Goal: Transaction & Acquisition: Purchase product/service

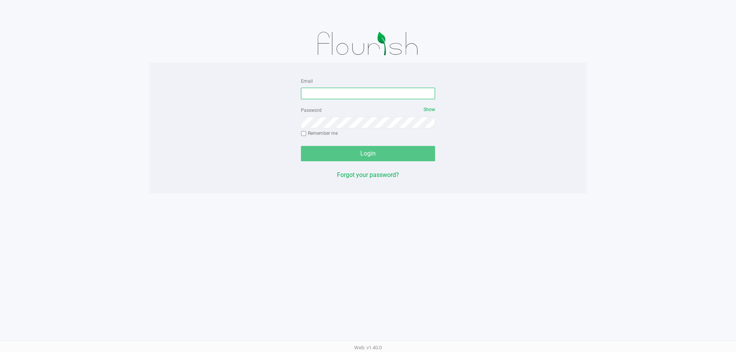
click at [344, 98] on input "Email" at bounding box center [368, 94] width 134 height 12
type input "[EMAIL_ADDRESS][DOMAIN_NAME]"
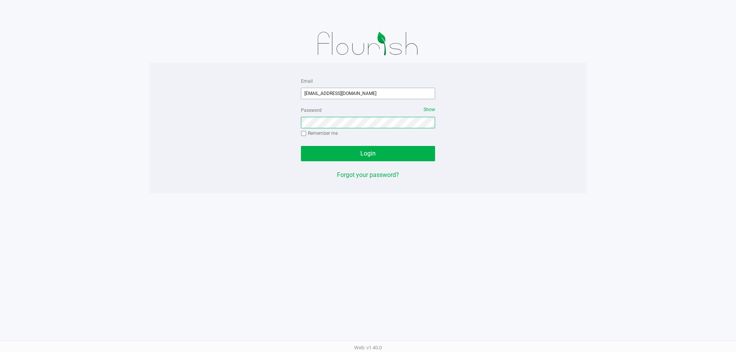
click at [301, 146] on button "Login" at bounding box center [368, 153] width 134 height 15
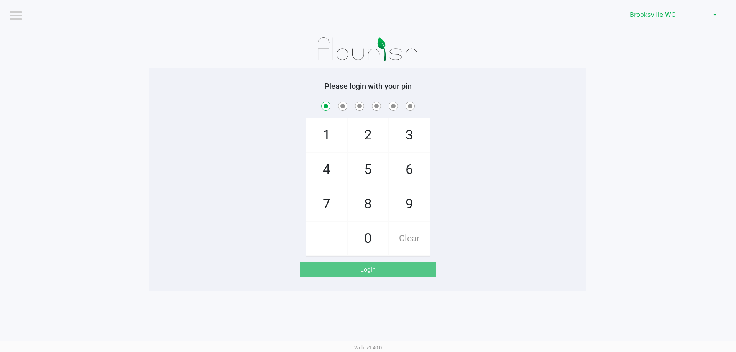
checkbox input "true"
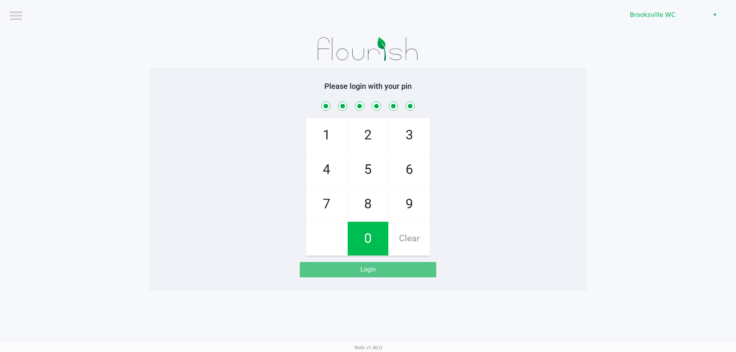
checkbox input "true"
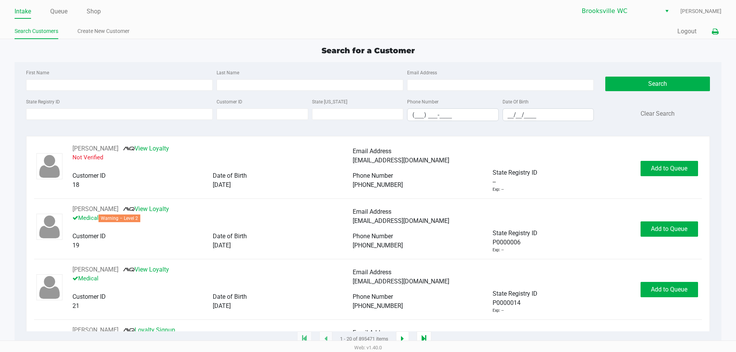
click at [712, 35] on icon at bounding box center [715, 31] width 7 height 5
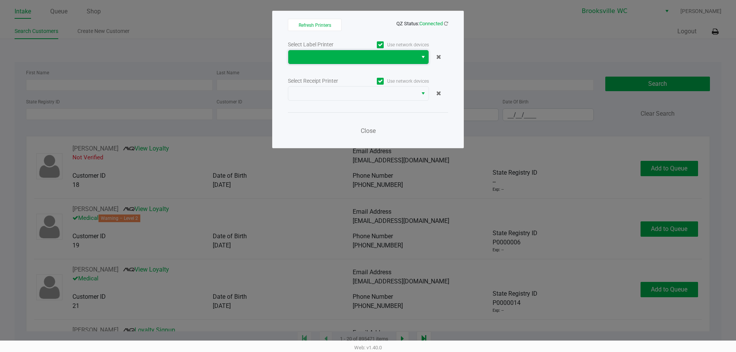
click at [374, 55] on span at bounding box center [353, 57] width 120 height 9
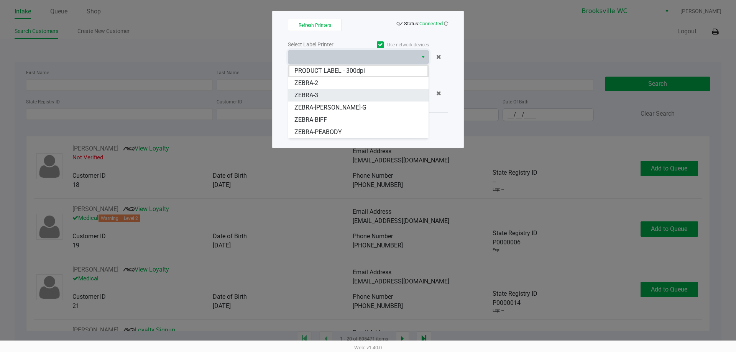
click at [339, 94] on li "ZEBRA-3" at bounding box center [358, 95] width 140 height 12
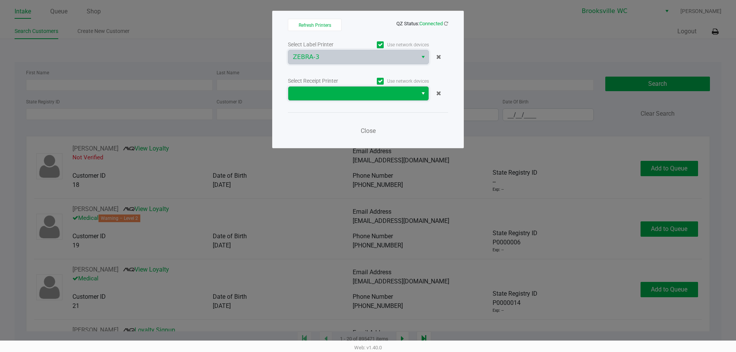
click at [356, 94] on span at bounding box center [353, 93] width 120 height 9
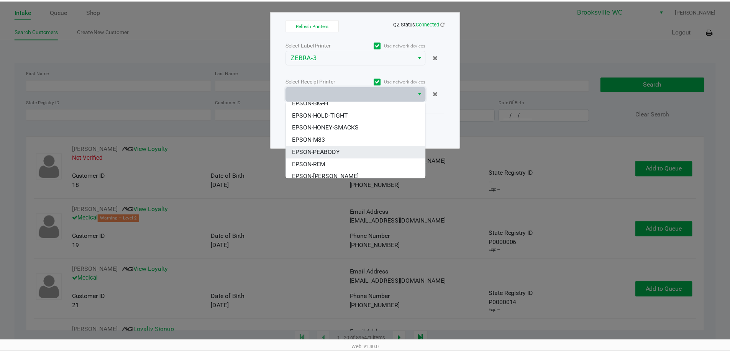
scroll to position [58, 0]
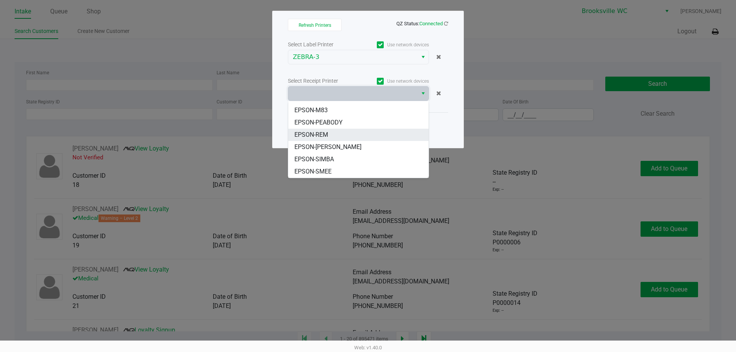
click at [338, 133] on li "EPSON-REM" at bounding box center [358, 135] width 140 height 12
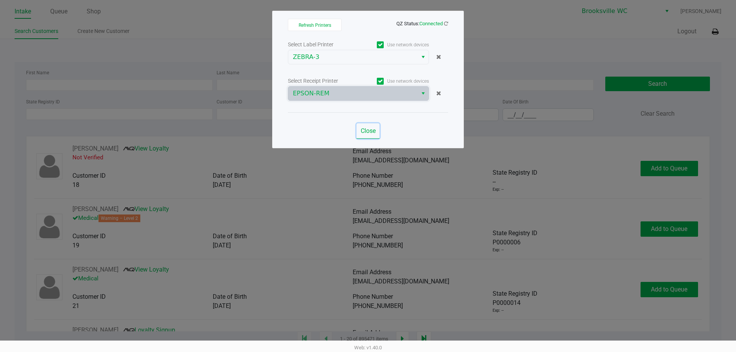
click at [367, 129] on span "Close" at bounding box center [368, 130] width 15 height 7
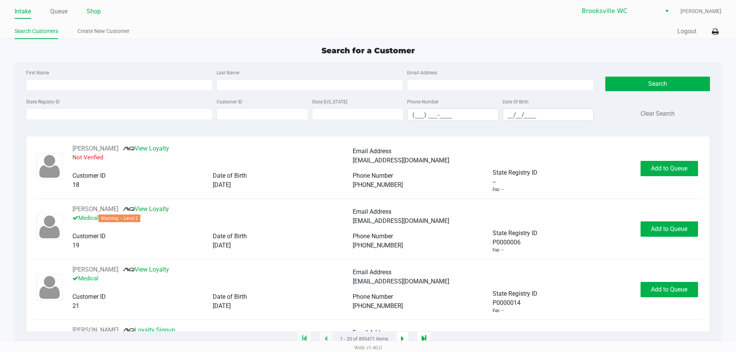
click at [95, 13] on link "Shop" at bounding box center [94, 11] width 14 height 11
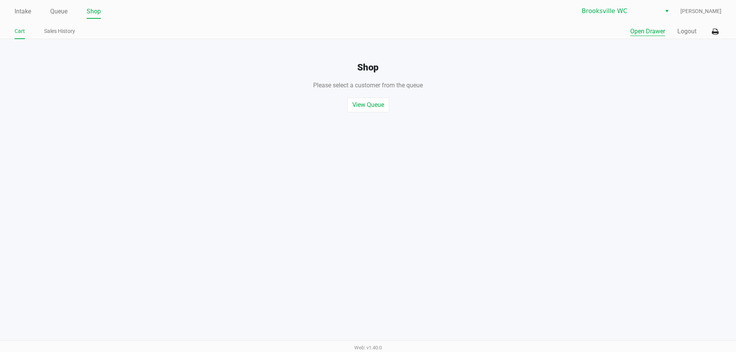
click at [642, 30] on button "Open Drawer" at bounding box center [647, 31] width 35 height 9
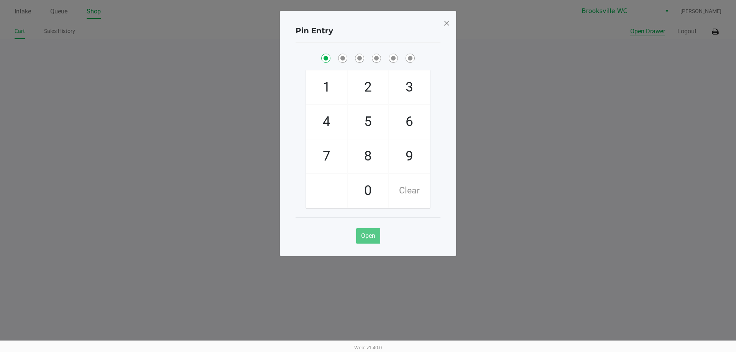
checkbox input "true"
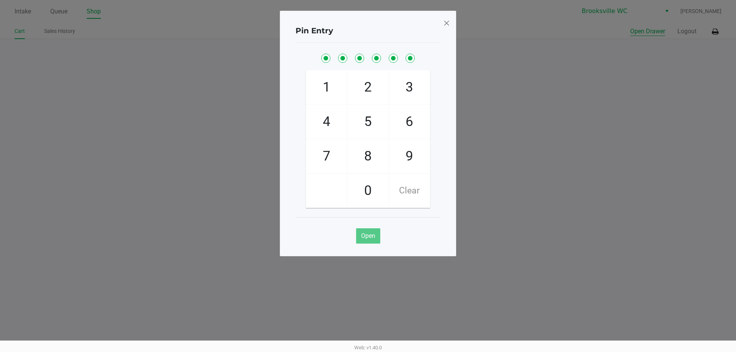
checkbox input "true"
drag, startPoint x: 117, startPoint y: 213, endPoint x: 97, endPoint y: 24, distance: 190.5
click at [117, 212] on ngb-modal-window "Pin Entry 1 4 7 2 5 8 0 3 6 9 Clear Open" at bounding box center [368, 176] width 736 height 352
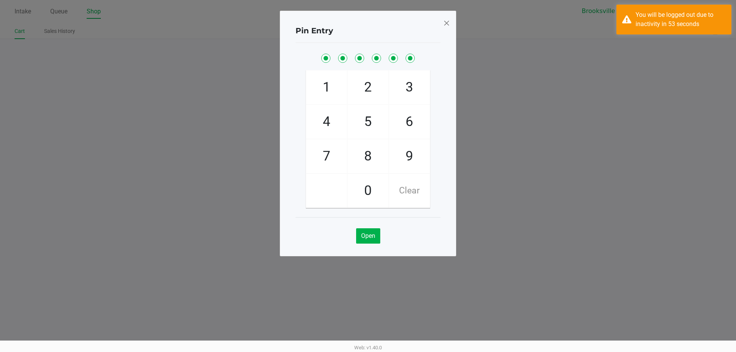
click at [445, 24] on span at bounding box center [446, 23] width 7 height 12
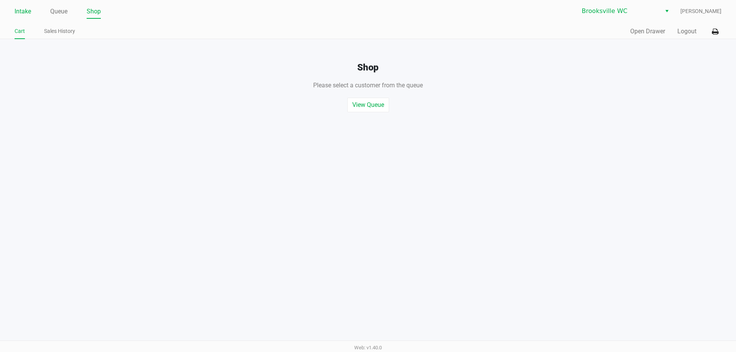
click at [22, 9] on link "Intake" at bounding box center [23, 11] width 16 height 11
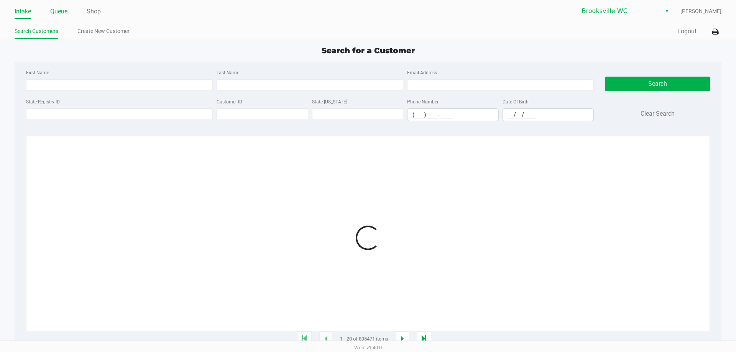
click at [60, 13] on link "Queue" at bounding box center [58, 11] width 17 height 11
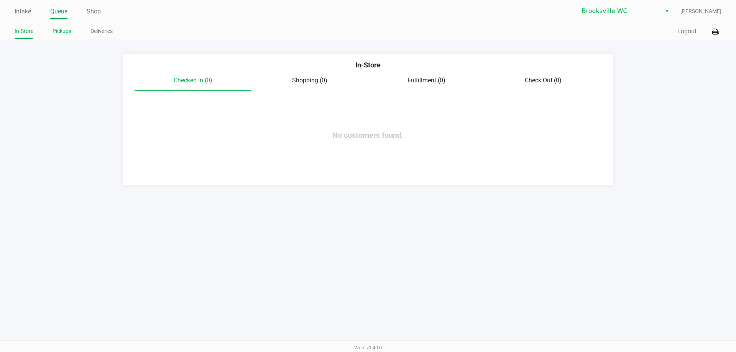
click at [69, 35] on link "Pickups" at bounding box center [62, 31] width 19 height 10
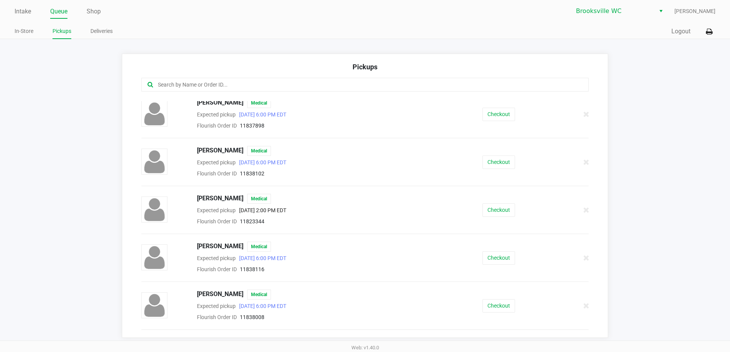
scroll to position [38, 0]
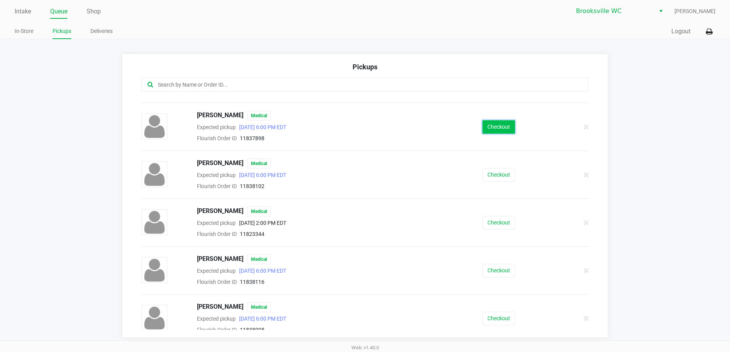
click at [491, 129] on button "Checkout" at bounding box center [499, 126] width 33 height 13
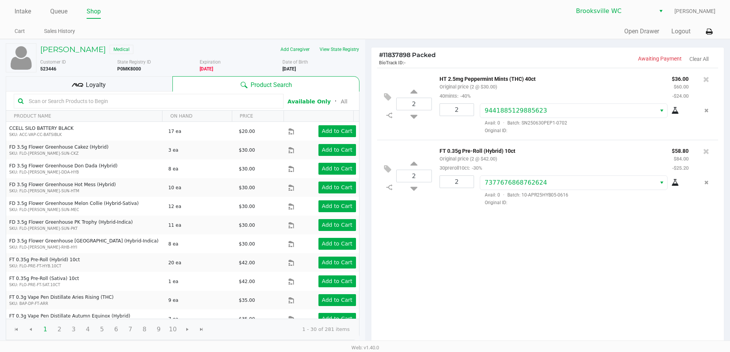
click at [129, 89] on div "Loyalty" at bounding box center [89, 83] width 167 height 15
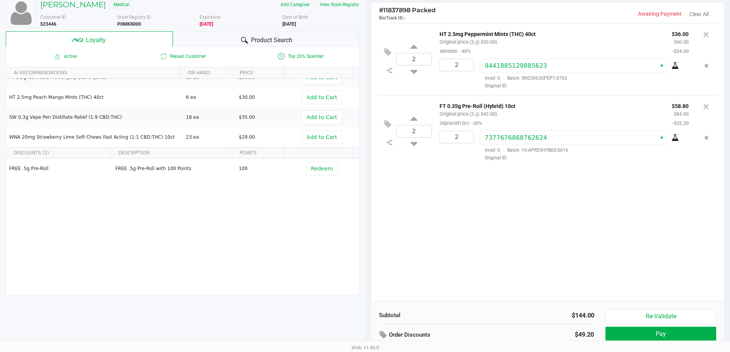
scroll to position [88, 0]
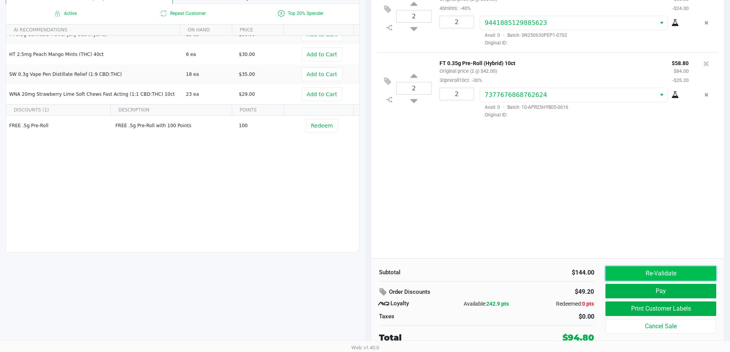
click at [660, 276] on button "Re-Validate" at bounding box center [661, 273] width 110 height 15
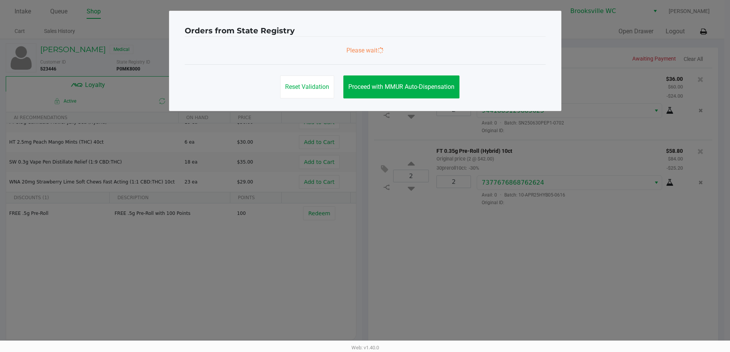
scroll to position [0, 0]
click at [482, 206] on ngb-modal-window "Orders from State Registry Please wait Reset Validation Proceed with MMUR Auto-…" at bounding box center [368, 176] width 736 height 352
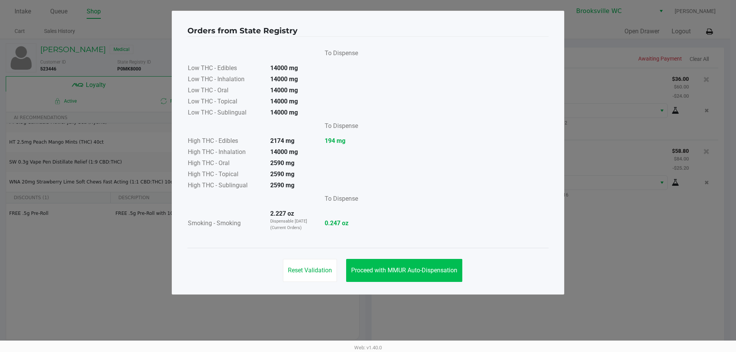
drag, startPoint x: 421, startPoint y: 286, endPoint x: 428, endPoint y: 267, distance: 19.9
click at [421, 282] on div "Reset Validation Proceed with MMUR Auto-Dispensation" at bounding box center [367, 267] width 361 height 39
click at [428, 264] on button "Proceed with MMUR Auto-Dispensation" at bounding box center [404, 270] width 116 height 23
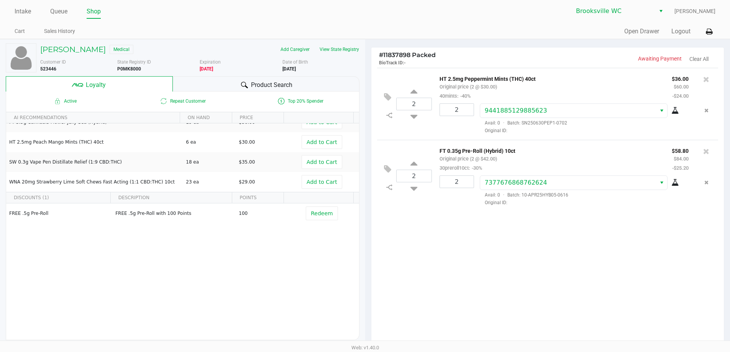
click at [270, 82] on span "Product Search" at bounding box center [271, 85] width 41 height 9
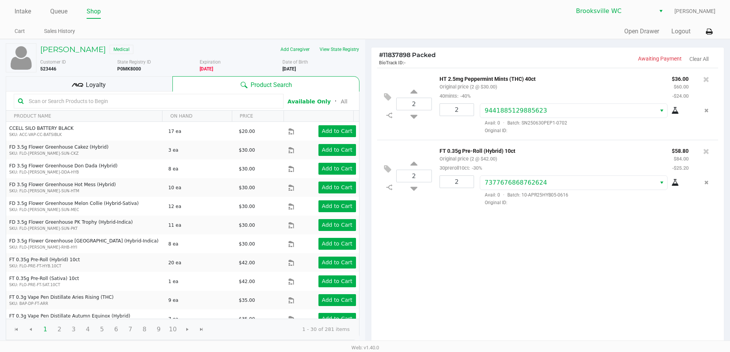
click at [180, 103] on input "text" at bounding box center [153, 101] width 254 height 12
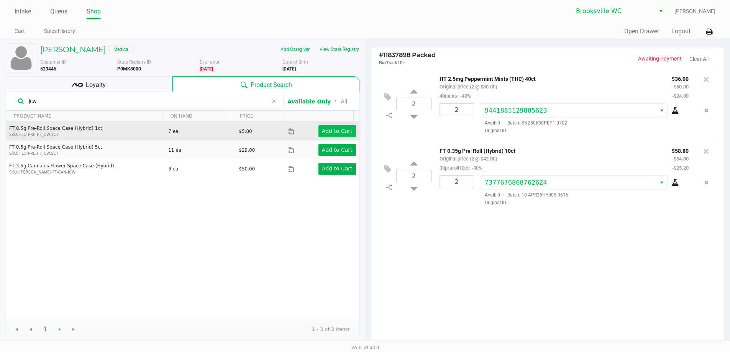
type input "jcw"
click at [332, 133] on app-button-loader "Add to Cart" at bounding box center [337, 131] width 31 height 6
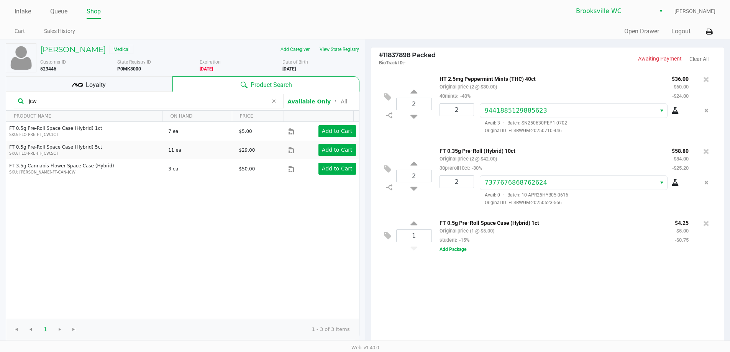
click at [68, 82] on div "Loyalty" at bounding box center [89, 83] width 167 height 15
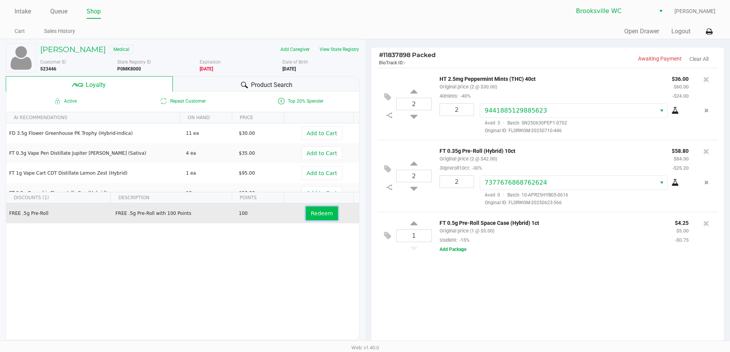
click at [314, 214] on span "Redeem" at bounding box center [322, 213] width 22 height 6
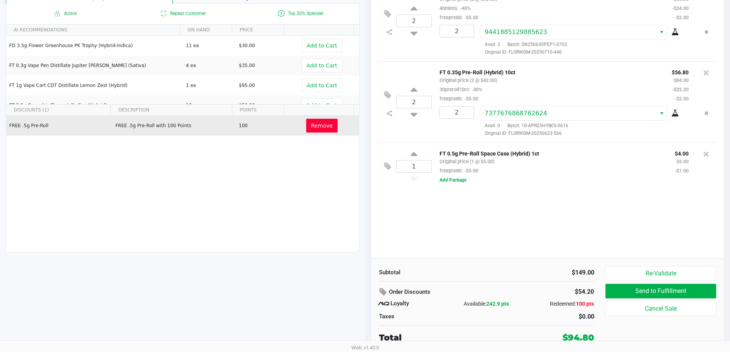
scroll to position [88, 0]
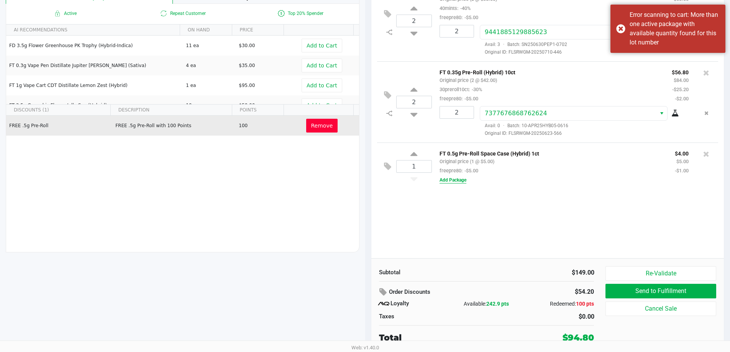
click at [460, 179] on button "Add Package" at bounding box center [453, 180] width 27 height 7
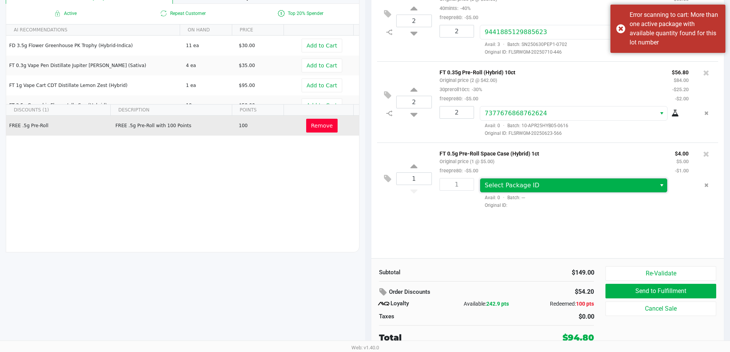
click at [511, 183] on span "Select Package ID" at bounding box center [512, 185] width 55 height 7
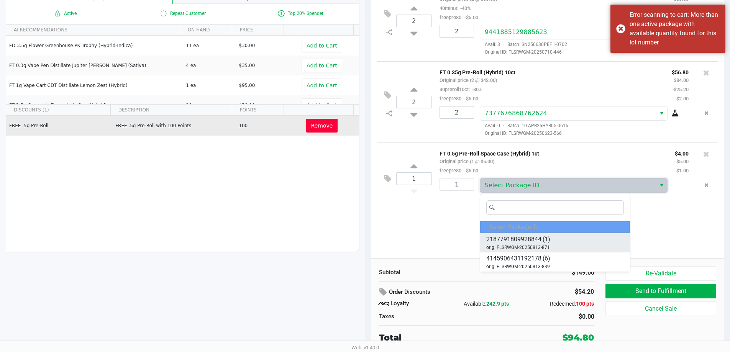
click at [568, 242] on li "2187791809928844 (1) orig: FLSRWGM-20250813-871" at bounding box center [555, 242] width 150 height 19
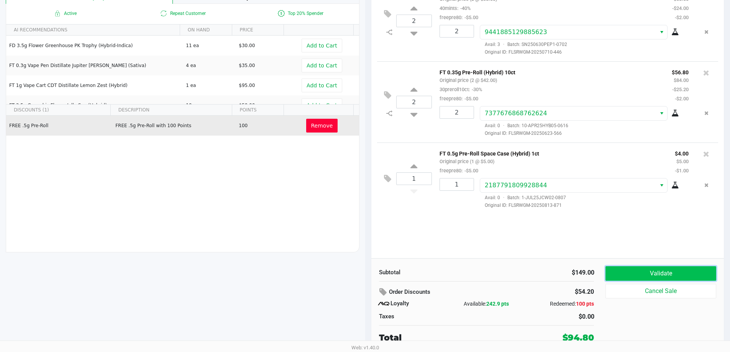
click at [636, 272] on button "Validate" at bounding box center [661, 273] width 110 height 15
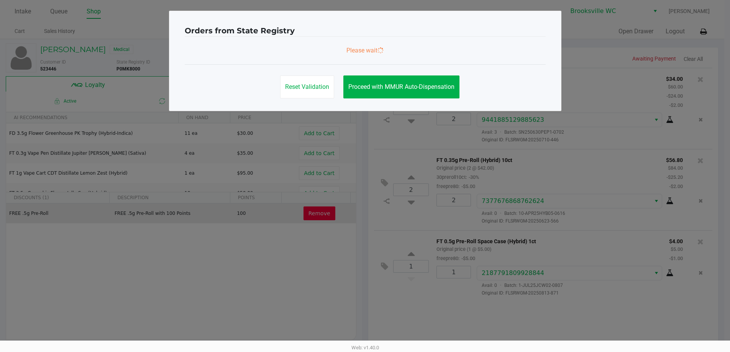
scroll to position [0, 0]
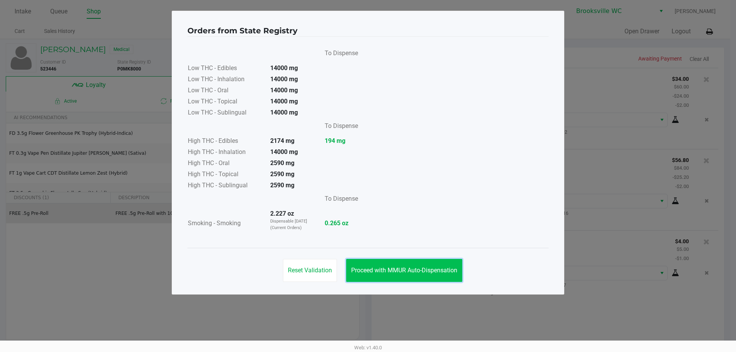
click at [422, 279] on button "Proceed with MMUR Auto-Dispensation" at bounding box center [404, 270] width 116 height 23
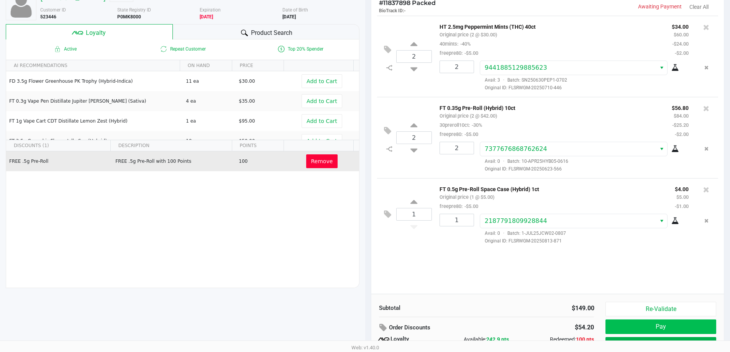
scroll to position [88, 0]
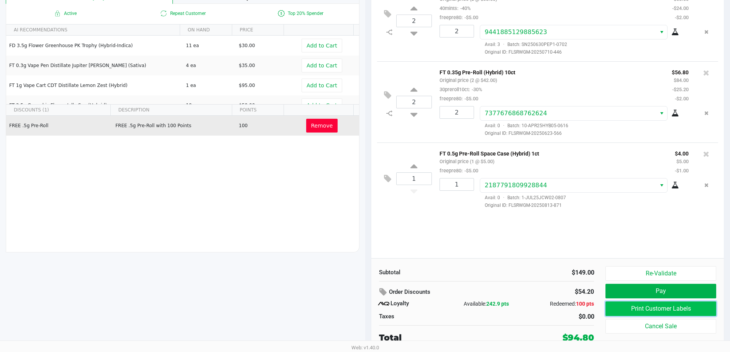
click at [647, 310] on button "Print Customer Labels" at bounding box center [661, 309] width 110 height 15
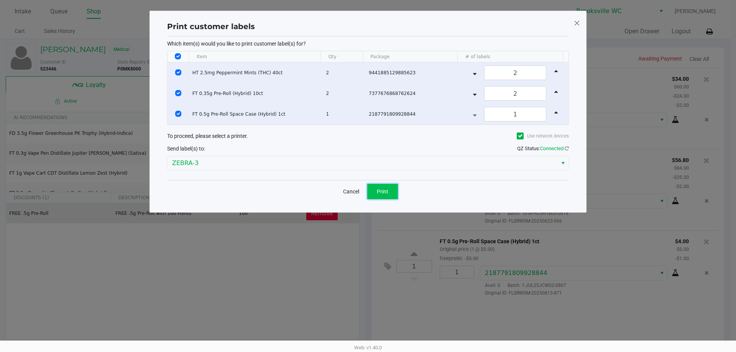
click at [381, 191] on span "Print" at bounding box center [383, 192] width 12 height 6
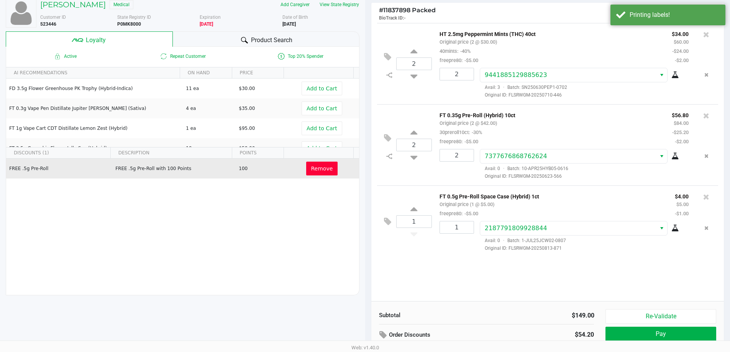
scroll to position [88, 0]
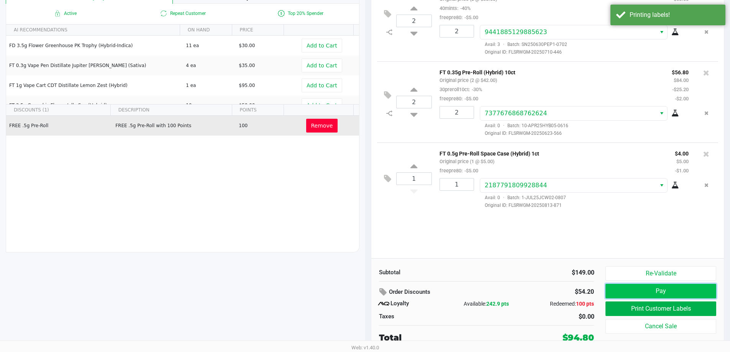
click at [643, 296] on button "Pay" at bounding box center [661, 291] width 110 height 15
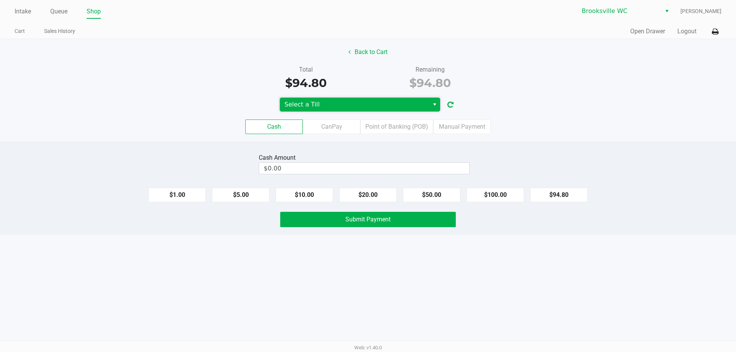
click at [347, 99] on span "Select a Till" at bounding box center [354, 105] width 149 height 14
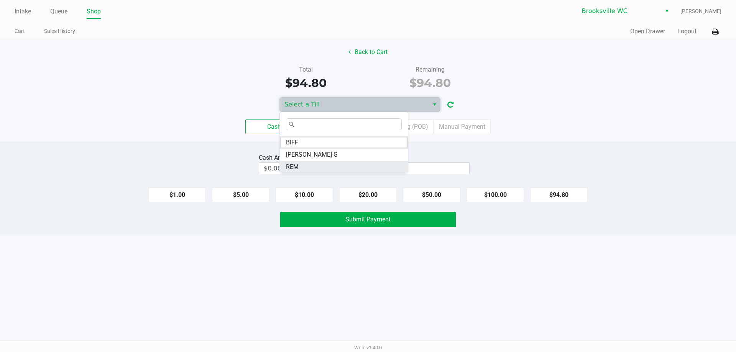
click at [337, 165] on li "REM" at bounding box center [344, 167] width 128 height 12
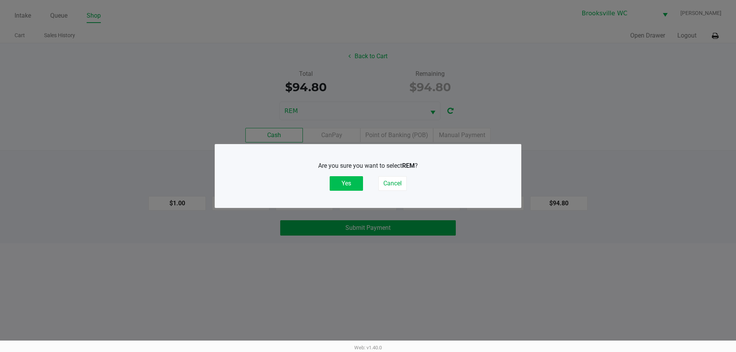
click at [353, 181] on button "Yes" at bounding box center [346, 183] width 33 height 15
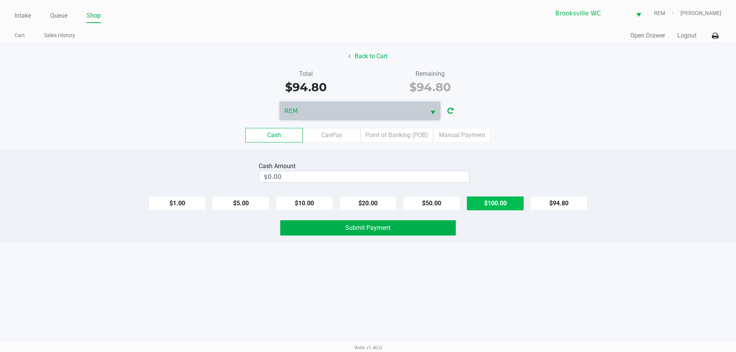
click at [506, 201] on button "$100.00" at bounding box center [496, 203] width 58 height 15
type input "$100.00"
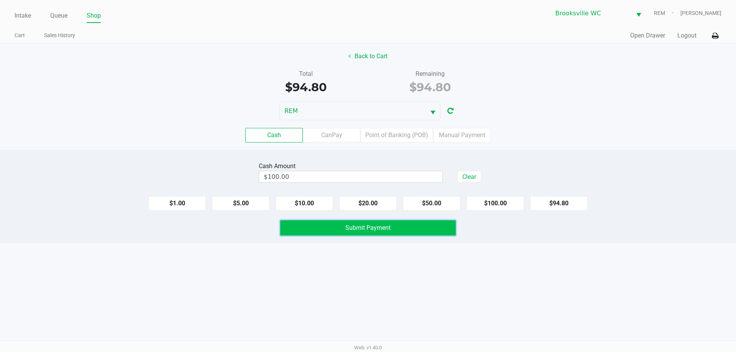
click at [387, 230] on span "Submit Payment" at bounding box center [367, 227] width 45 height 7
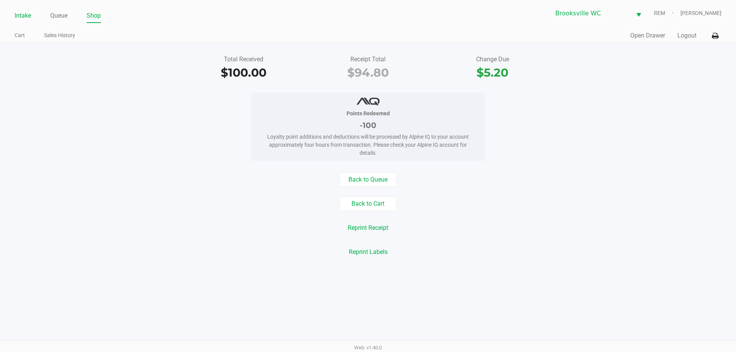
click at [19, 13] on link "Intake" at bounding box center [23, 15] width 16 height 11
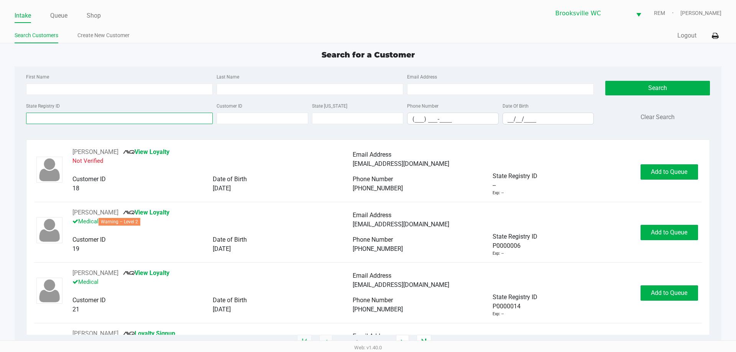
click at [150, 117] on input "State Registry ID" at bounding box center [119, 119] width 187 height 12
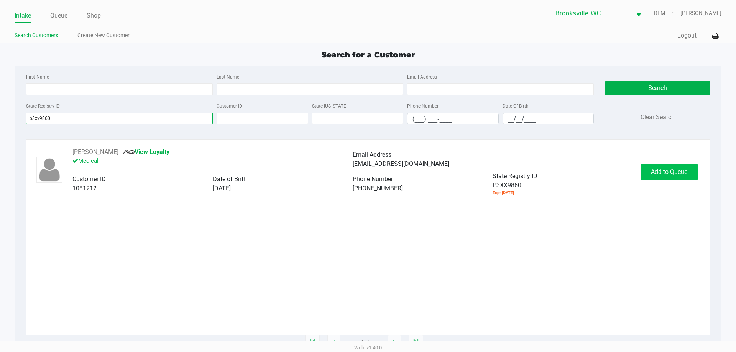
type input "p3xx9860"
click at [680, 171] on span "Add to Queue" at bounding box center [669, 171] width 36 height 7
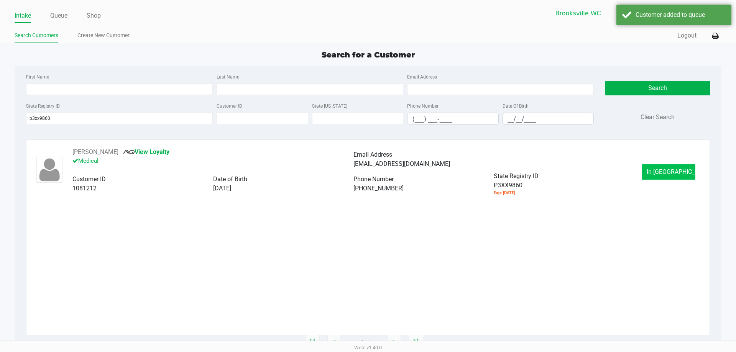
click at [675, 166] on div "[PERSON_NAME] View Loyalty Medical Email Address [EMAIL_ADDRESS][DOMAIN_NAME] C…" at bounding box center [368, 172] width 668 height 49
click at [675, 168] on span "In [GEOGRAPHIC_DATA]" at bounding box center [679, 171] width 64 height 7
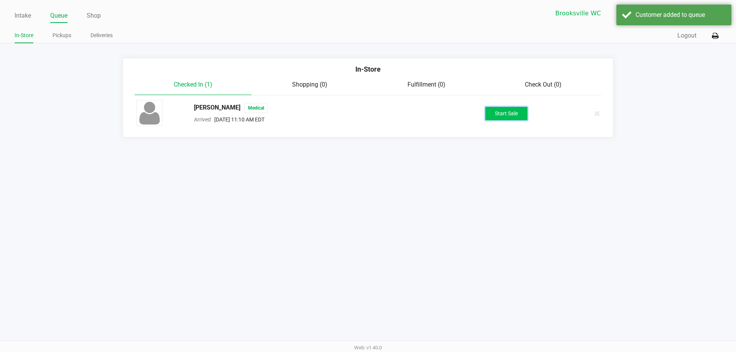
click at [502, 113] on button "Start Sale" at bounding box center [506, 113] width 42 height 13
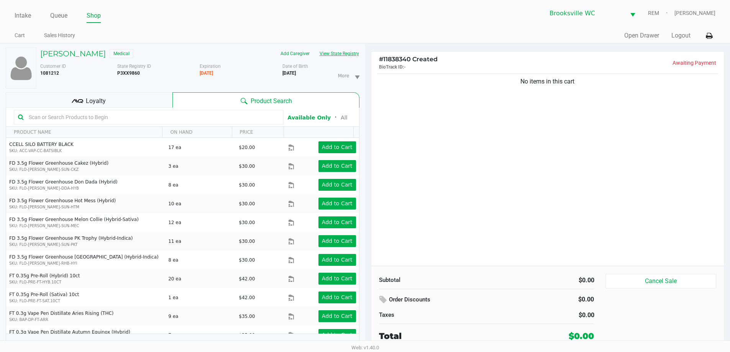
click at [347, 56] on button "View State Registry" at bounding box center [337, 54] width 45 height 12
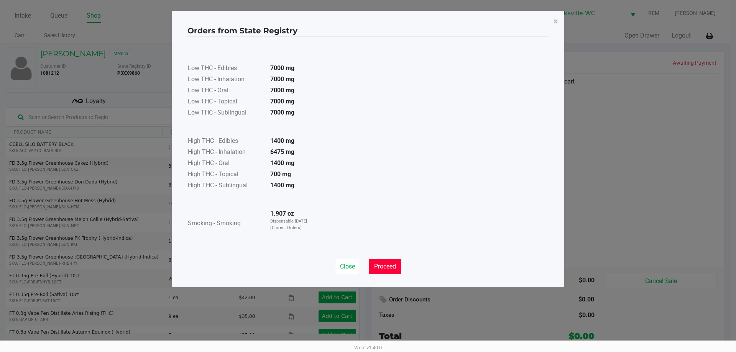
click at [386, 267] on span "Proceed" at bounding box center [385, 266] width 22 height 7
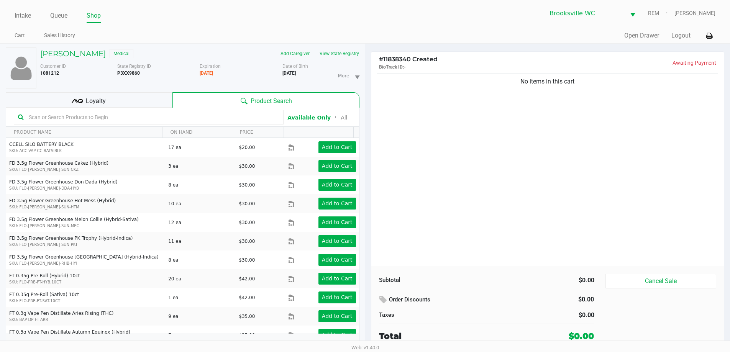
drag, startPoint x: 106, startPoint y: 118, endPoint x: 106, endPoint y: 107, distance: 11.1
click at [105, 117] on input "text" at bounding box center [153, 118] width 254 height 12
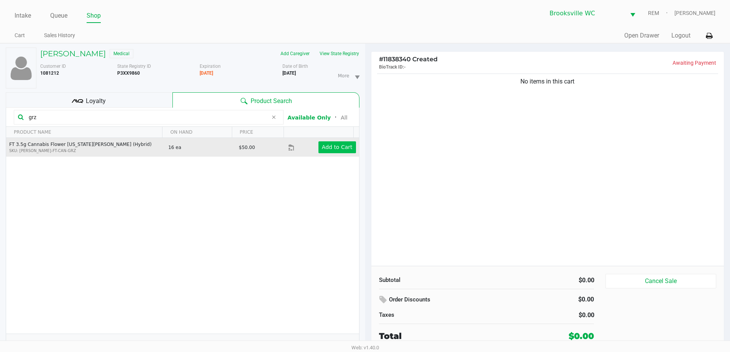
drag, startPoint x: 344, startPoint y: 155, endPoint x: 341, endPoint y: 151, distance: 4.4
click at [344, 154] on td "Add to Cart" at bounding box center [323, 147] width 71 height 19
click at [341, 151] on button "Add to Cart" at bounding box center [338, 147] width 38 height 12
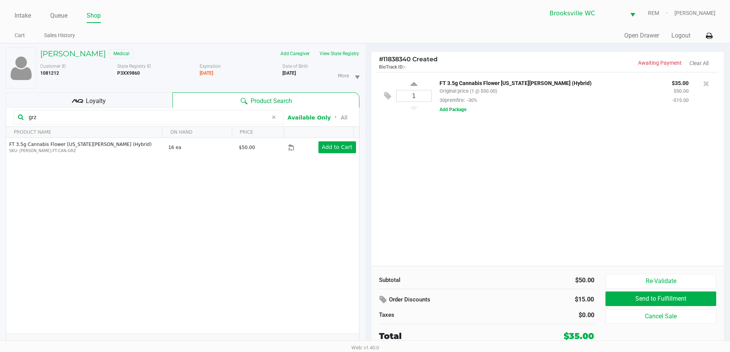
drag, startPoint x: 53, startPoint y: 120, endPoint x: 0, endPoint y: 117, distance: 53.3
click at [0, 122] on div "[PERSON_NAME] Medical Add Caregiver View State Registry Customer ID 1081212 Sta…" at bounding box center [182, 202] width 365 height 317
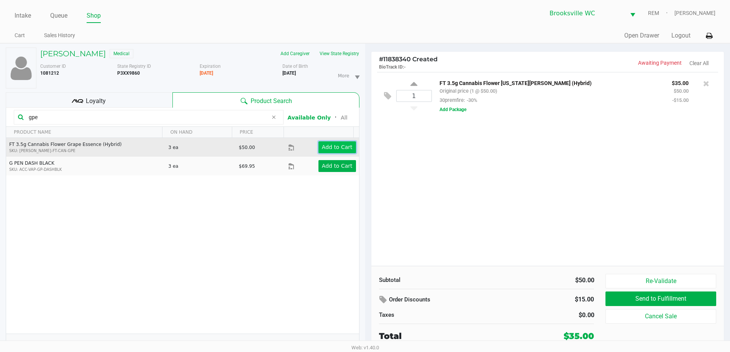
click at [341, 147] on app-button-loader "Add to Cart" at bounding box center [337, 147] width 31 height 6
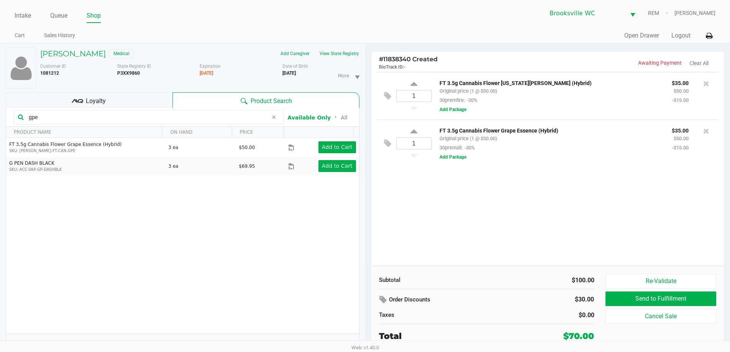
drag, startPoint x: 64, startPoint y: 120, endPoint x: 0, endPoint y: 100, distance: 66.8
click at [0, 100] on div "[PERSON_NAME] Medical Add Caregiver View State Registry Customer ID 1081212 Sta…" at bounding box center [182, 202] width 365 height 317
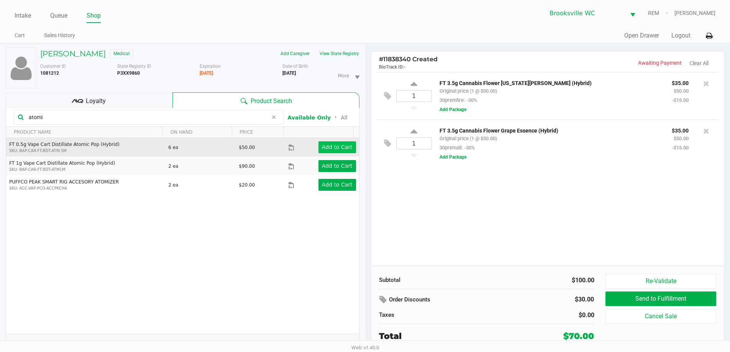
type input "atomi"
click at [341, 144] on app-button-loader "Add to Cart" at bounding box center [337, 147] width 31 height 6
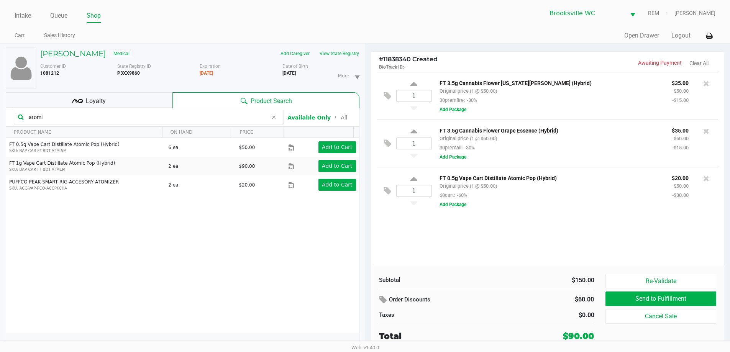
drag, startPoint x: 60, startPoint y: 120, endPoint x: 0, endPoint y: 124, distance: 60.0
click at [0, 124] on div "[PERSON_NAME] Medical Add Caregiver View State Registry Customer ID 1081212 Sta…" at bounding box center [182, 202] width 365 height 317
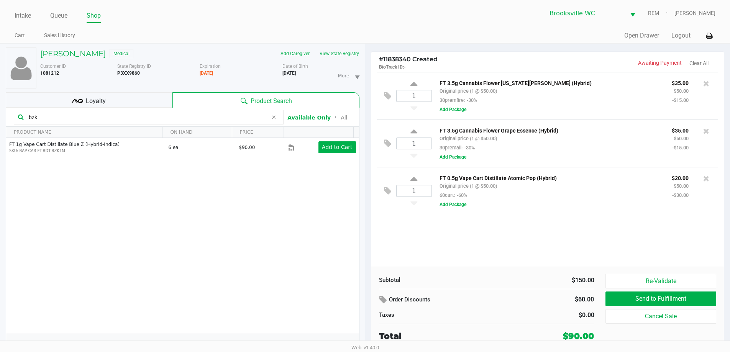
scroll to position [8, 0]
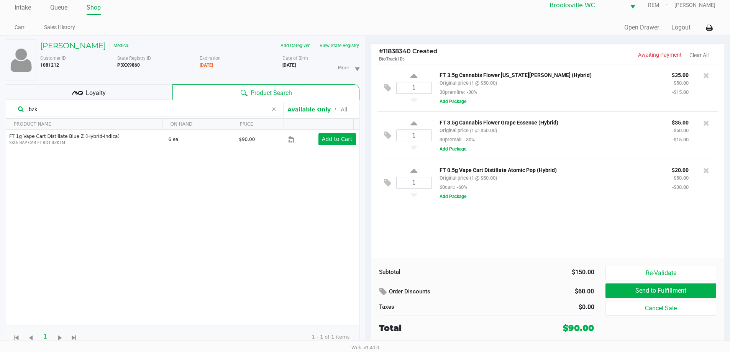
drag, startPoint x: 69, startPoint y: 107, endPoint x: 0, endPoint y: 111, distance: 69.5
click at [0, 113] on div "[PERSON_NAME] Medical Add Caregiver View State Registry Customer ID 1081212 Sta…" at bounding box center [182, 194] width 365 height 317
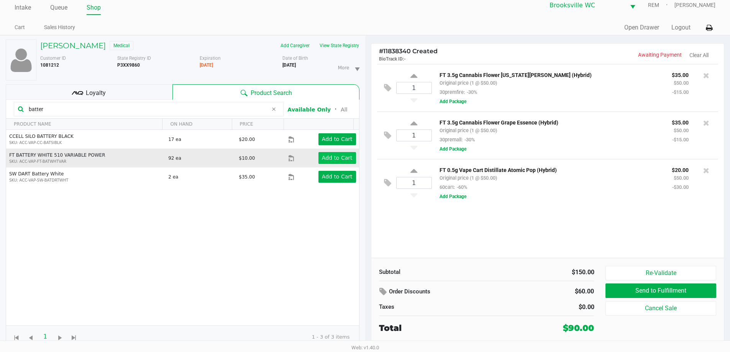
type input "batter"
click at [333, 156] on app-button-loader "Add to Cart" at bounding box center [337, 158] width 31 height 6
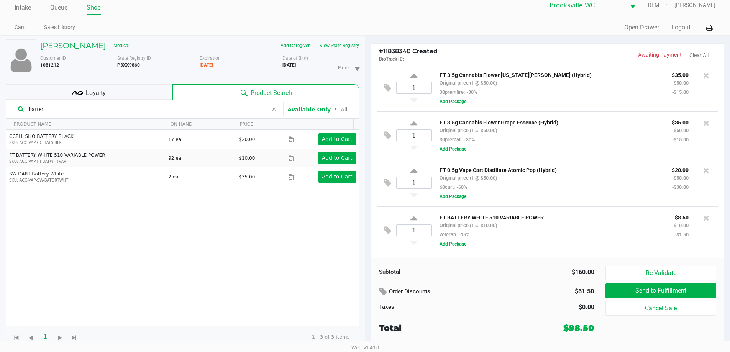
click at [120, 88] on div "Loyalty" at bounding box center [89, 91] width 167 height 15
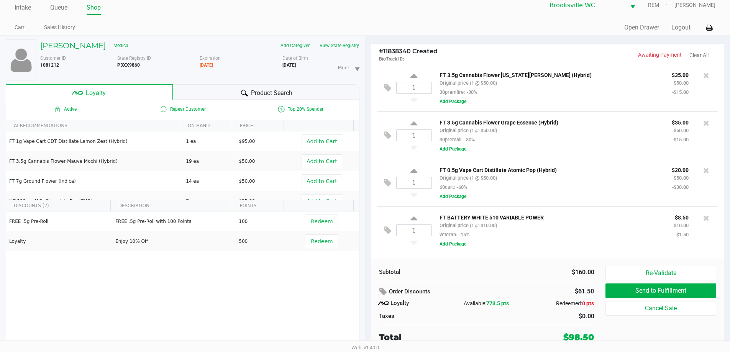
click at [260, 86] on div "Product Search" at bounding box center [266, 91] width 187 height 15
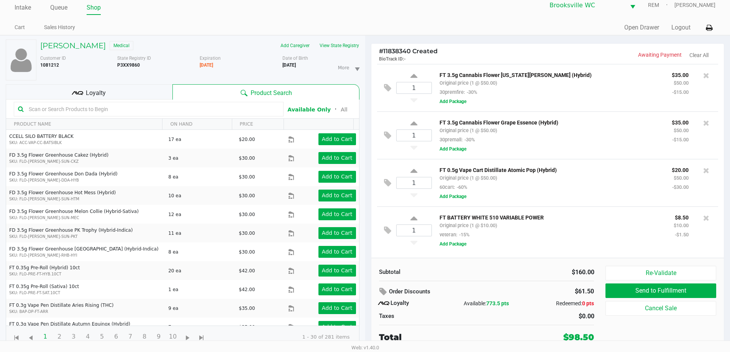
click at [129, 104] on input "text" at bounding box center [153, 110] width 254 height 12
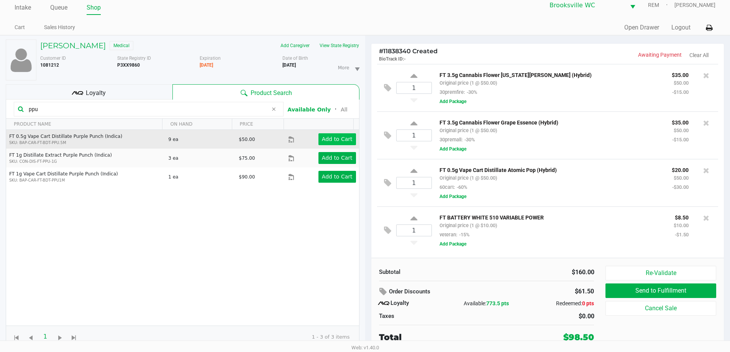
type input "ppu"
click at [336, 140] on app-button-loader "Add to Cart" at bounding box center [337, 139] width 31 height 6
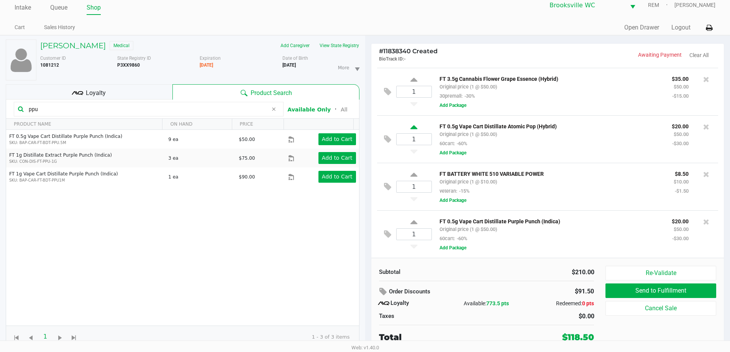
click at [416, 126] on icon at bounding box center [414, 129] width 7 height 10
type input "2"
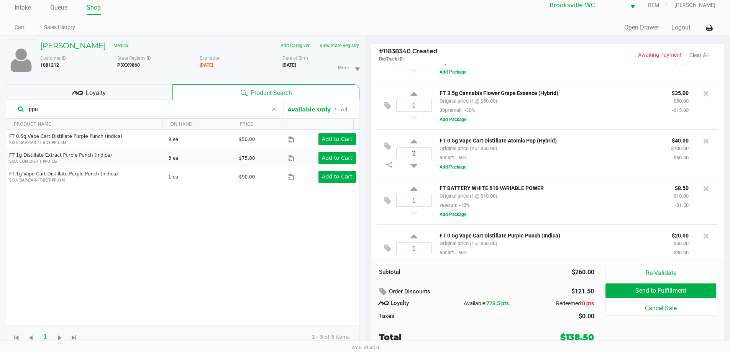
scroll to position [46, 0]
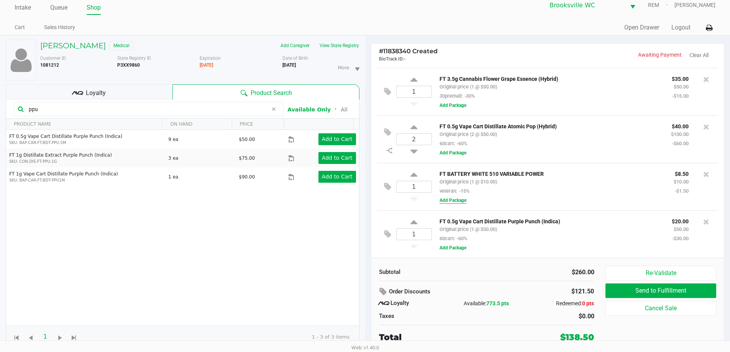
click at [459, 200] on button "Add Package" at bounding box center [453, 200] width 27 height 7
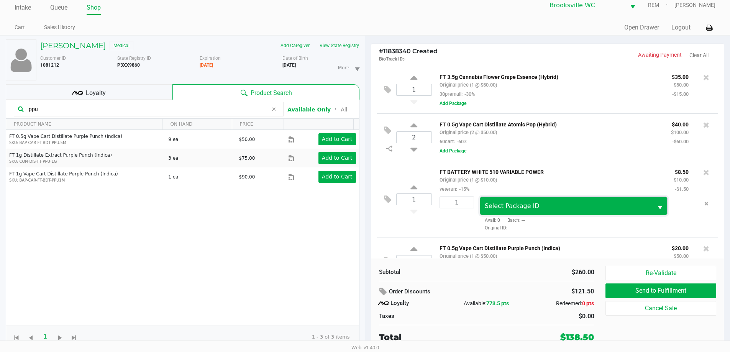
click at [490, 205] on span "Select Package ID" at bounding box center [512, 205] width 55 height 7
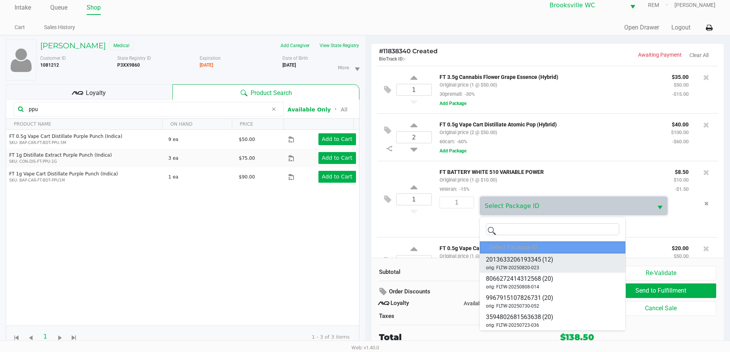
click at [528, 266] on span "orig: FLTW-20250820-023" at bounding box center [512, 268] width 53 height 7
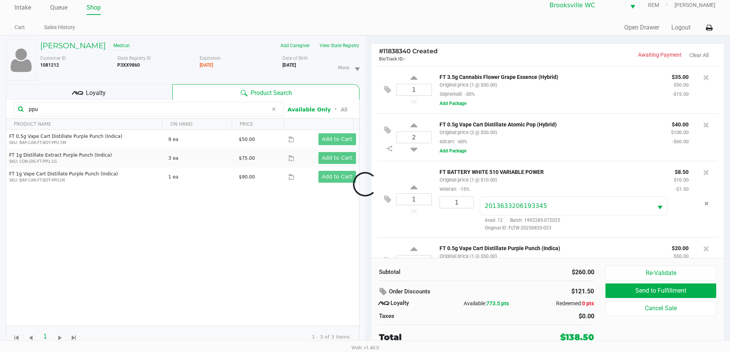
scroll to position [74, 0]
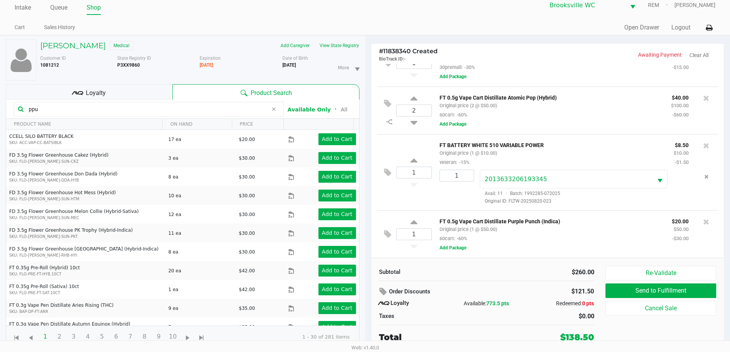
drag, startPoint x: 70, startPoint y: 107, endPoint x: 0, endPoint y: 109, distance: 70.2
click at [0, 109] on div "[PERSON_NAME] Medical Add Caregiver View State Registry Customer ID 1081212 Sta…" at bounding box center [182, 194] width 365 height 317
click at [76, 92] on icon at bounding box center [78, 93] width 12 height 12
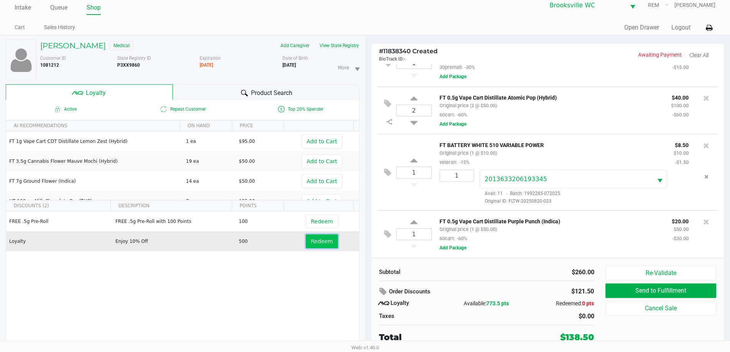
click at [309, 236] on button "Redeem" at bounding box center [322, 242] width 32 height 14
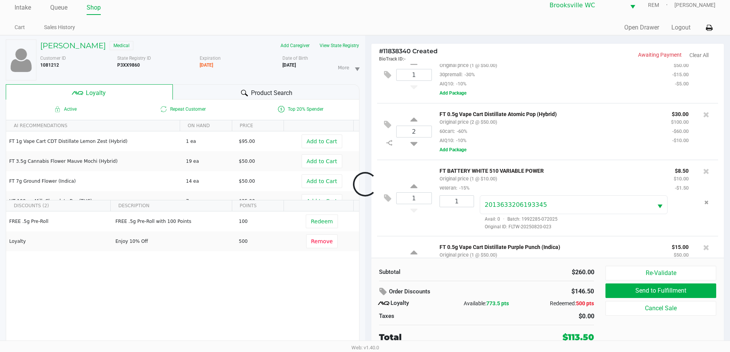
scroll to position [111, 0]
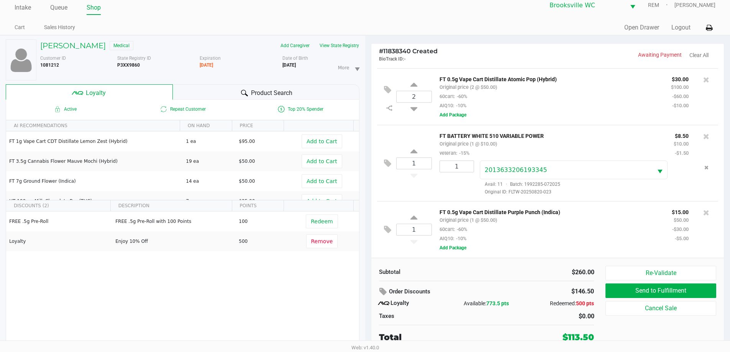
click at [216, 88] on div "Product Search" at bounding box center [266, 91] width 187 height 15
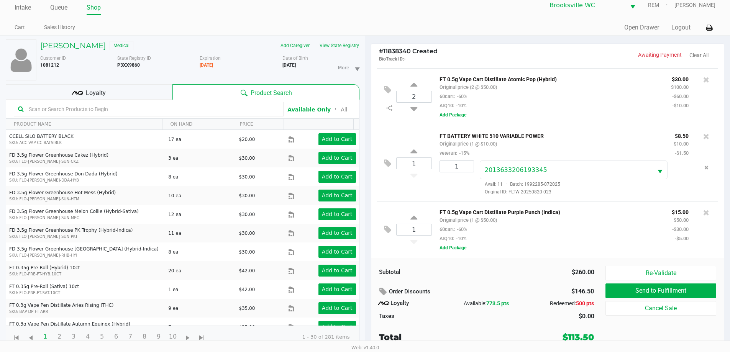
click at [149, 110] on input "text" at bounding box center [153, 110] width 254 height 12
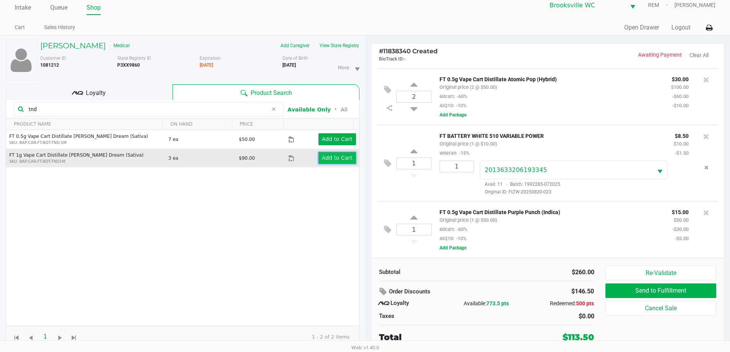
click at [338, 159] on app-button-loader "Add to Cart" at bounding box center [337, 158] width 31 height 6
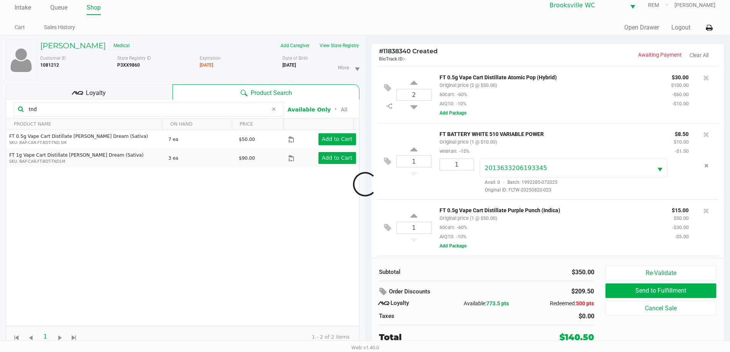
scroll to position [168, 0]
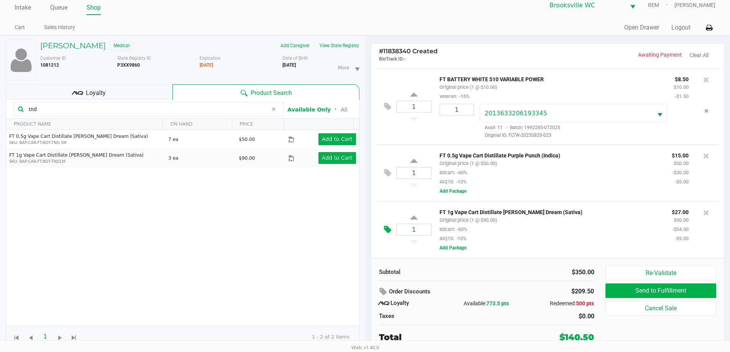
click at [390, 234] on button at bounding box center [389, 230] width 13 height 18
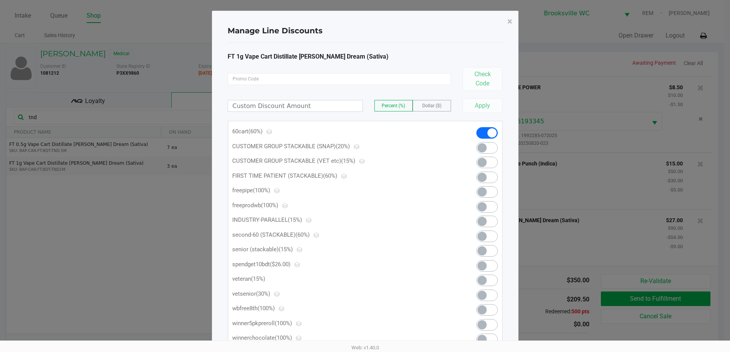
scroll to position [0, 0]
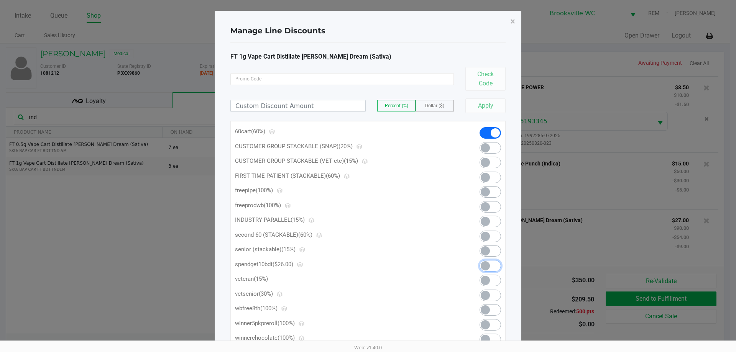
click at [494, 268] on span at bounding box center [490, 266] width 21 height 12
drag, startPoint x: 520, startPoint y: 19, endPoint x: 505, endPoint y: 21, distance: 14.8
click at [516, 20] on button "×" at bounding box center [512, 21] width 17 height 21
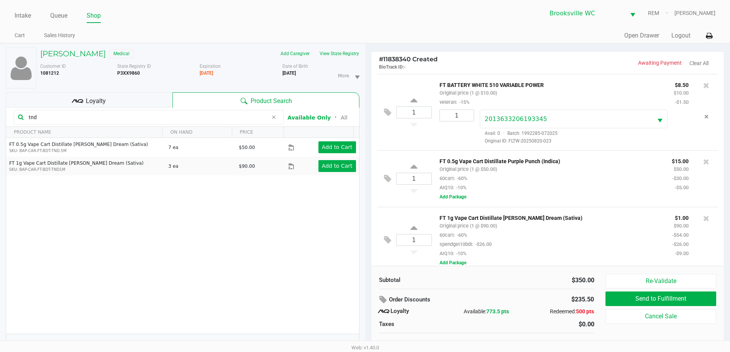
click at [505, 21] on div "Manage Line Discounts × FT 1g Vape Cart Distillate [PERSON_NAME] Dream (Sativa)…" at bounding box center [365, 195] width 307 height 406
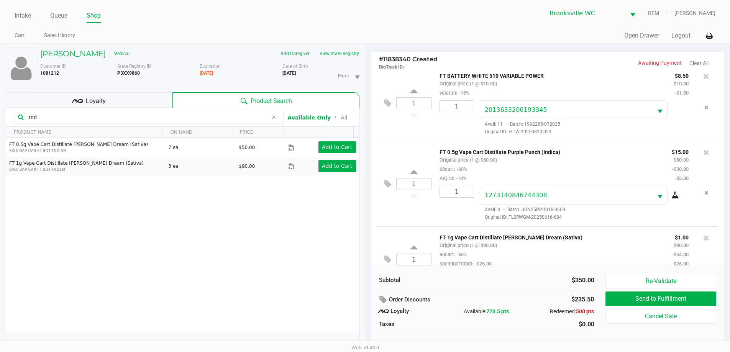
scroll to position [235, 0]
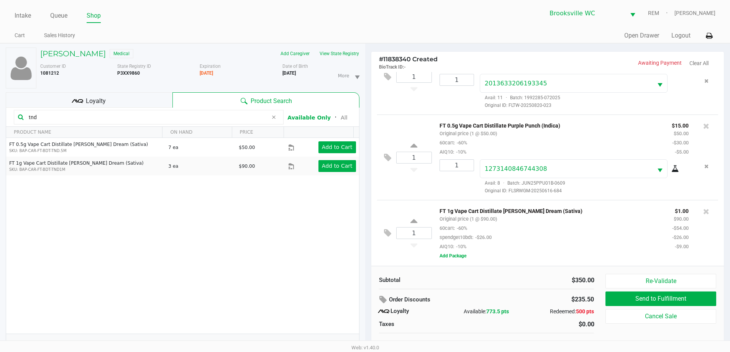
drag, startPoint x: 46, startPoint y: 115, endPoint x: 0, endPoint y: 123, distance: 46.3
click at [0, 123] on div "[PERSON_NAME] Medical Add Caregiver View State Registry Customer ID 1081212 Sta…" at bounding box center [182, 202] width 365 height 317
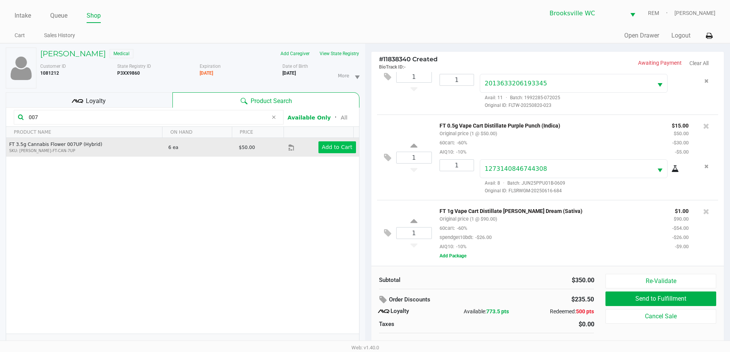
type input "007"
click at [335, 149] on app-button-loader "Add to Cart" at bounding box center [337, 147] width 31 height 6
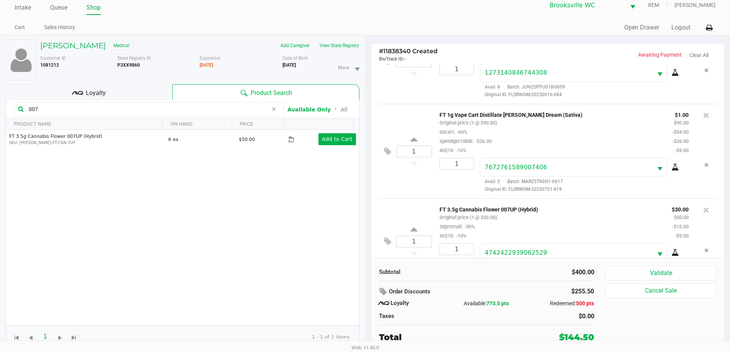
scroll to position [407, 0]
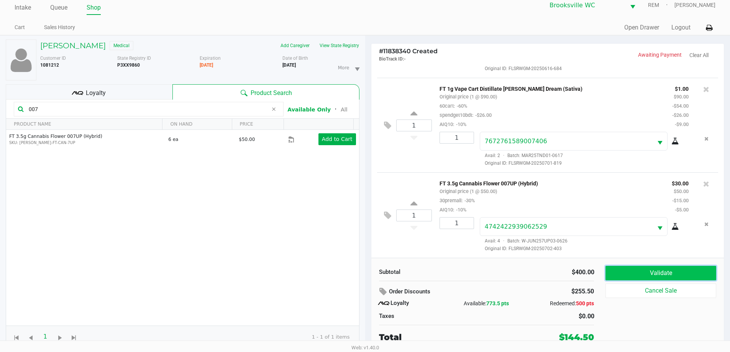
click at [681, 271] on button "Validate" at bounding box center [661, 273] width 110 height 15
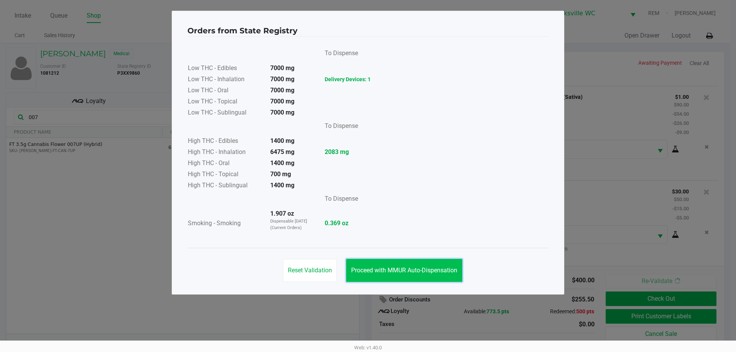
click at [396, 278] on button "Proceed with MMUR Auto-Dispensation" at bounding box center [404, 270] width 116 height 23
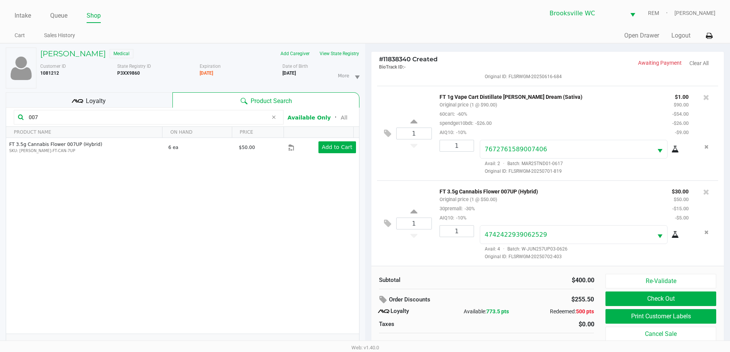
scroll to position [8, 0]
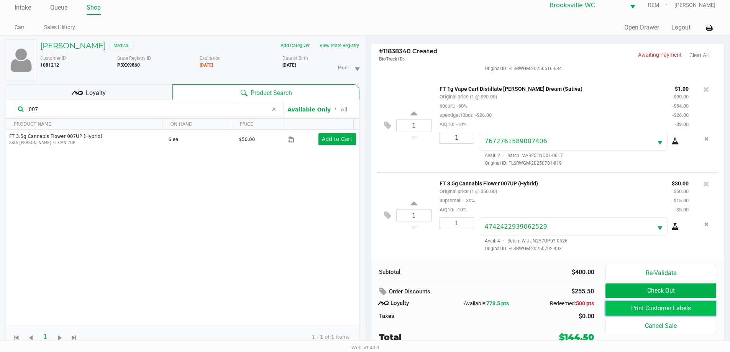
click at [676, 307] on button "Print Customer Labels" at bounding box center [661, 308] width 110 height 15
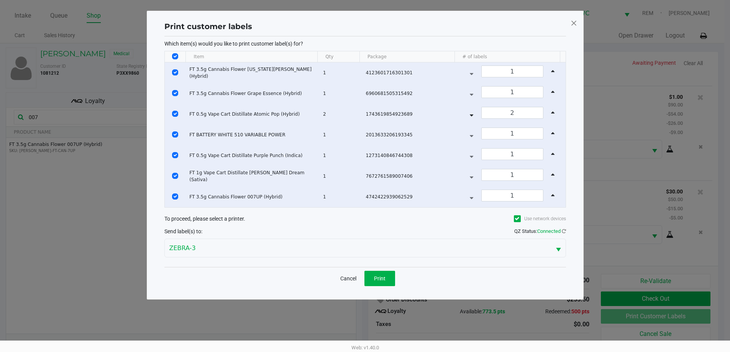
scroll to position [0, 0]
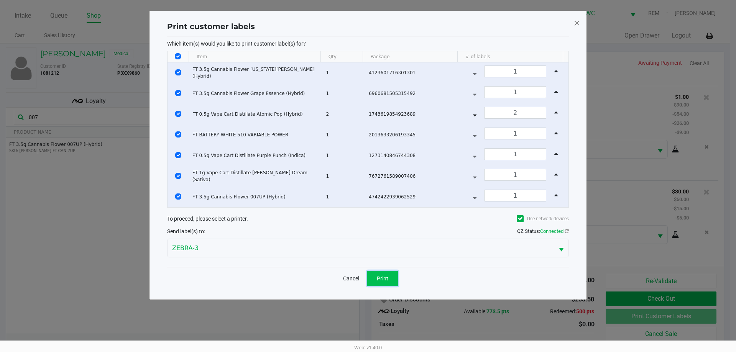
click at [392, 280] on button "Print" at bounding box center [382, 278] width 31 height 15
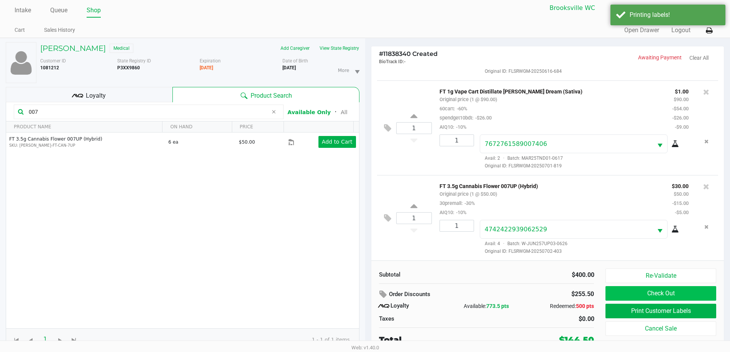
scroll to position [8, 0]
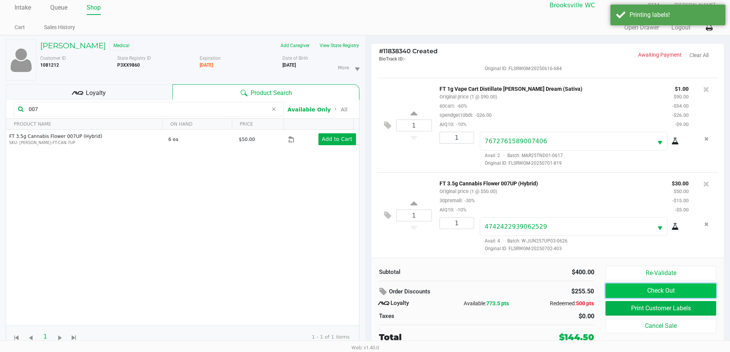
click at [658, 291] on button "Check Out" at bounding box center [661, 291] width 110 height 15
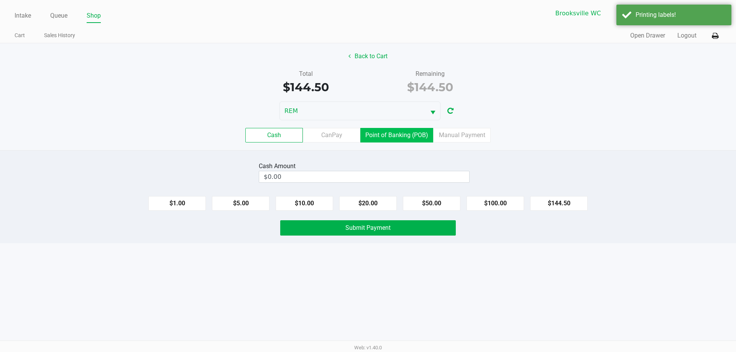
click at [404, 133] on label "Point of Banking (POB)" at bounding box center [396, 135] width 73 height 15
click at [0, 0] on 7 "Point of Banking (POB)" at bounding box center [0, 0] width 0 height 0
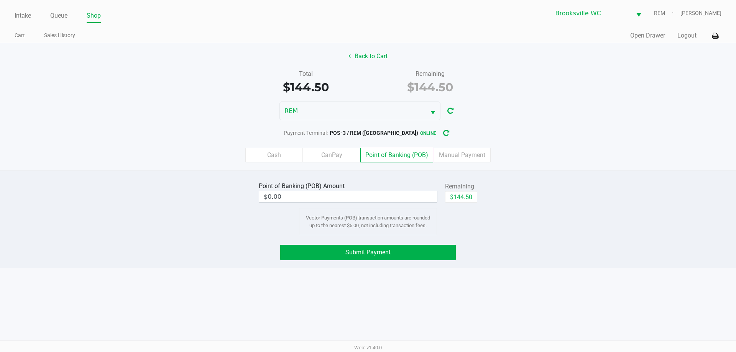
click at [509, 203] on div "Point of Banking (POB) Amount $0.00 Remaining $144.50 Vector Payments (POB) tra…" at bounding box center [368, 207] width 748 height 55
click at [459, 199] on button "$144.50" at bounding box center [461, 197] width 32 height 12
type input "$144.50"
drag, startPoint x: 377, startPoint y: 250, endPoint x: 387, endPoint y: 248, distance: 10.9
click at [377, 250] on span "Submit Payment" at bounding box center [367, 252] width 45 height 7
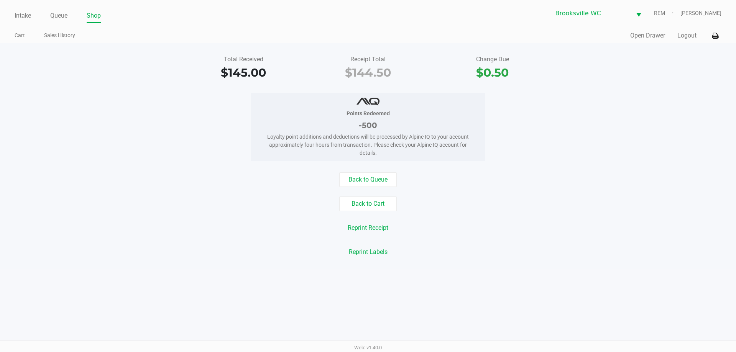
click at [19, 7] on div "Intake Queue Shop [GEOGRAPHIC_DATA] WC REM [PERSON_NAME]" at bounding box center [368, 13] width 707 height 19
click at [21, 15] on link "Intake" at bounding box center [23, 15] width 16 height 11
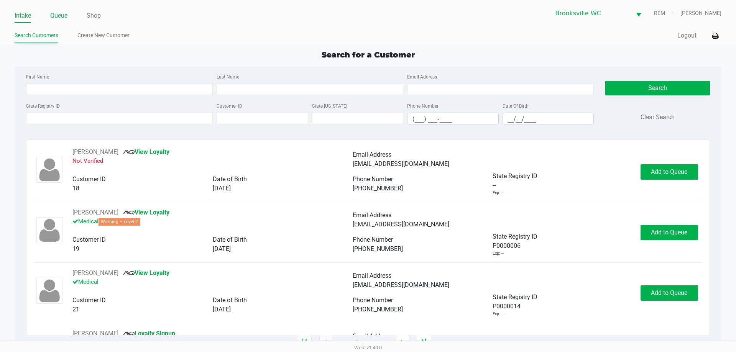
click at [60, 20] on link "Queue" at bounding box center [58, 15] width 17 height 11
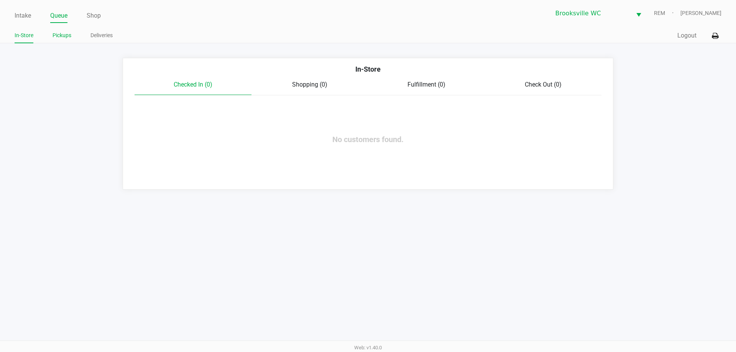
click at [63, 33] on link "Pickups" at bounding box center [62, 36] width 19 height 10
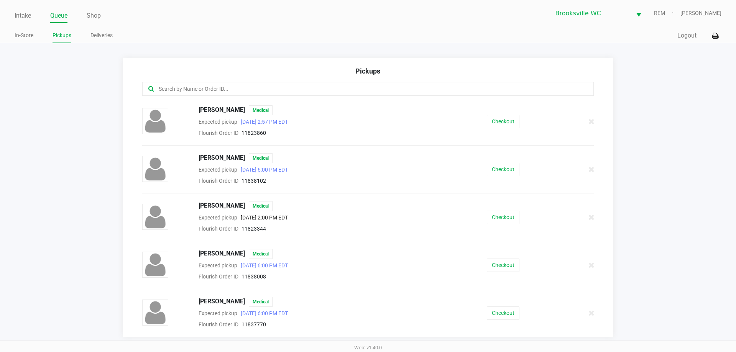
click at [684, 209] on app-pickups "Pickups [PERSON_NAME] Medical Expected pickup [DATE] 2:57 PM EDT Flourish Order…" at bounding box center [368, 198] width 736 height 280
click at [43, 124] on app-pickups "Pickups [PERSON_NAME] Medical Expected pickup [DATE] 2:57 PM EDT Flourish Order…" at bounding box center [368, 198] width 736 height 280
click at [16, 18] on link "Intake" at bounding box center [23, 15] width 16 height 11
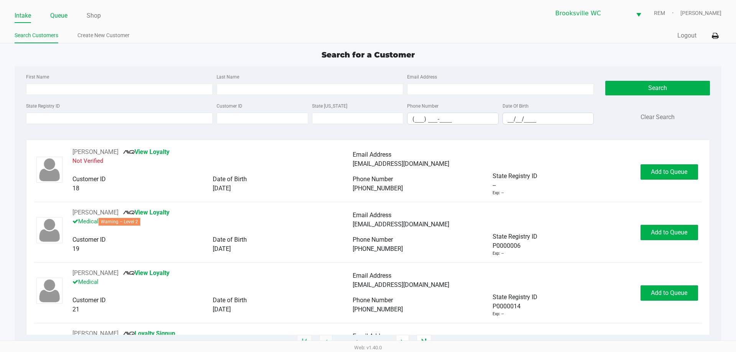
click at [57, 15] on link "Queue" at bounding box center [58, 15] width 17 height 11
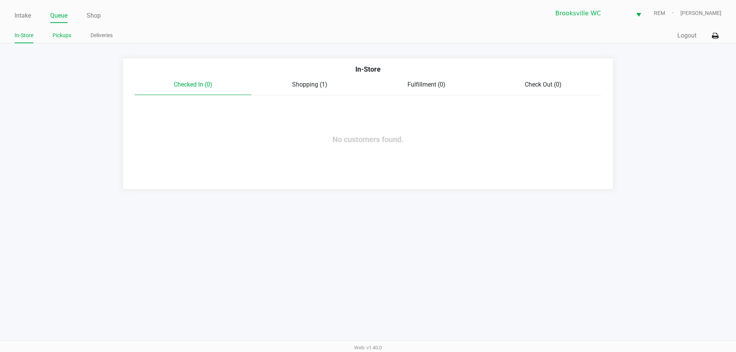
click at [58, 34] on link "Pickups" at bounding box center [62, 36] width 19 height 10
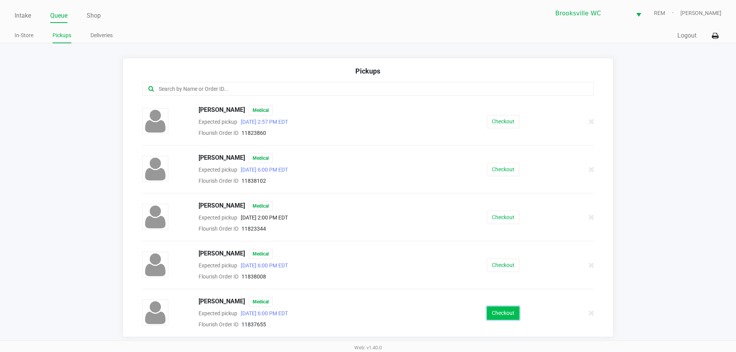
click at [503, 309] on button "Checkout" at bounding box center [503, 313] width 33 height 13
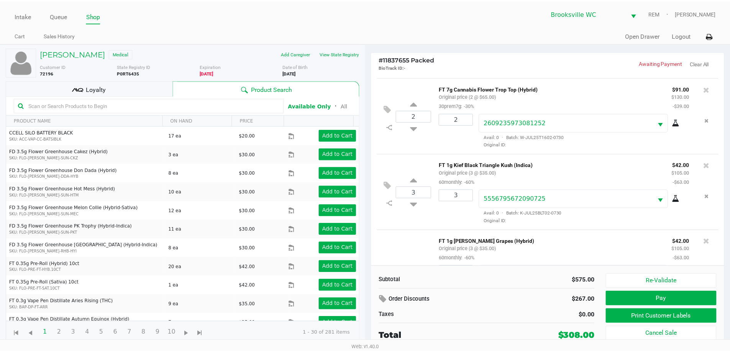
scroll to position [227, 0]
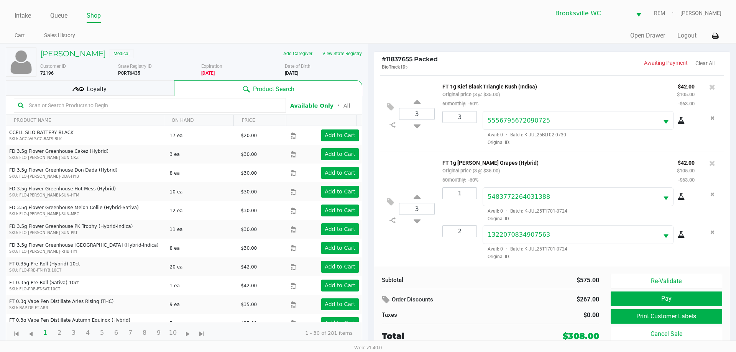
click at [127, 87] on div "Loyalty" at bounding box center [90, 88] width 168 height 15
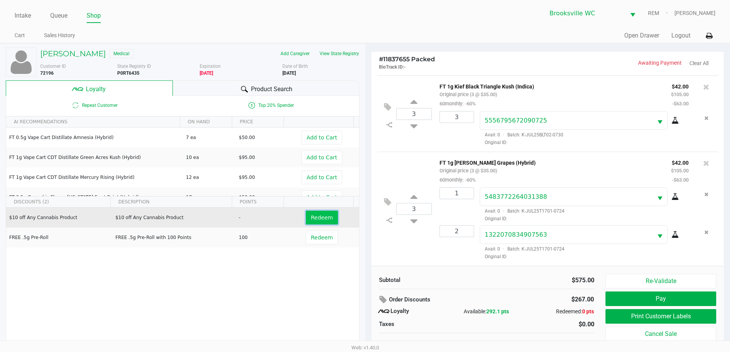
click at [311, 217] on span "Redeem" at bounding box center [322, 218] width 22 height 6
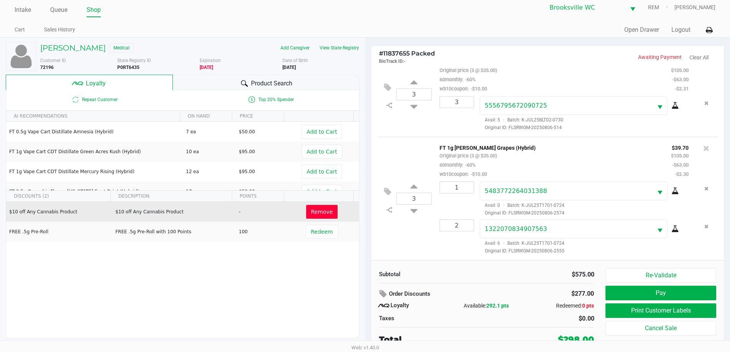
scroll to position [8, 0]
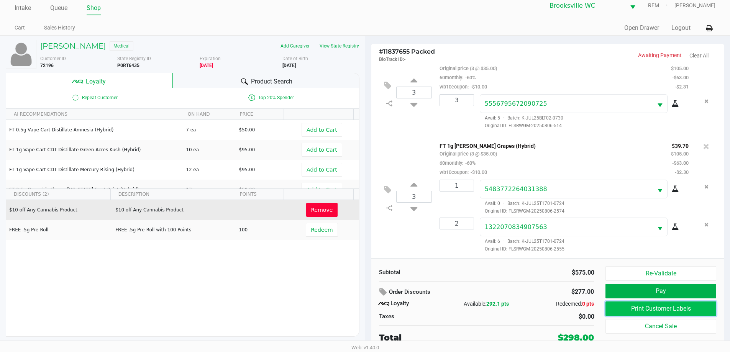
click at [655, 312] on button "Print Customer Labels" at bounding box center [661, 309] width 110 height 15
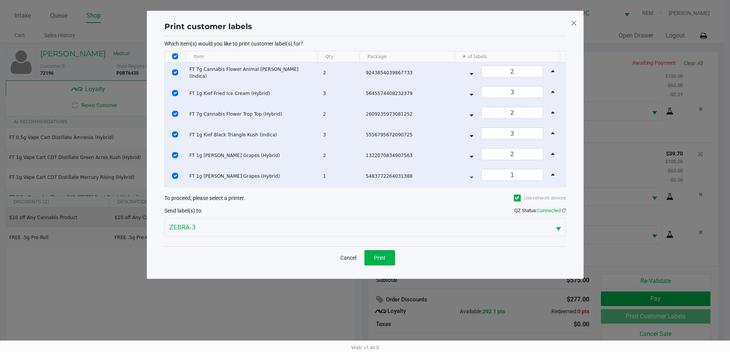
scroll to position [0, 0]
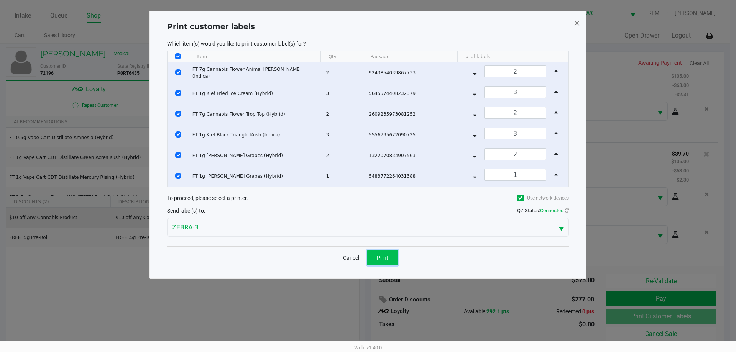
click at [379, 260] on span "Print" at bounding box center [383, 258] width 12 height 6
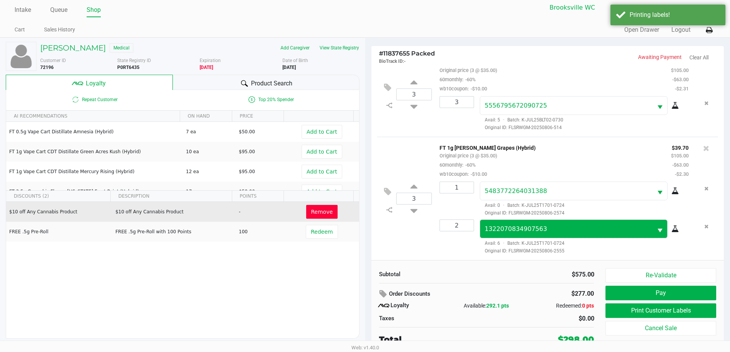
scroll to position [8, 0]
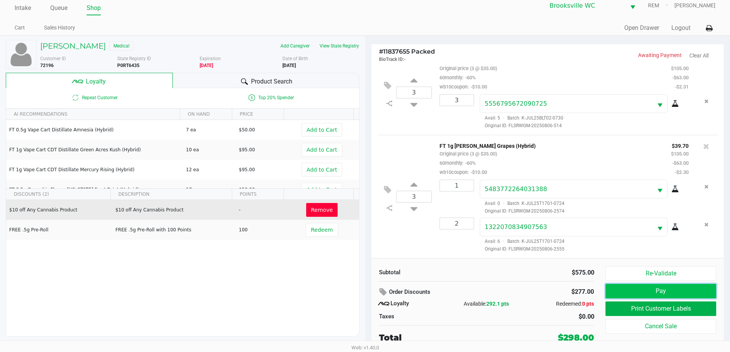
click at [655, 286] on button "Pay" at bounding box center [661, 291] width 110 height 15
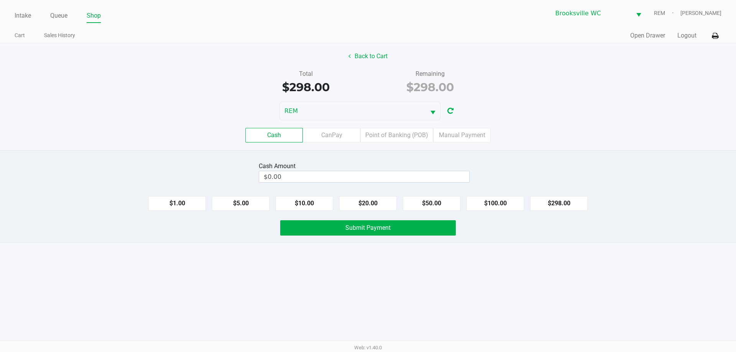
click at [386, 155] on div "Cash Amount $0.00 $1.00 $5.00 $10.00 $20.00 $50.00 $100.00 $298.00 Submit Payme…" at bounding box center [368, 196] width 736 height 93
click at [326, 134] on label "CanPay" at bounding box center [332, 135] width 58 height 15
click at [0, 0] on 2 "CanPay" at bounding box center [0, 0] width 0 height 0
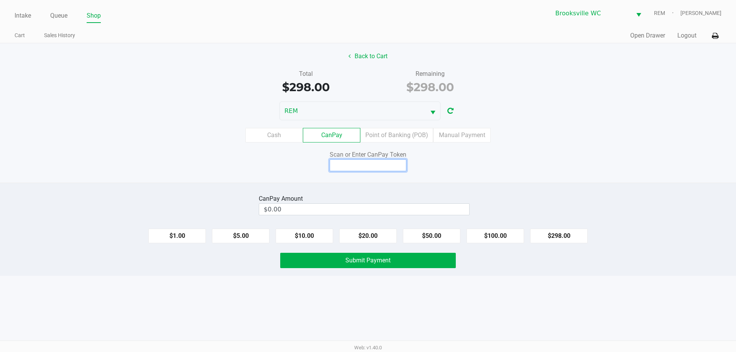
click at [365, 169] on input at bounding box center [368, 165] width 77 height 12
type input "X4126716Q"
click at [571, 237] on button "$298.00" at bounding box center [559, 236] width 58 height 15
type input "$298.00"
click at [418, 260] on button "Submit Payment" at bounding box center [368, 260] width 176 height 15
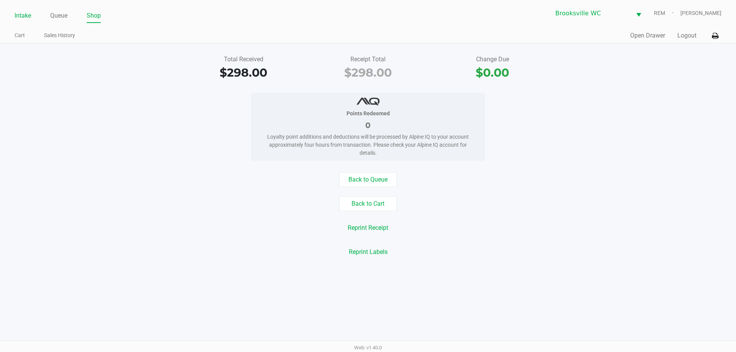
click at [23, 20] on link "Intake" at bounding box center [23, 15] width 16 height 11
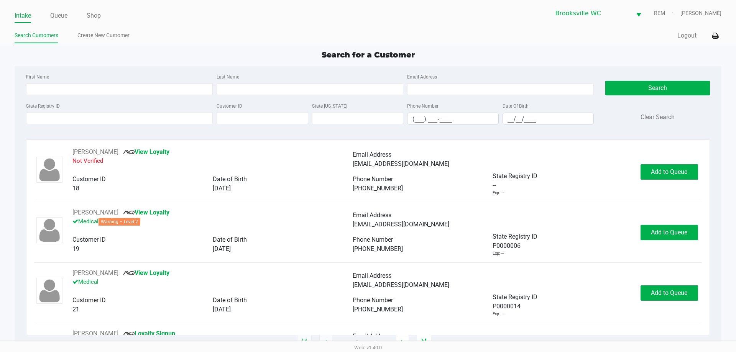
click at [64, 66] on div "First Name Last Name Email Address State Registry ID Customer ID State [US_STAT…" at bounding box center [367, 101] width 695 height 70
click at [58, 118] on input "State Registry ID" at bounding box center [119, 119] width 187 height 12
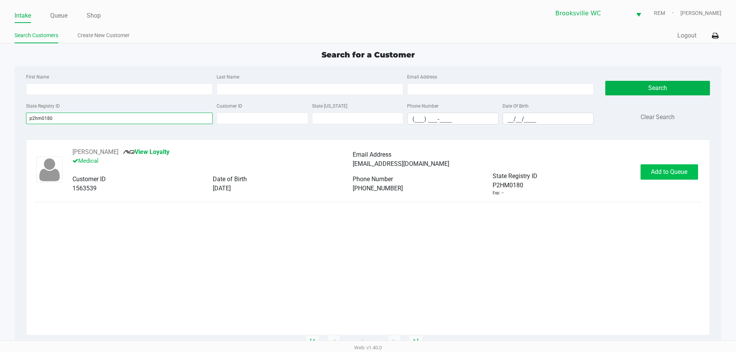
type input "p2hm0180"
click at [673, 169] on span "Add to Queue" at bounding box center [669, 171] width 36 height 7
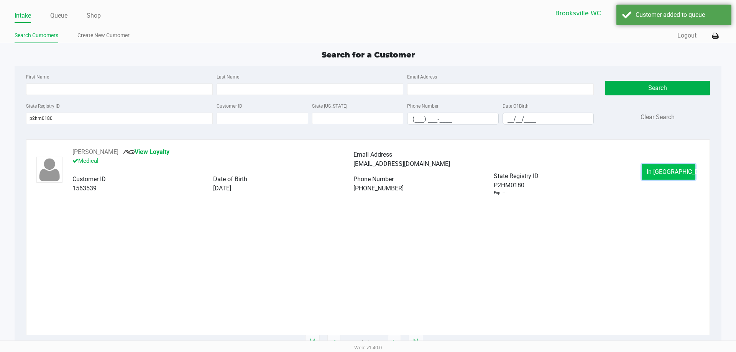
click at [669, 171] on span "In [GEOGRAPHIC_DATA]" at bounding box center [679, 171] width 64 height 7
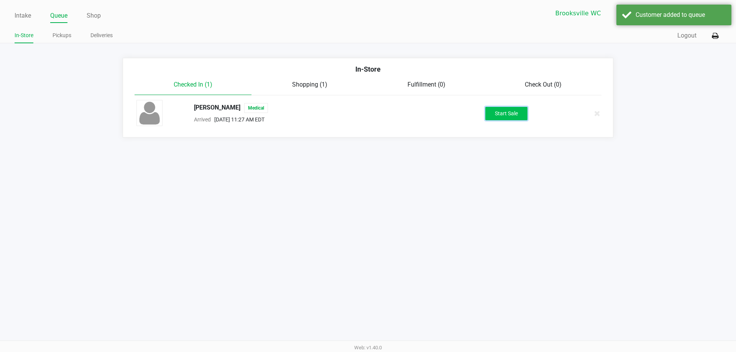
click at [496, 113] on button "Start Sale" at bounding box center [506, 113] width 42 height 13
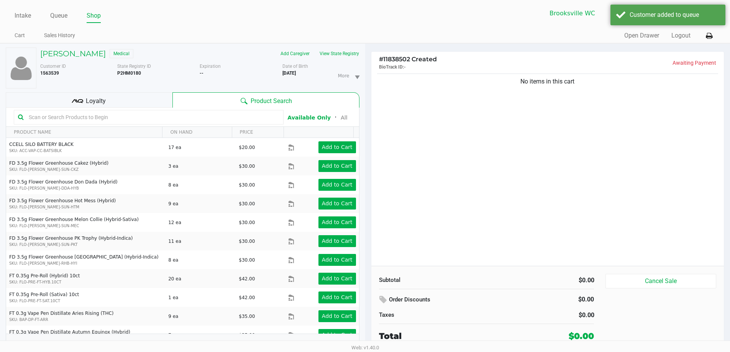
click at [137, 118] on input "text" at bounding box center [153, 118] width 254 height 12
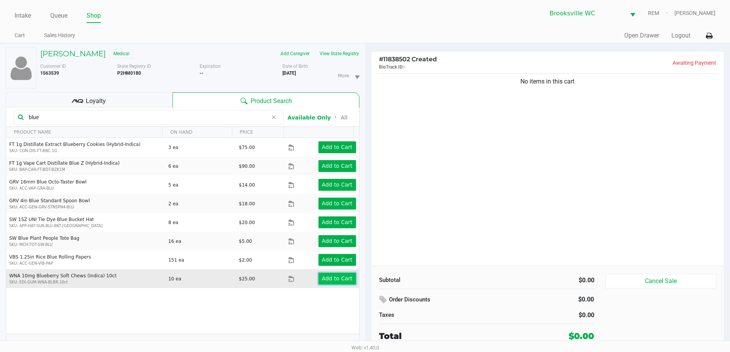
click at [336, 278] on app-button-loader "Add to Cart" at bounding box center [337, 279] width 31 height 6
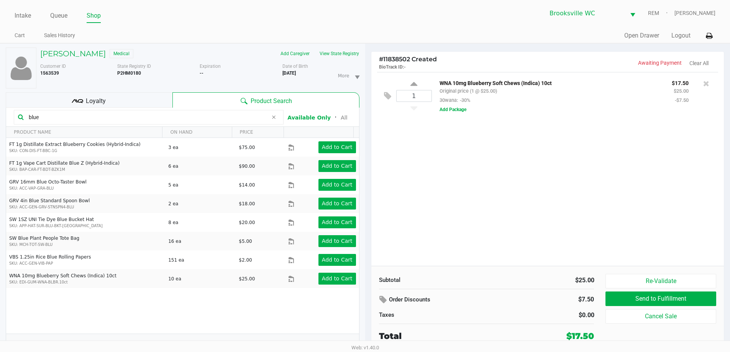
drag, startPoint x: 59, startPoint y: 116, endPoint x: 0, endPoint y: 49, distance: 89.6
click at [0, 49] on div "[PERSON_NAME] Medical Add Caregiver View State Registry Customer ID 1563539 Sta…" at bounding box center [182, 202] width 365 height 317
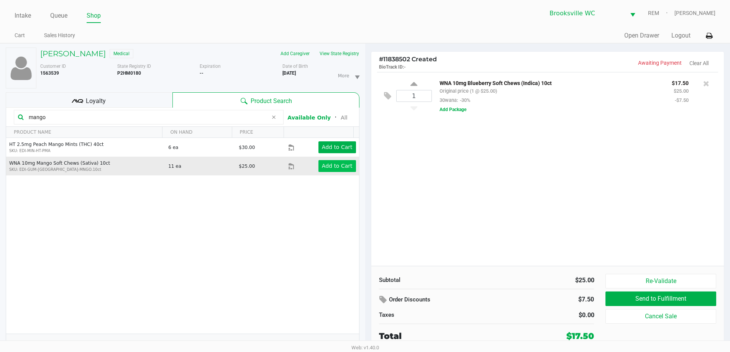
type input "mango"
click at [327, 164] on app-button-loader "Add to Cart" at bounding box center [337, 166] width 31 height 6
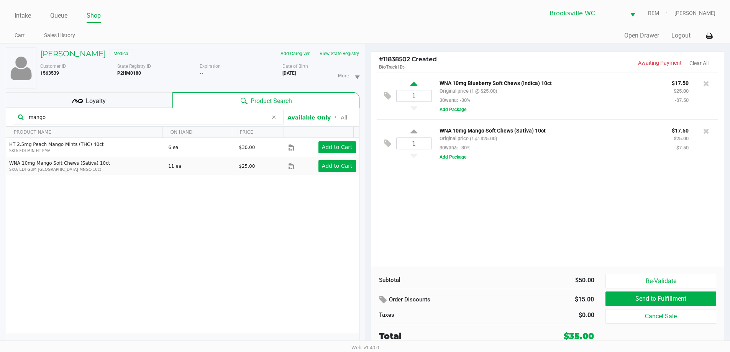
click at [414, 85] on icon at bounding box center [414, 86] width 7 height 10
type input "2"
click at [413, 134] on icon at bounding box center [414, 133] width 7 height 10
type input "2"
drag, startPoint x: 73, startPoint y: 119, endPoint x: 0, endPoint y: 103, distance: 75.0
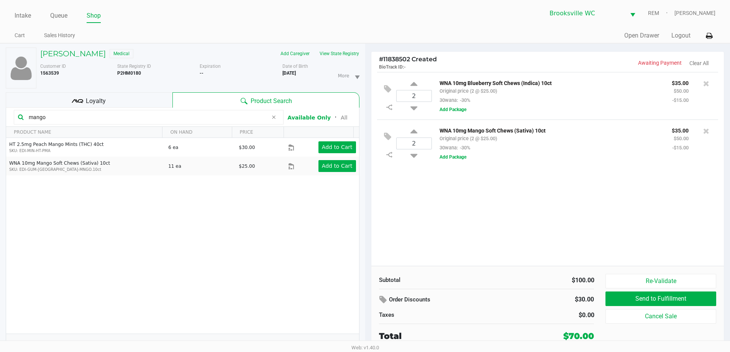
click at [0, 113] on div "[PERSON_NAME] Medical Add Caregiver View State Registry Customer ID 1563539 Sta…" at bounding box center [182, 202] width 365 height 317
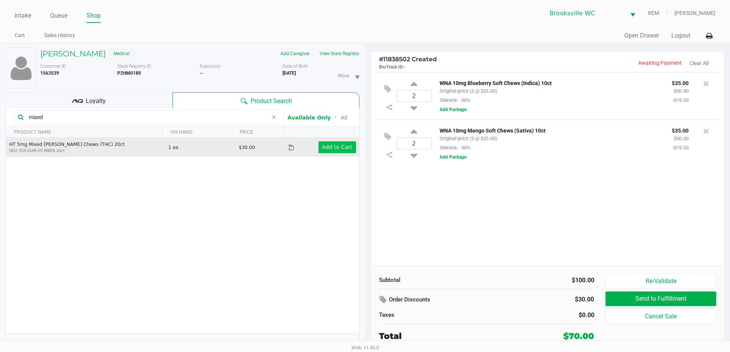
type input "mixed"
click at [338, 151] on button "Add to Cart" at bounding box center [338, 147] width 38 height 12
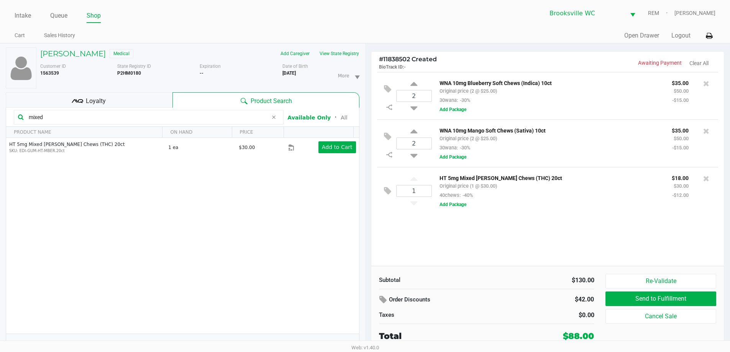
drag, startPoint x: 81, startPoint y: 117, endPoint x: 0, endPoint y: 104, distance: 81.7
click at [0, 104] on div "[PERSON_NAME] Medical Add Caregiver View State Registry Customer ID 1563539 Sta…" at bounding box center [182, 202] width 365 height 317
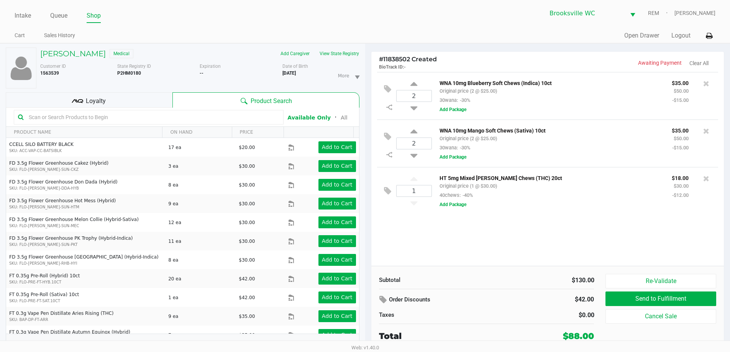
click at [120, 103] on div "Loyalty" at bounding box center [89, 99] width 167 height 15
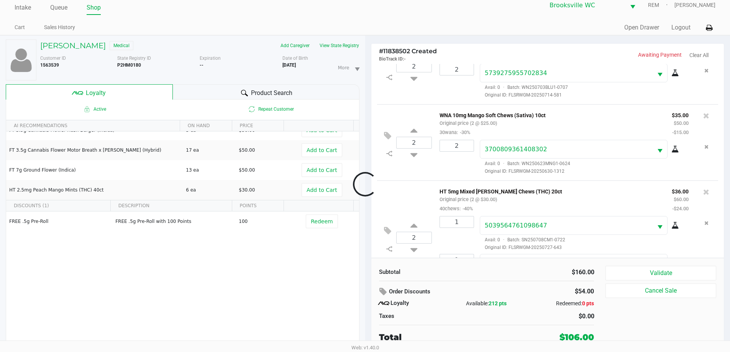
scroll to position [74, 0]
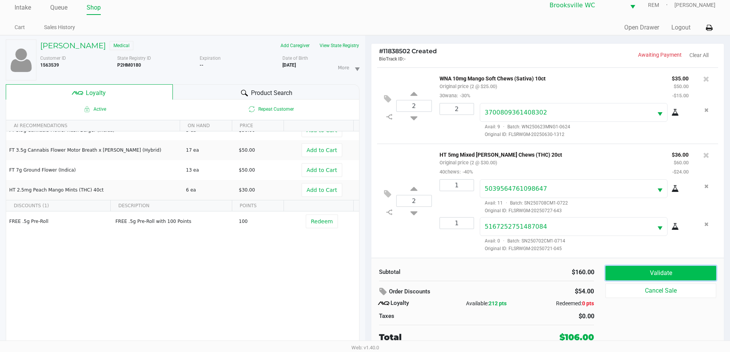
click at [667, 270] on button "Validate" at bounding box center [661, 273] width 110 height 15
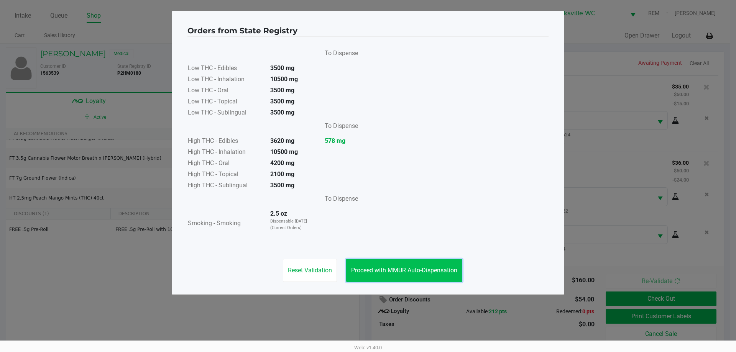
click at [429, 265] on button "Proceed with MMUR Auto-Dispensation" at bounding box center [404, 270] width 116 height 23
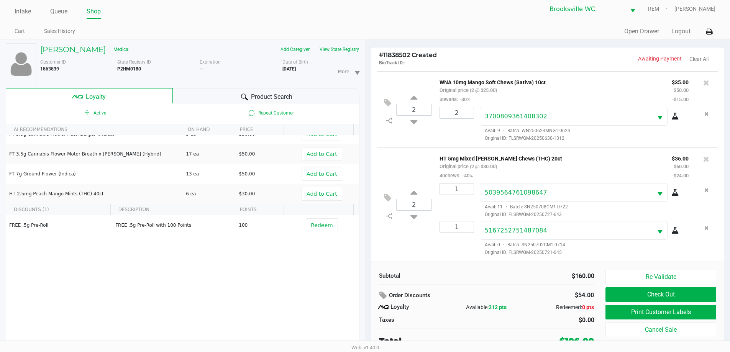
scroll to position [8, 0]
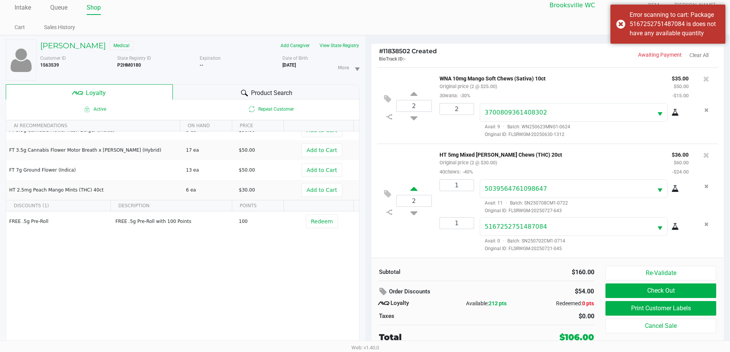
click at [415, 189] on icon at bounding box center [414, 191] width 7 height 10
type input "3"
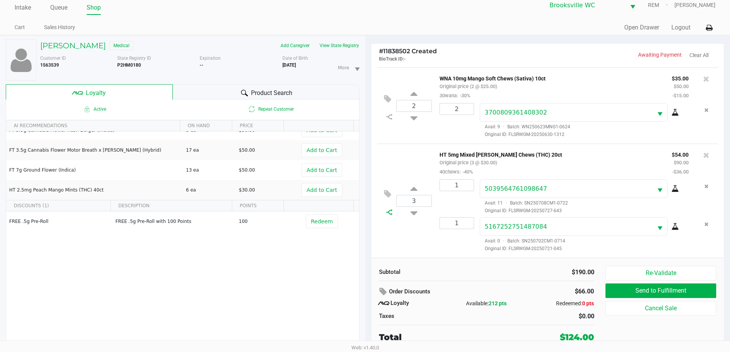
click at [388, 211] on icon at bounding box center [389, 212] width 6 height 6
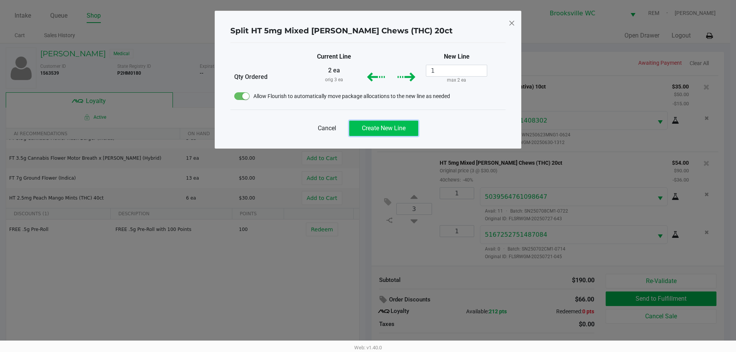
click at [386, 133] on button "Create New Line" at bounding box center [383, 128] width 69 height 15
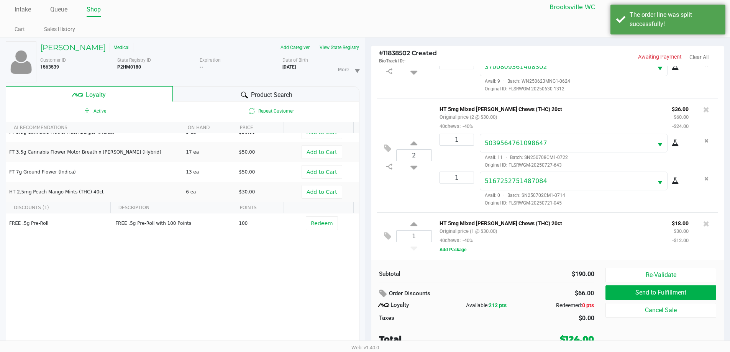
scroll to position [8, 0]
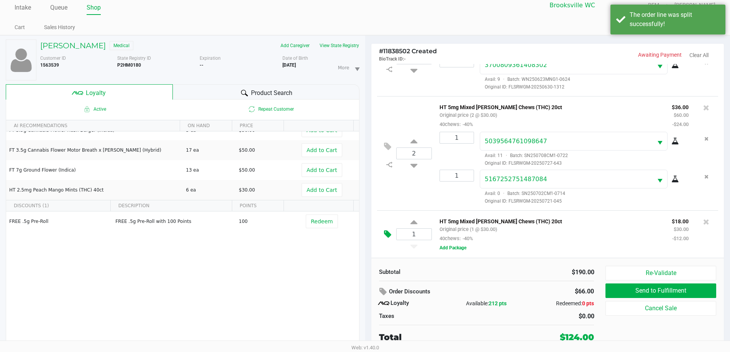
click at [389, 231] on icon at bounding box center [387, 234] width 7 height 9
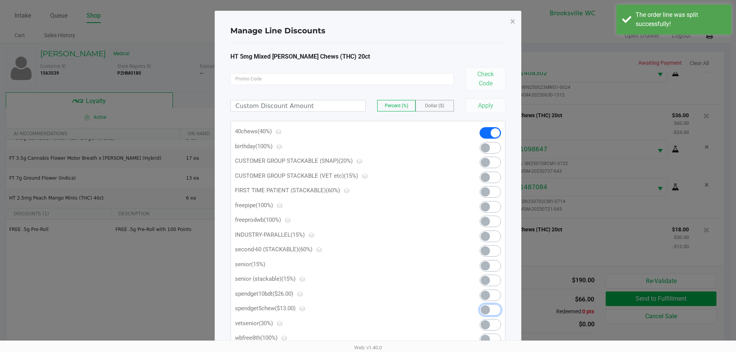
click at [493, 312] on span at bounding box center [490, 310] width 21 height 12
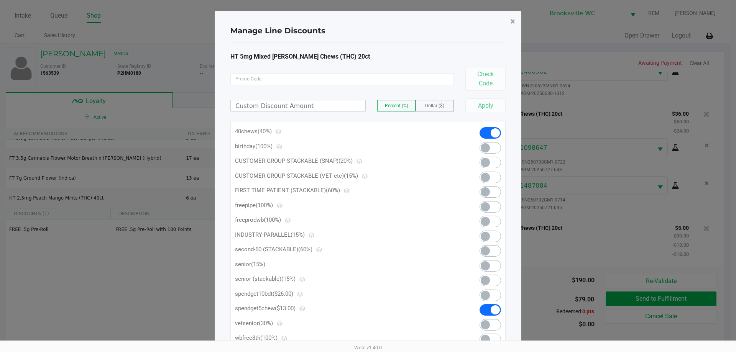
click at [515, 20] on span "×" at bounding box center [512, 21] width 5 height 11
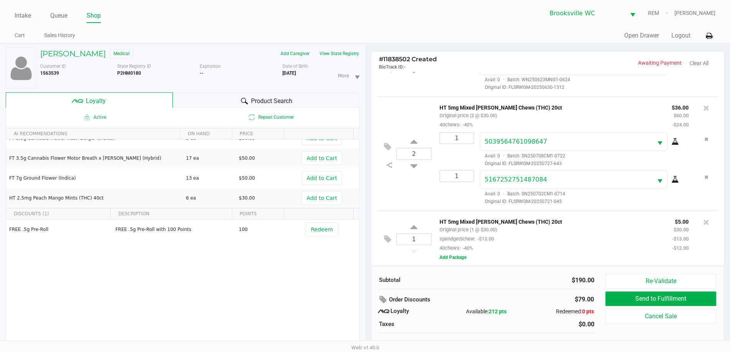
scroll to position [131, 0]
click at [454, 256] on button "Add Package" at bounding box center [453, 256] width 27 height 7
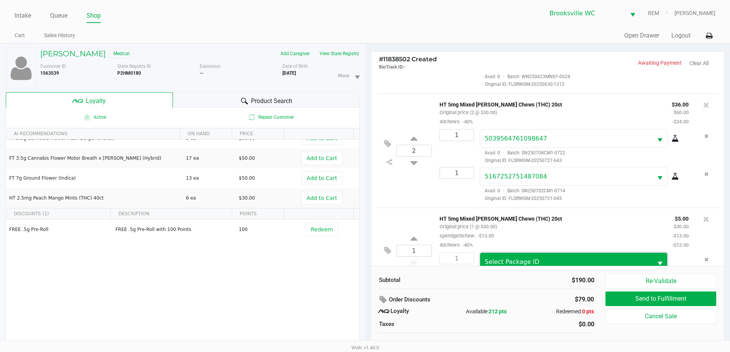
click at [533, 264] on span "Select Package ID" at bounding box center [567, 262] width 164 height 9
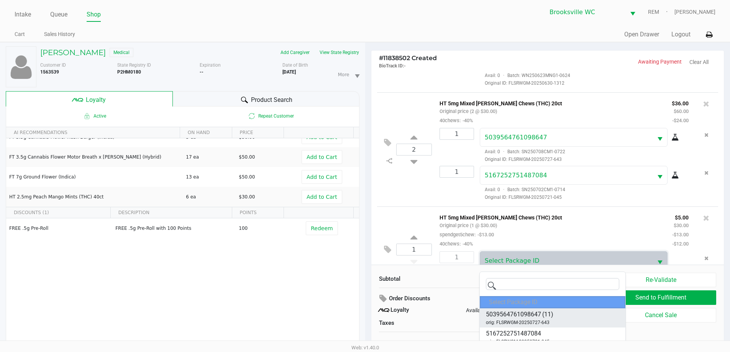
scroll to position [8, 0]
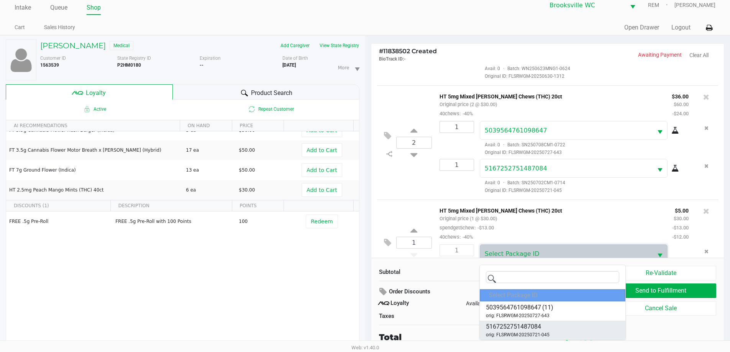
click at [518, 329] on span "5167252751487084" at bounding box center [513, 326] width 55 height 9
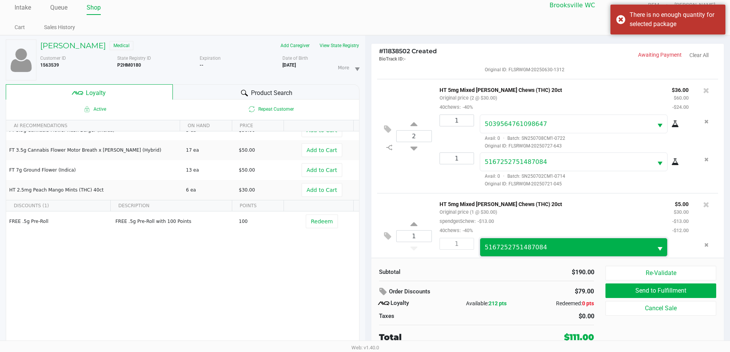
click at [552, 240] on span "5167252751487084" at bounding box center [566, 247] width 173 height 18
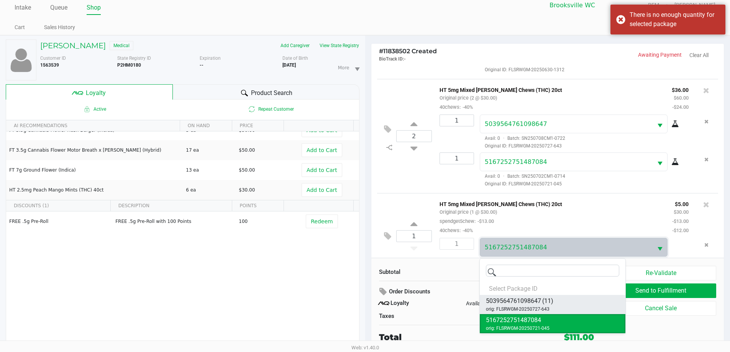
click at [535, 300] on span "5039564761098647" at bounding box center [513, 301] width 55 height 9
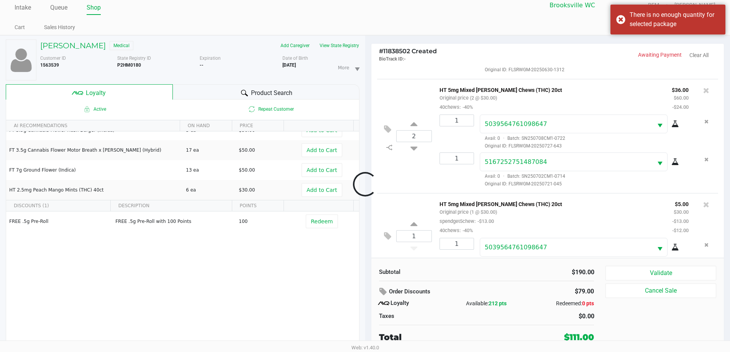
scroll to position [160, 0]
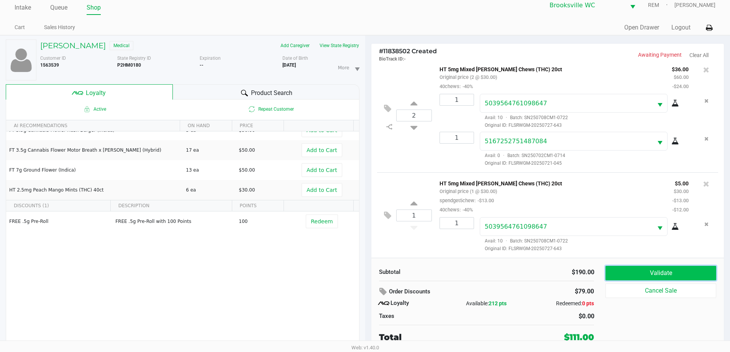
click at [650, 275] on button "Validate" at bounding box center [661, 273] width 110 height 15
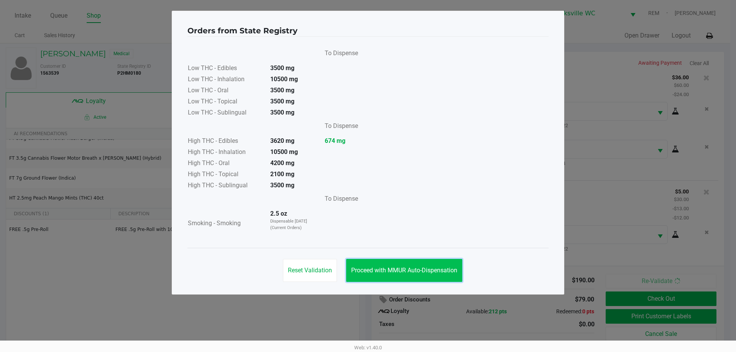
drag, startPoint x: 398, startPoint y: 269, endPoint x: 410, endPoint y: 269, distance: 12.7
click at [400, 269] on span "Proceed with MMUR Auto-Dispensation" at bounding box center [404, 270] width 106 height 7
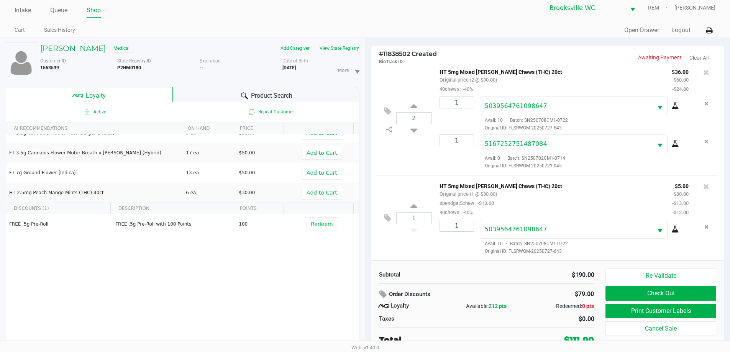
scroll to position [8, 0]
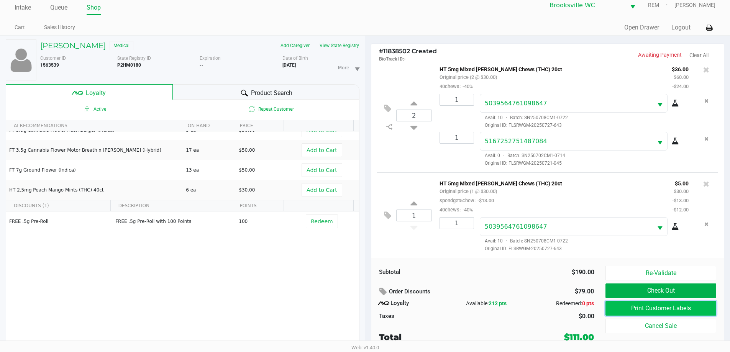
click at [692, 310] on button "Print Customer Labels" at bounding box center [661, 308] width 110 height 15
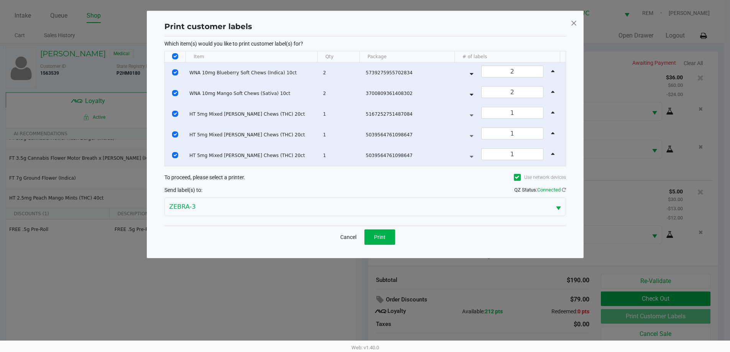
scroll to position [0, 0]
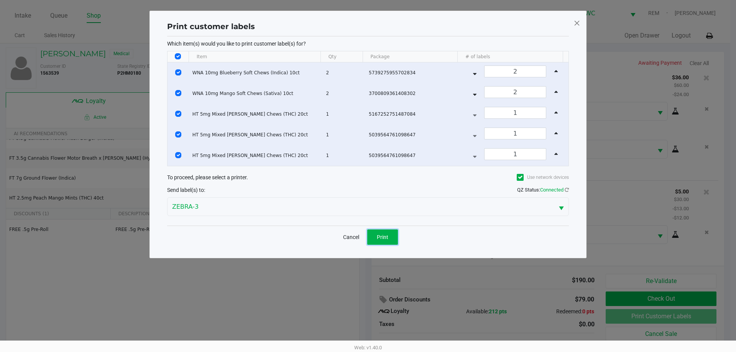
click at [384, 237] on span "Print" at bounding box center [383, 237] width 12 height 6
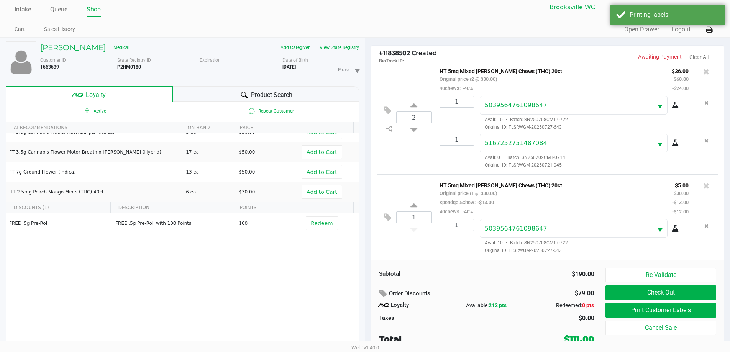
scroll to position [8, 0]
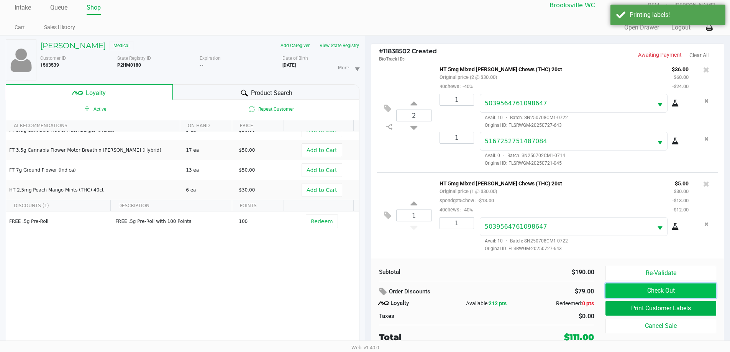
click at [659, 290] on button "Check Out" at bounding box center [661, 291] width 110 height 15
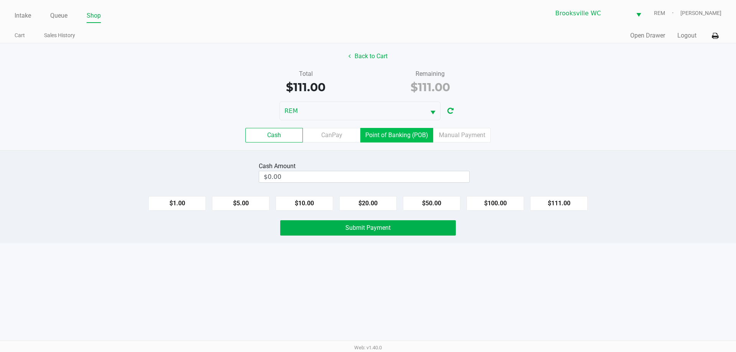
click at [402, 134] on label "Point of Banking (POB)" at bounding box center [396, 135] width 73 height 15
click at [0, 0] on 7 "Point of Banking (POB)" at bounding box center [0, 0] width 0 height 0
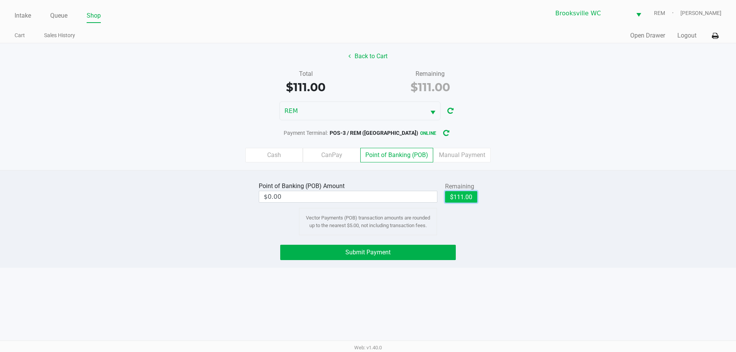
click at [457, 191] on button "$111.00" at bounding box center [461, 197] width 32 height 12
type input "$111.00"
click at [391, 249] on button "Submit Payment" at bounding box center [368, 252] width 176 height 15
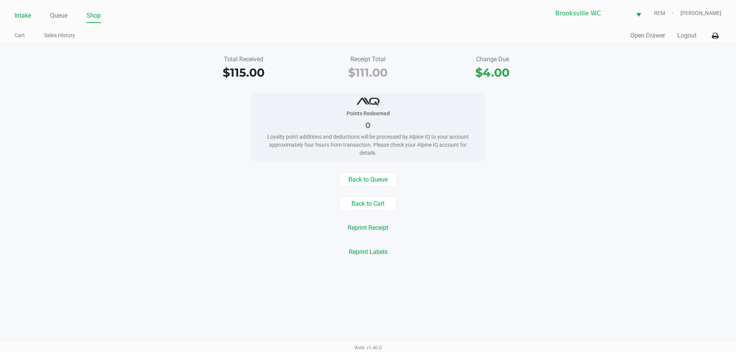
click at [21, 18] on link "Intake" at bounding box center [23, 15] width 16 height 11
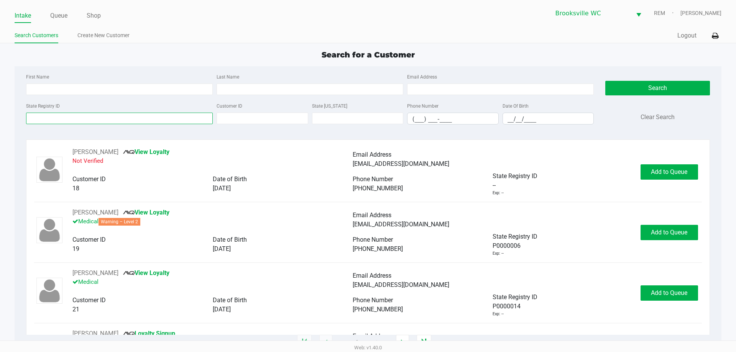
click at [61, 114] on input "State Registry ID" at bounding box center [119, 119] width 187 height 12
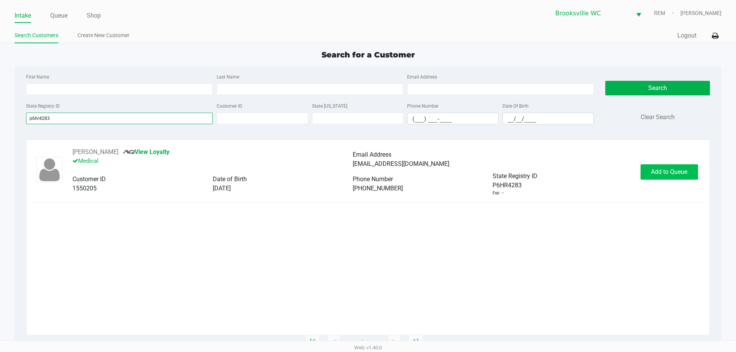
type input "p6hr4283"
click at [655, 171] on span "Add to Queue" at bounding box center [669, 171] width 36 height 7
click at [670, 174] on span "In [GEOGRAPHIC_DATA]" at bounding box center [679, 171] width 64 height 7
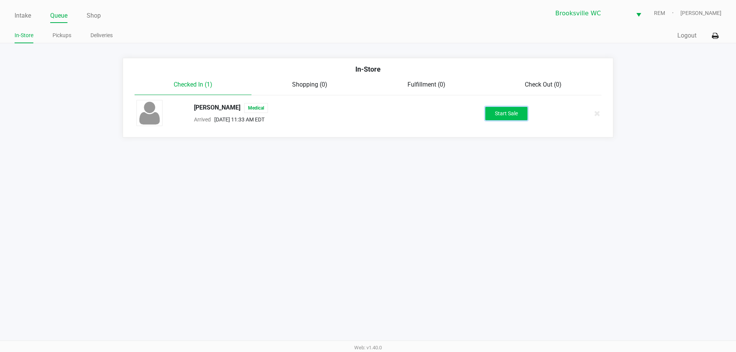
click at [495, 116] on button "Start Sale" at bounding box center [506, 113] width 42 height 13
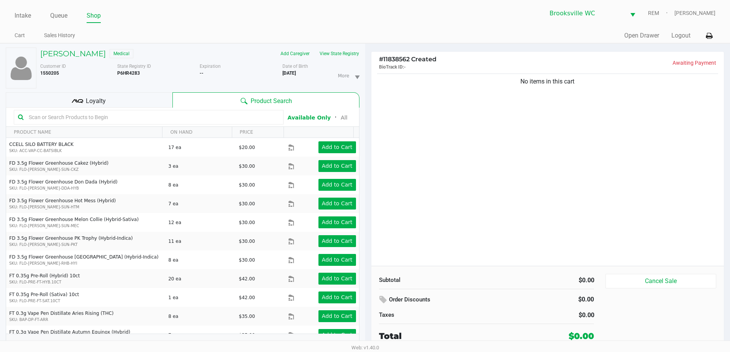
click at [121, 118] on input "text" at bounding box center [153, 118] width 254 height 12
click at [140, 118] on input "text" at bounding box center [153, 118] width 254 height 12
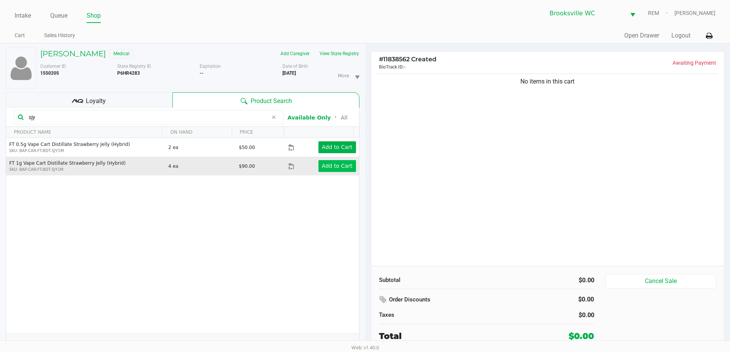
type input "sjy"
click at [330, 161] on button "Add to Cart" at bounding box center [338, 166] width 38 height 12
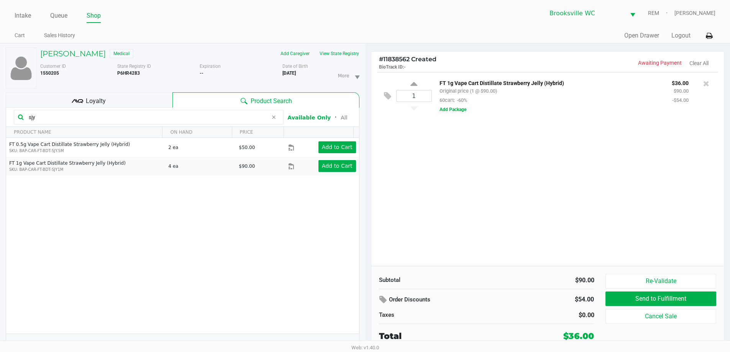
click at [141, 101] on div "Loyalty" at bounding box center [89, 99] width 167 height 15
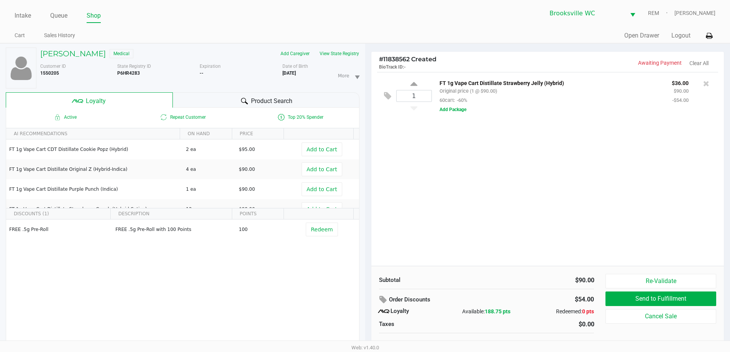
scroll to position [8, 0]
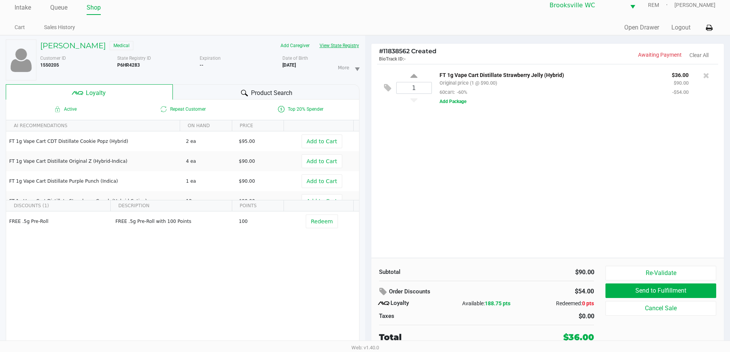
click at [347, 50] on button "View State Registry" at bounding box center [337, 45] width 45 height 12
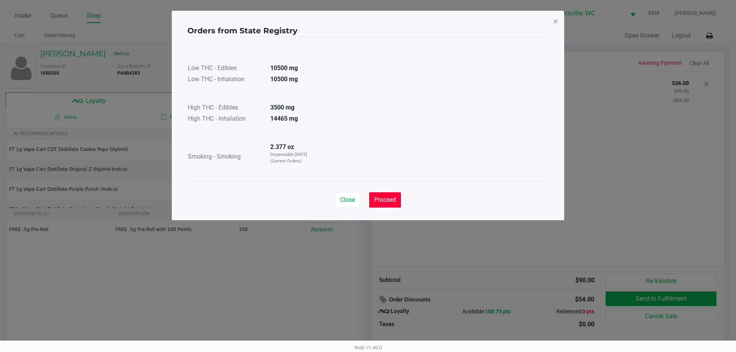
drag, startPoint x: 386, startPoint y: 202, endPoint x: 427, endPoint y: 246, distance: 59.7
click at [387, 202] on span "Proceed" at bounding box center [385, 199] width 22 height 7
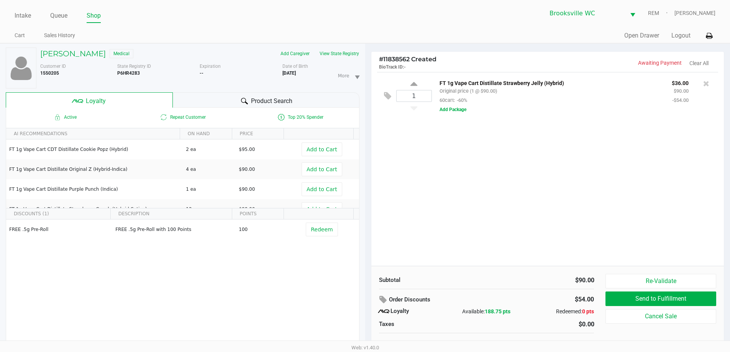
click at [233, 95] on div "Product Search" at bounding box center [266, 99] width 187 height 15
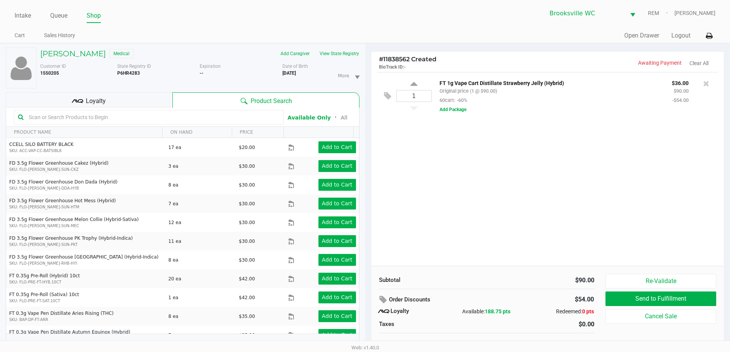
click at [125, 117] on input "text" at bounding box center [153, 118] width 254 height 12
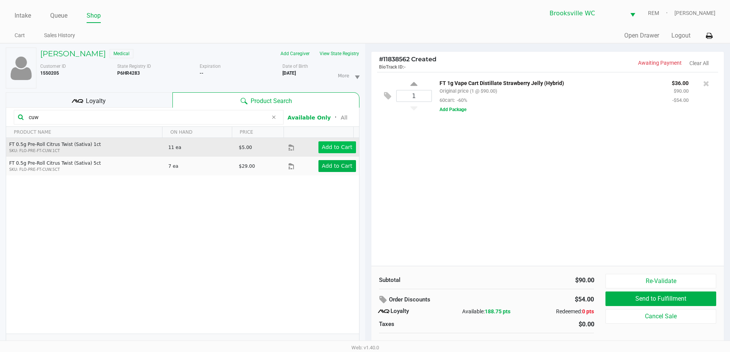
type input "cuw"
click at [333, 147] on app-button-loader "Add to Cart" at bounding box center [337, 147] width 31 height 6
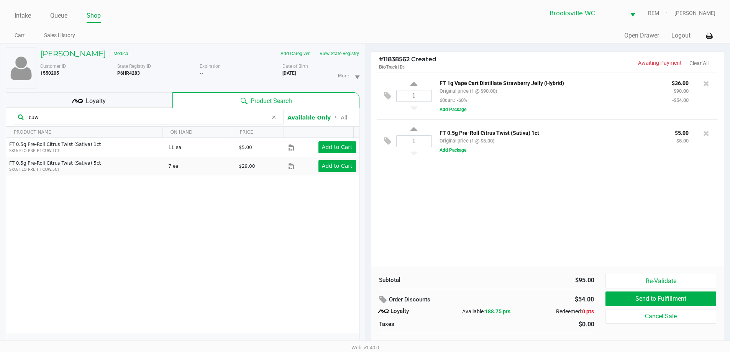
click at [106, 102] on div "Loyalty" at bounding box center [89, 99] width 167 height 15
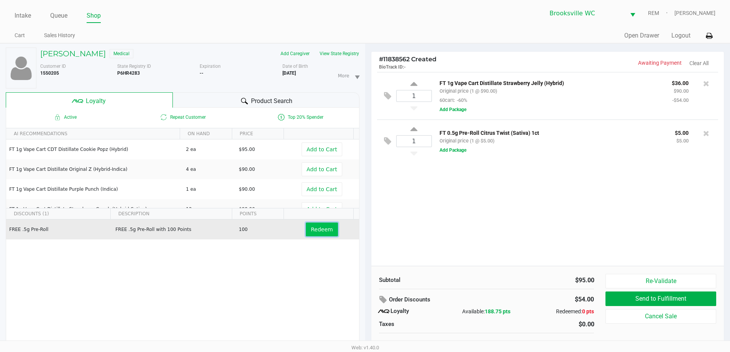
click at [314, 225] on button "Redeem" at bounding box center [322, 230] width 32 height 14
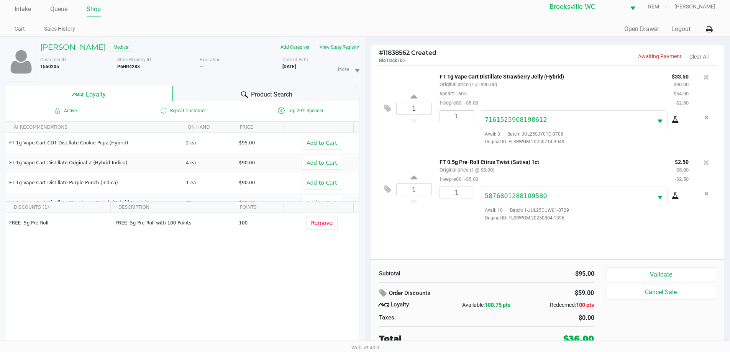
scroll to position [8, 0]
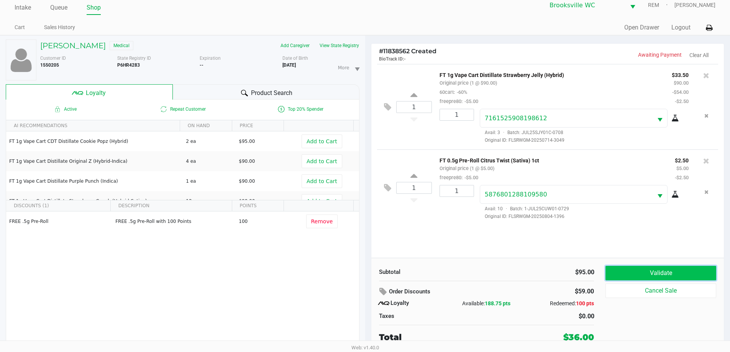
click at [651, 275] on button "Validate" at bounding box center [661, 273] width 110 height 15
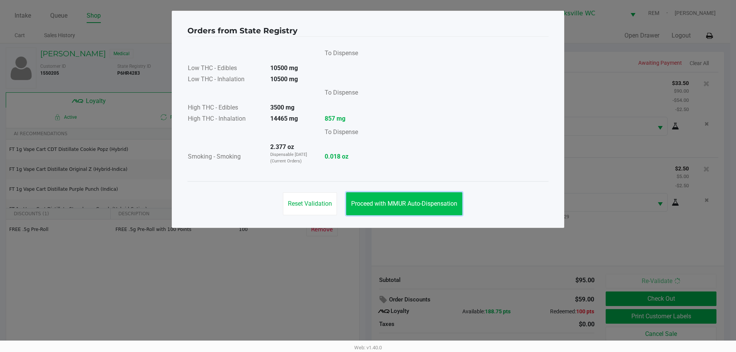
click at [365, 200] on button "Proceed with MMUR Auto-Dispensation" at bounding box center [404, 203] width 116 height 23
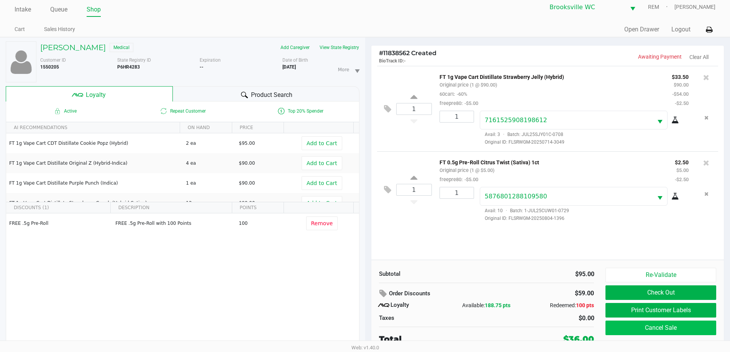
scroll to position [8, 0]
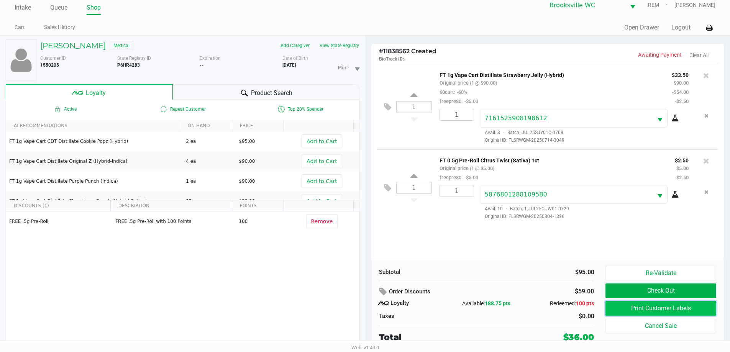
click at [674, 308] on button "Print Customer Labels" at bounding box center [661, 308] width 110 height 15
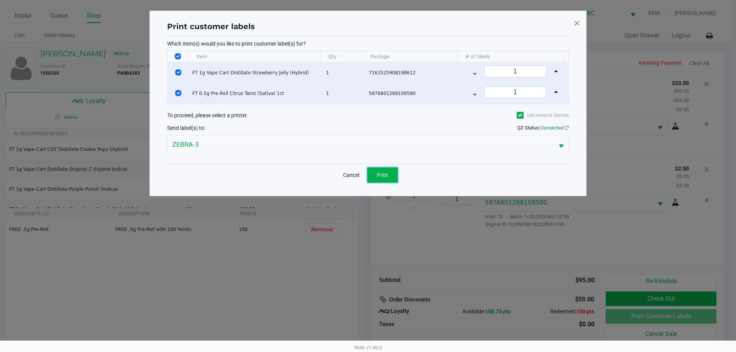
click at [392, 173] on button "Print" at bounding box center [382, 175] width 31 height 15
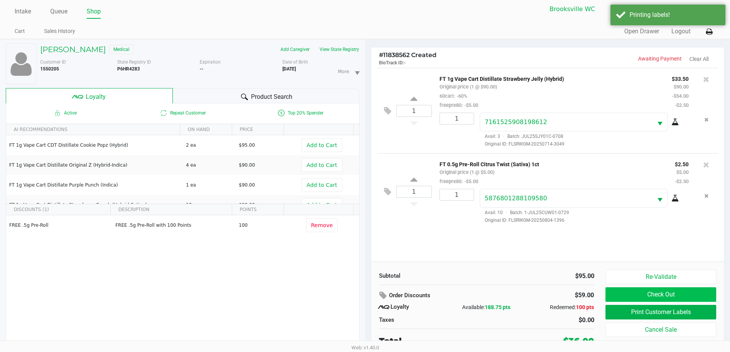
scroll to position [8, 0]
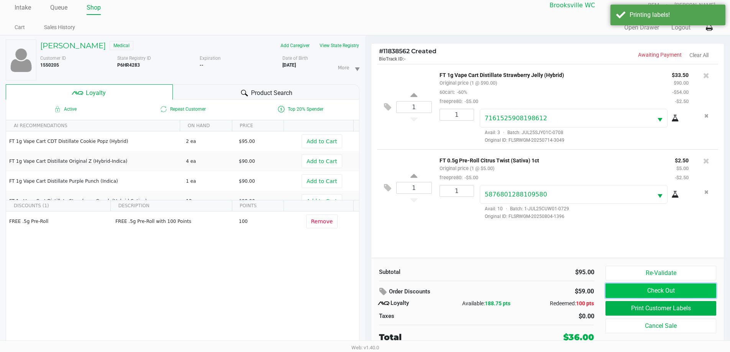
click at [651, 288] on button "Check Out" at bounding box center [661, 291] width 110 height 15
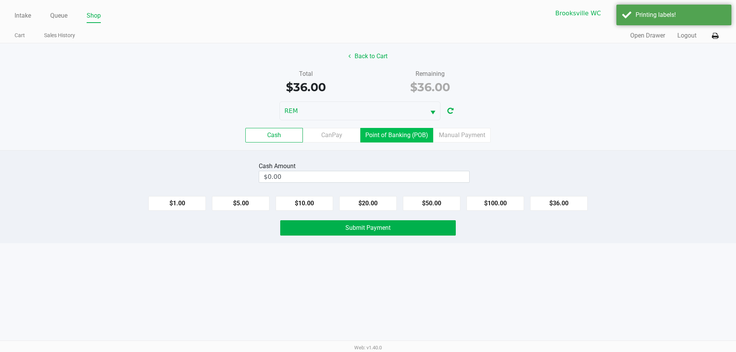
click at [402, 140] on label "Point of Banking (POB)" at bounding box center [396, 135] width 73 height 15
click at [0, 0] on 7 "Point of Banking (POB)" at bounding box center [0, 0] width 0 height 0
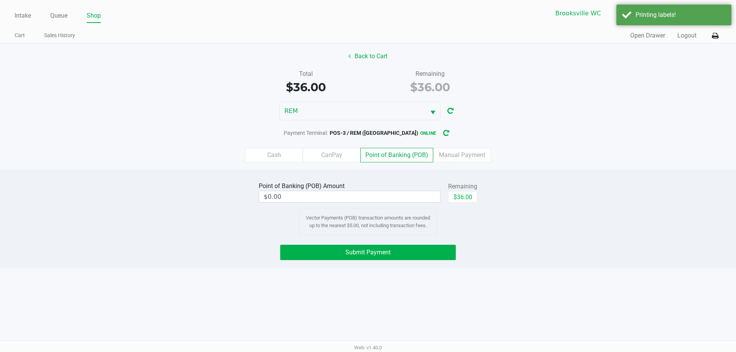
click at [469, 189] on div "Remaining" at bounding box center [462, 186] width 29 height 9
click at [464, 195] on button "$36.00" at bounding box center [462, 197] width 29 height 12
type input "$36.00"
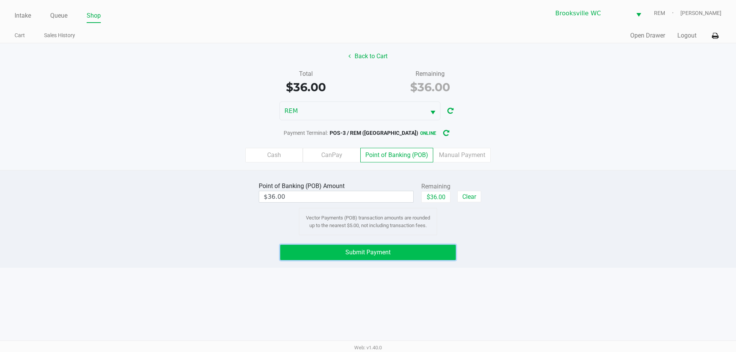
click at [386, 257] on button "Submit Payment" at bounding box center [368, 252] width 176 height 15
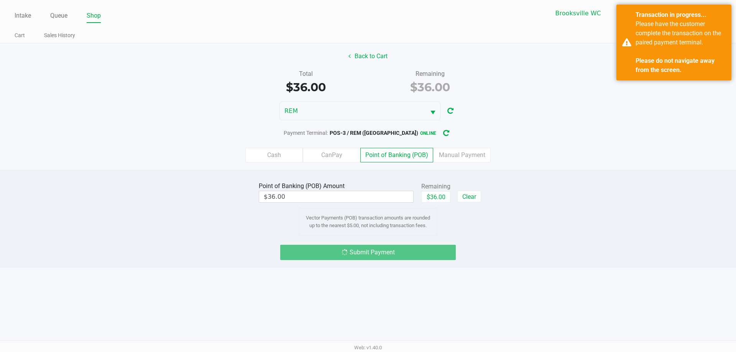
drag, startPoint x: 133, startPoint y: 247, endPoint x: 138, endPoint y: 246, distance: 5.2
click at [134, 247] on div "Submit Payment" at bounding box center [368, 252] width 748 height 15
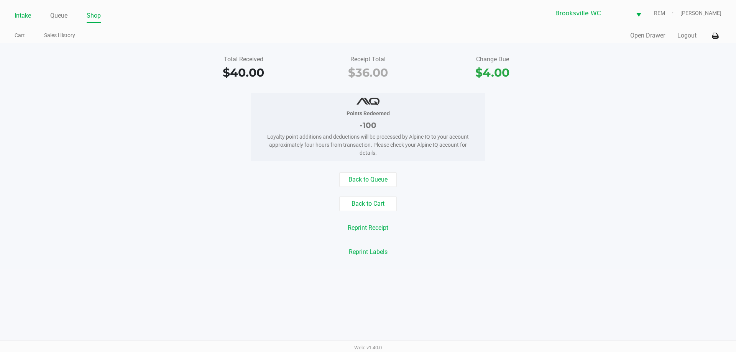
click at [25, 12] on link "Intake" at bounding box center [23, 15] width 16 height 11
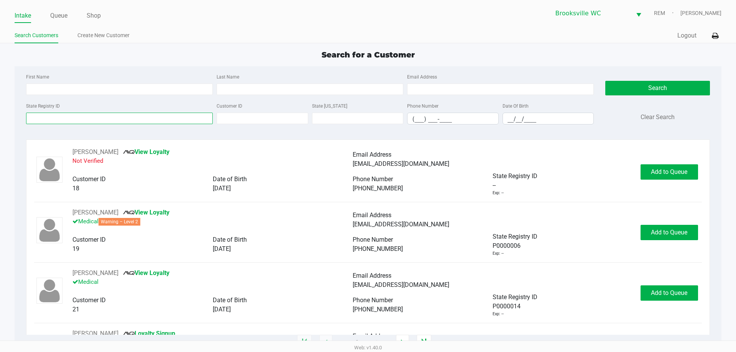
click at [168, 120] on input "State Registry ID" at bounding box center [119, 119] width 187 height 12
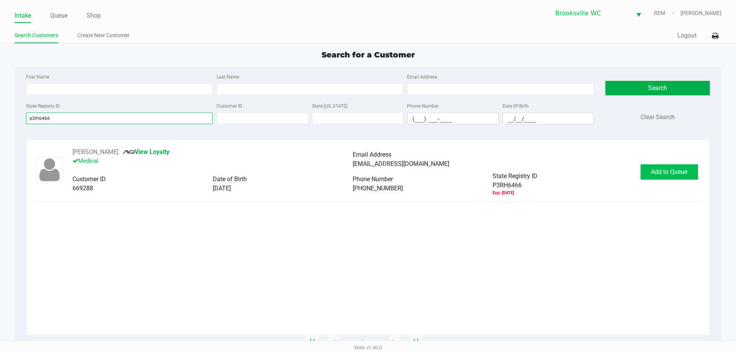
type input "p3rh6466"
click at [669, 173] on span "Add to Queue" at bounding box center [669, 171] width 36 height 7
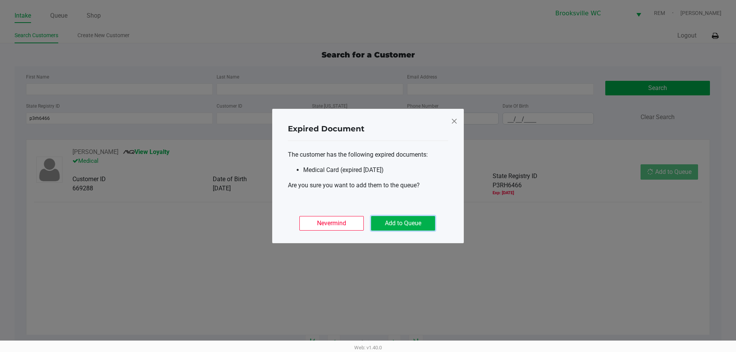
click at [411, 219] on button "Add to Queue" at bounding box center [403, 223] width 64 height 15
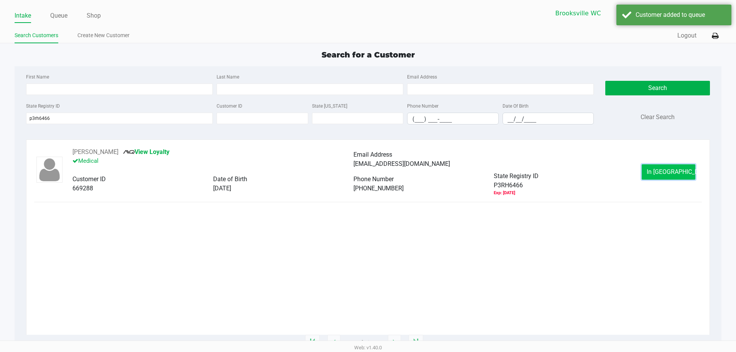
click at [657, 172] on span "In [GEOGRAPHIC_DATA]" at bounding box center [679, 171] width 64 height 7
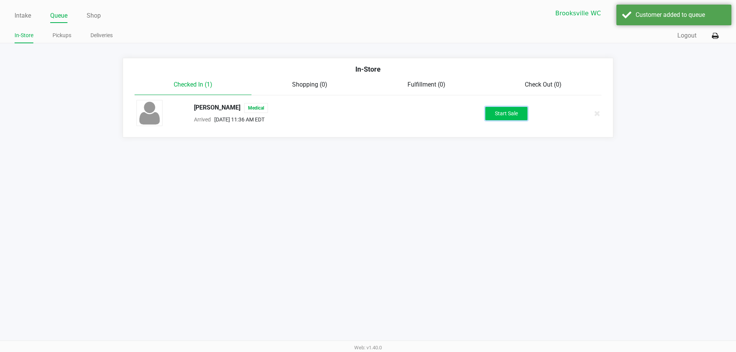
click at [500, 113] on button "Start Sale" at bounding box center [506, 113] width 42 height 13
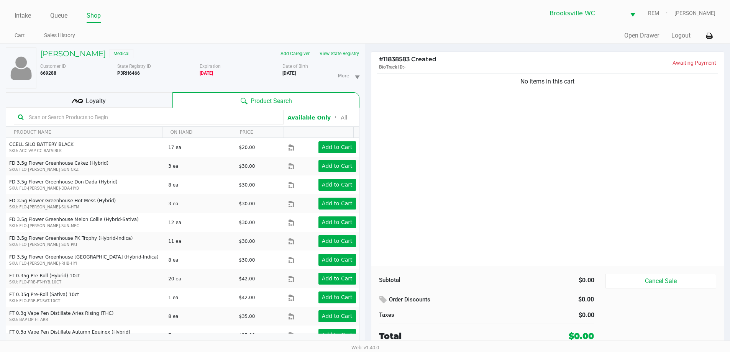
click at [469, 176] on div "No items in this cart" at bounding box center [548, 169] width 353 height 194
click at [150, 122] on input "text" at bounding box center [153, 118] width 254 height 12
click at [192, 117] on input "text" at bounding box center [153, 118] width 254 height 12
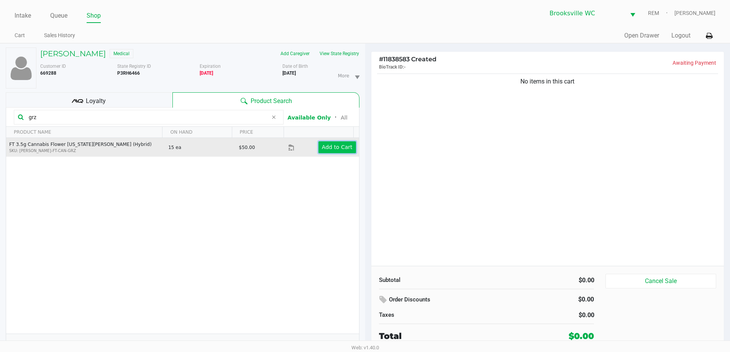
click at [332, 143] on button "Add to Cart" at bounding box center [338, 147] width 38 height 12
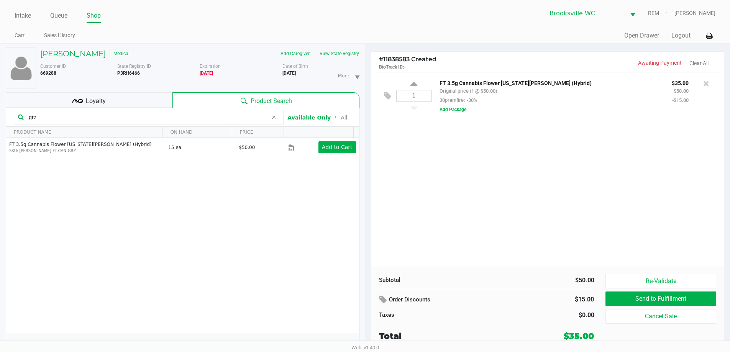
click at [57, 112] on input "grz" at bounding box center [147, 118] width 242 height 12
drag, startPoint x: 58, startPoint y: 119, endPoint x: 0, endPoint y: 107, distance: 59.2
click at [0, 113] on div "[PERSON_NAME] Medical Add Caregiver View State Registry Customer ID 669288 Stat…" at bounding box center [182, 202] width 365 height 317
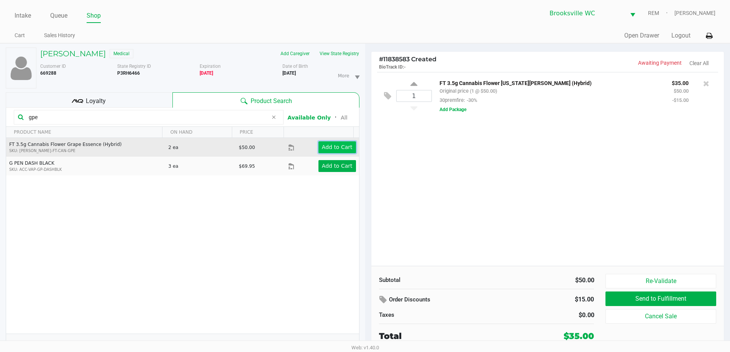
click at [329, 147] on app-button-loader "Add to Cart" at bounding box center [337, 147] width 31 height 6
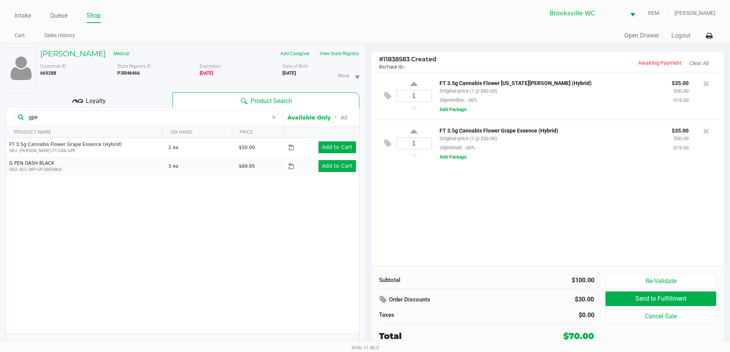
drag, startPoint x: 74, startPoint y: 113, endPoint x: 70, endPoint y: 115, distance: 4.1
click at [72, 114] on input "gpe" at bounding box center [147, 118] width 242 height 12
drag, startPoint x: 69, startPoint y: 116, endPoint x: 60, endPoint y: 117, distance: 8.9
click at [66, 116] on input "gpe" at bounding box center [147, 118] width 242 height 12
click at [0, 117] on div "[PERSON_NAME] Medical Add Caregiver View State Registry Customer ID 669288 Stat…" at bounding box center [182, 202] width 365 height 317
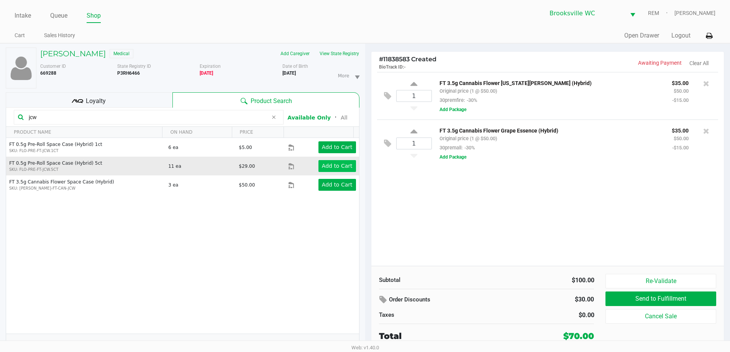
type input "jcw"
click at [345, 169] on app-button-loader "Add to Cart" at bounding box center [337, 166] width 31 height 6
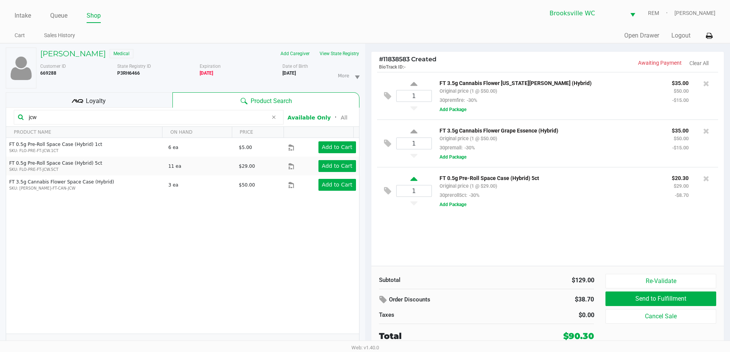
click at [412, 184] on icon at bounding box center [414, 181] width 7 height 10
type input "2"
drag, startPoint x: 53, startPoint y: 117, endPoint x: 0, endPoint y: 94, distance: 57.7
click at [0, 94] on div "[PERSON_NAME] Medical Add Caregiver View State Registry Customer ID 669288 Stat…" at bounding box center [182, 202] width 365 height 317
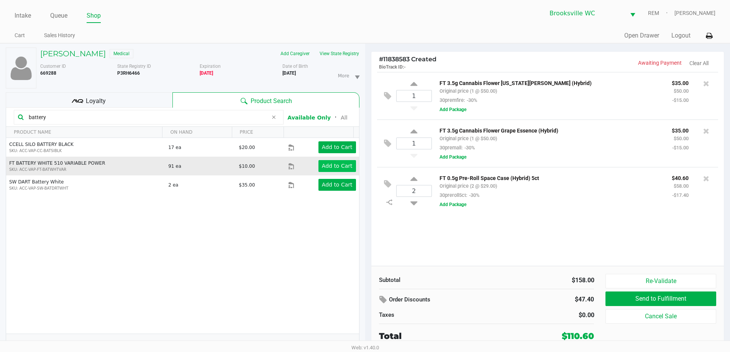
type input "battery"
click at [326, 162] on button "Add to Cart" at bounding box center [338, 166] width 38 height 12
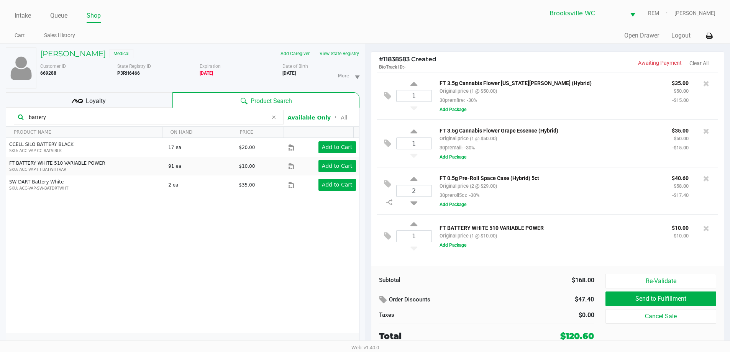
click at [158, 104] on div "Loyalty" at bounding box center [89, 99] width 167 height 15
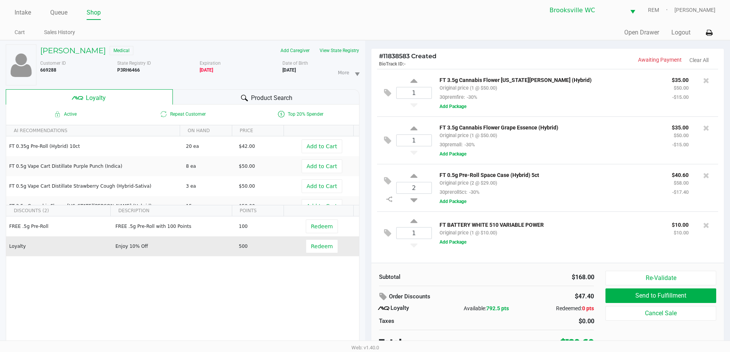
scroll to position [8, 0]
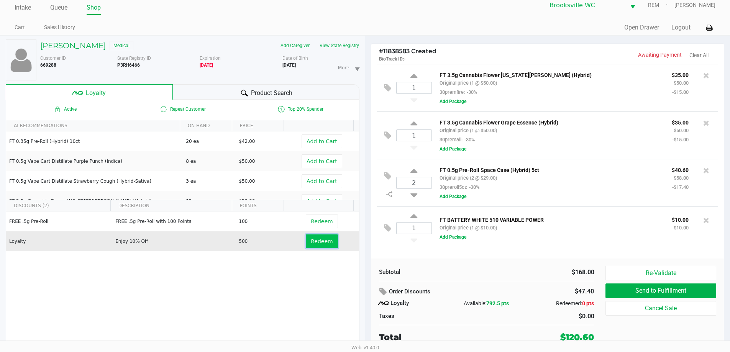
click at [327, 246] on button "Redeem" at bounding box center [322, 242] width 32 height 14
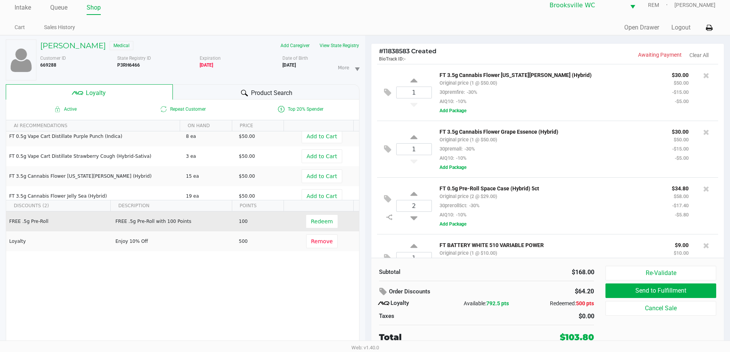
scroll to position [38, 0]
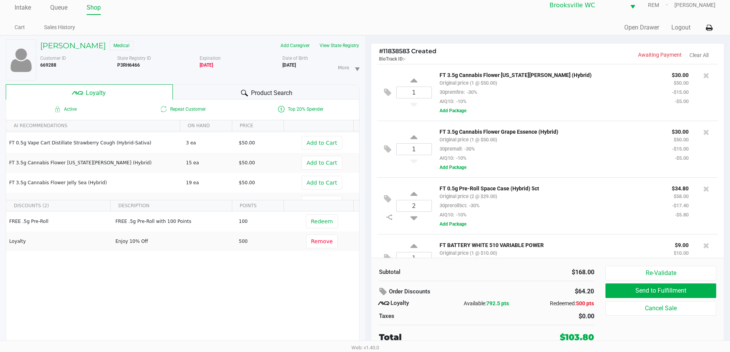
drag, startPoint x: 255, startPoint y: 86, endPoint x: 257, endPoint y: 97, distance: 11.3
click at [255, 91] on div "Product Search" at bounding box center [266, 91] width 187 height 15
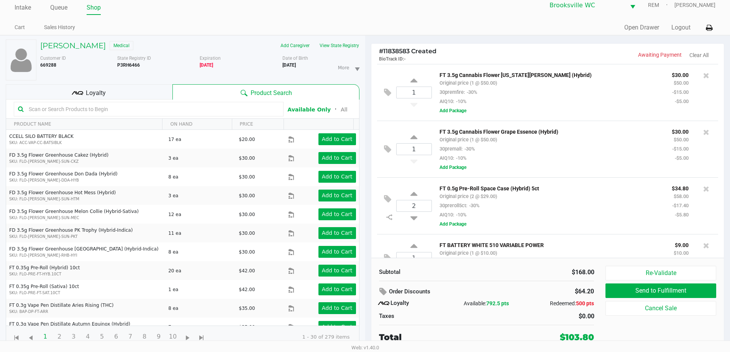
click at [99, 116] on div at bounding box center [149, 109] width 270 height 15
click at [97, 107] on input "text" at bounding box center [153, 110] width 254 height 12
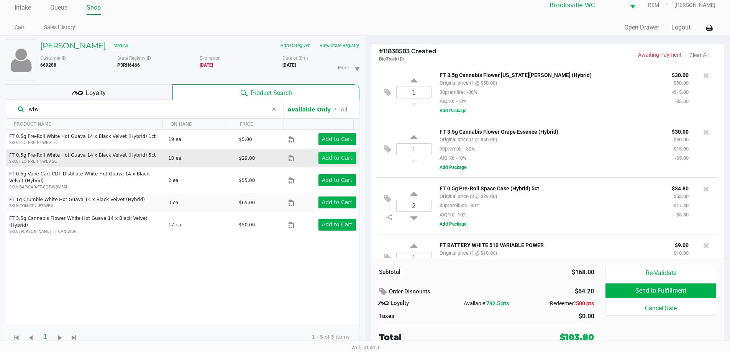
type input "wbv"
click at [338, 159] on app-button-loader "Add to Cart" at bounding box center [337, 158] width 31 height 6
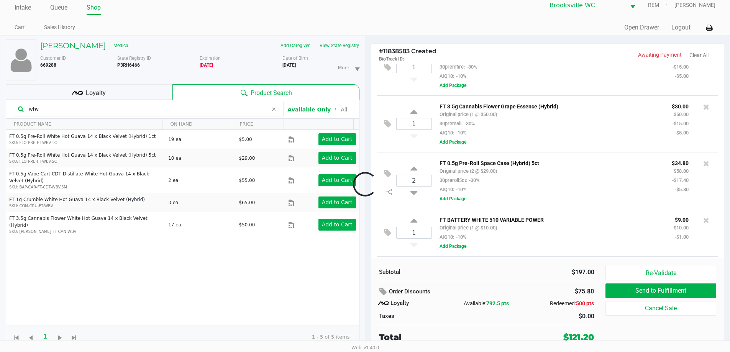
scroll to position [82, 0]
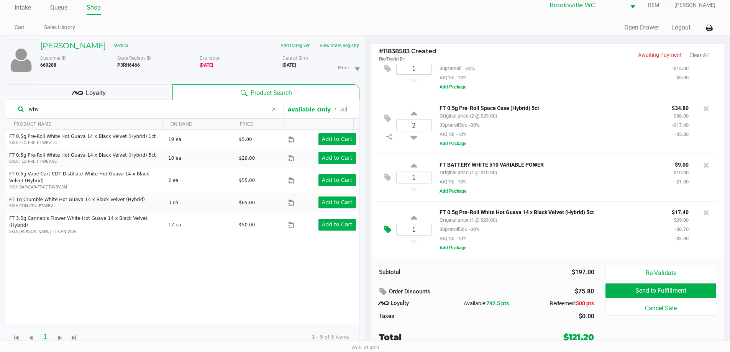
click at [389, 226] on icon at bounding box center [387, 229] width 7 height 9
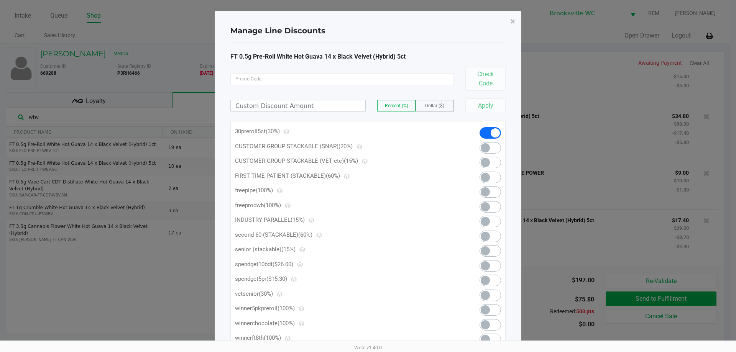
click at [495, 280] on span at bounding box center [490, 281] width 21 height 12
click at [513, 20] on span "×" at bounding box center [512, 21] width 5 height 11
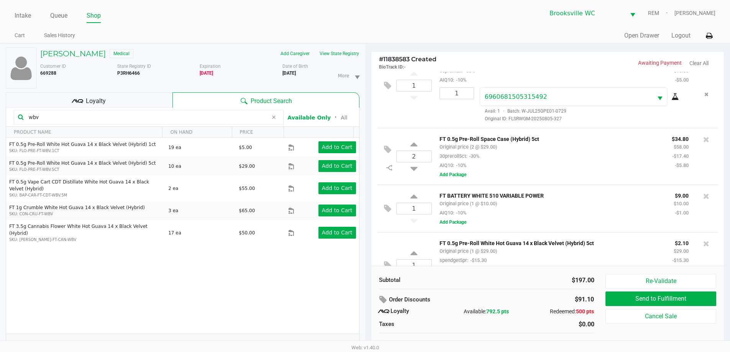
scroll to position [149, 0]
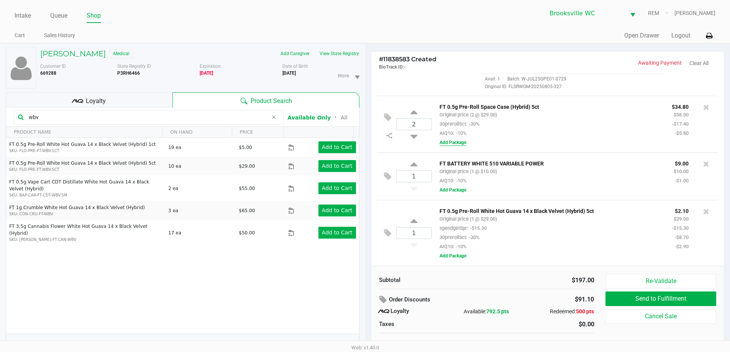
click at [459, 141] on button "Add Package" at bounding box center [453, 142] width 27 height 7
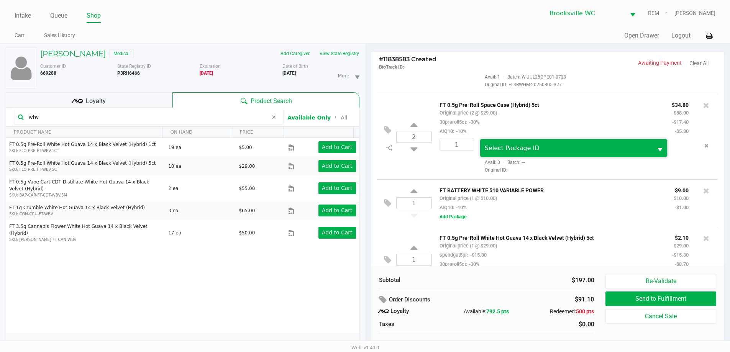
click at [515, 148] on span "Select Package ID" at bounding box center [512, 148] width 55 height 7
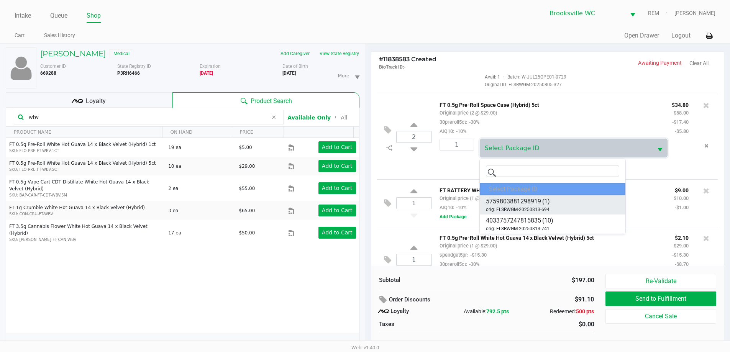
click at [547, 200] on span "(1)" at bounding box center [547, 201] width 8 height 9
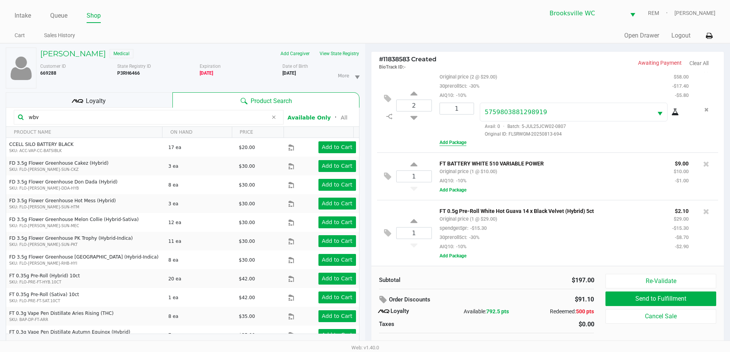
click at [447, 143] on button "Add Package" at bounding box center [453, 142] width 27 height 7
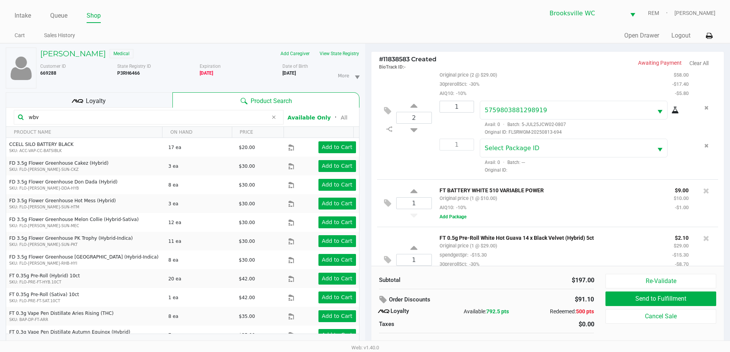
scroll to position [201, 0]
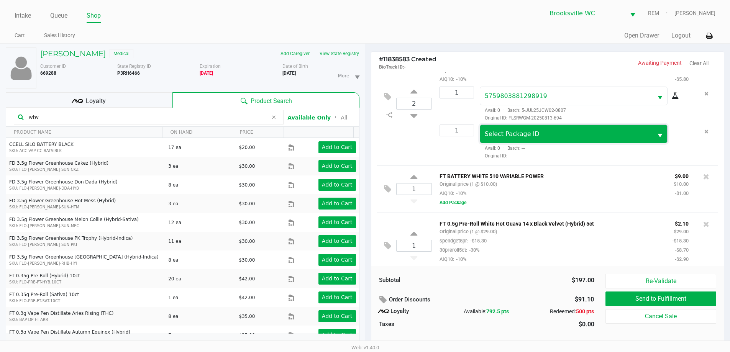
click at [520, 138] on span "Select Package ID" at bounding box center [512, 133] width 55 height 7
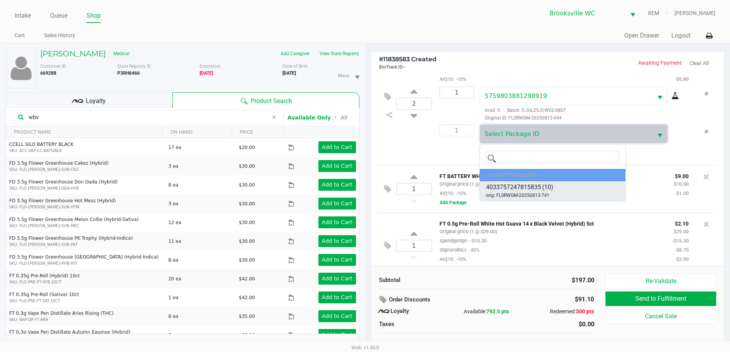
click at [553, 191] on span "(10)" at bounding box center [548, 187] width 11 height 9
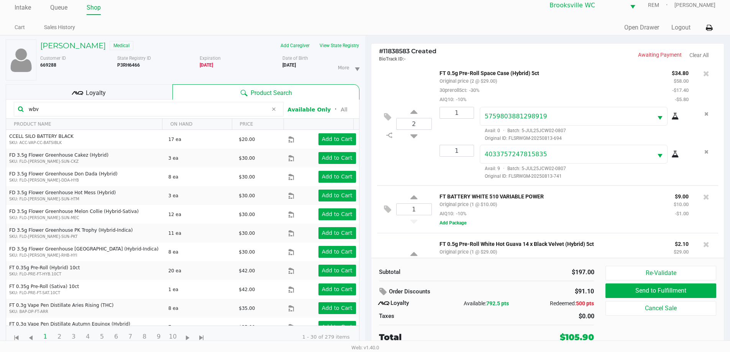
scroll to position [216, 0]
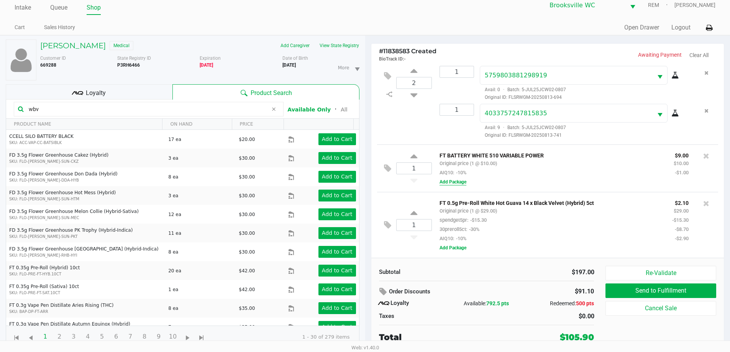
click at [459, 181] on button "Add Package" at bounding box center [453, 182] width 27 height 7
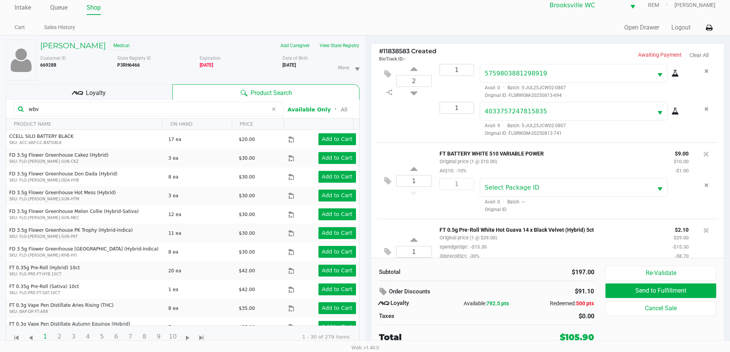
scroll to position [245, 0]
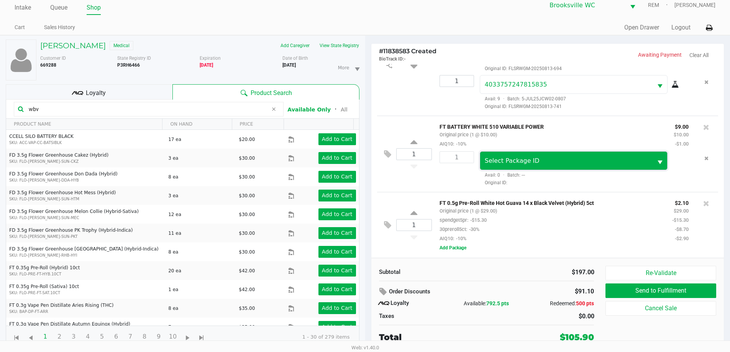
click at [526, 164] on span "Select Package ID" at bounding box center [567, 160] width 164 height 9
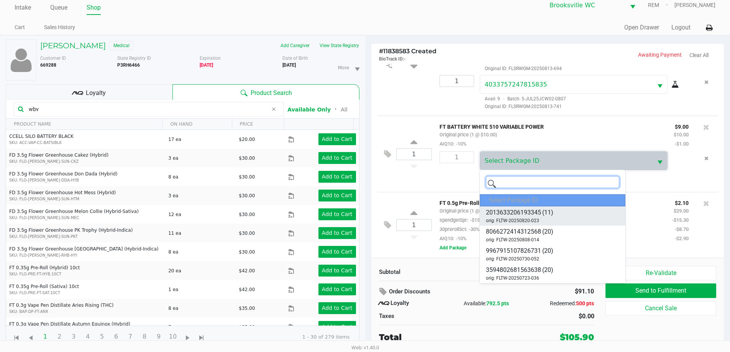
click at [535, 219] on span "orig: FLTW-20250820-023" at bounding box center [512, 220] width 53 height 7
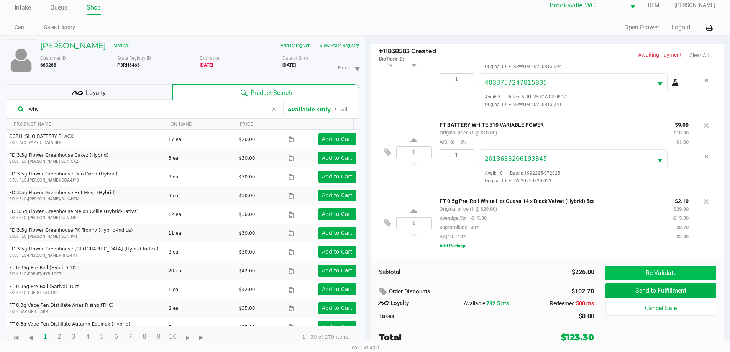
scroll to position [331, 0]
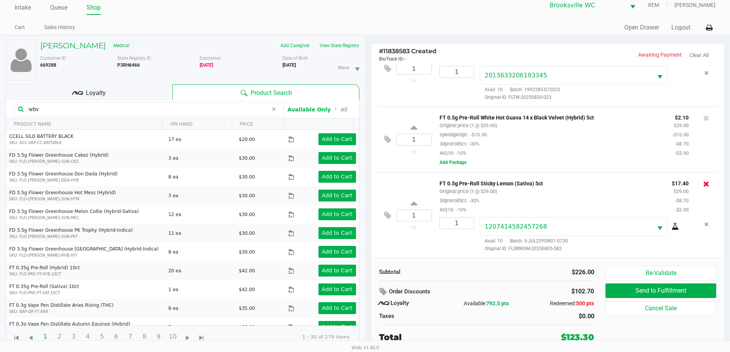
click at [704, 184] on icon at bounding box center [707, 184] width 6 height 8
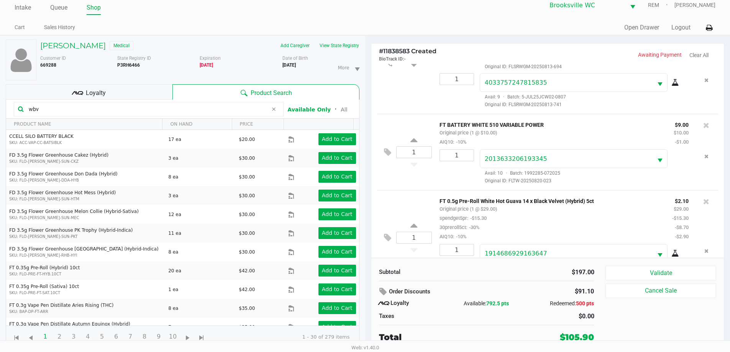
scroll to position [273, 0]
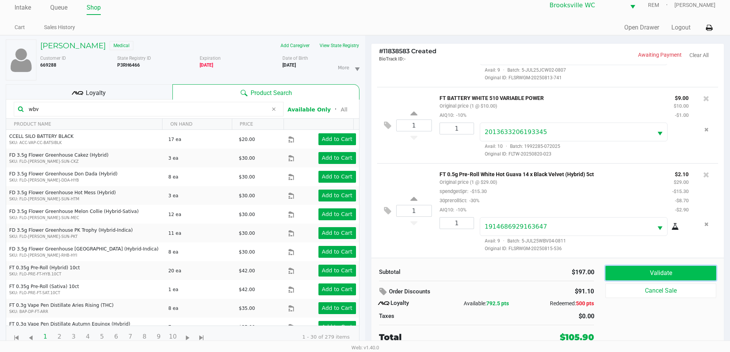
click at [666, 266] on button "Validate" at bounding box center [661, 273] width 110 height 15
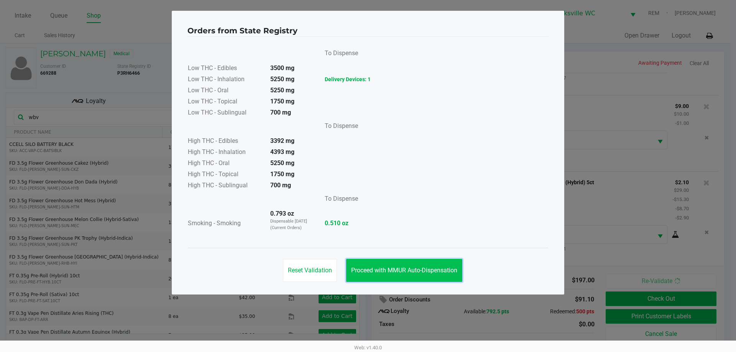
drag, startPoint x: 420, startPoint y: 270, endPoint x: 599, endPoint y: 296, distance: 180.2
click at [421, 271] on span "Proceed with MMUR Auto-Dispensation" at bounding box center [404, 270] width 106 height 7
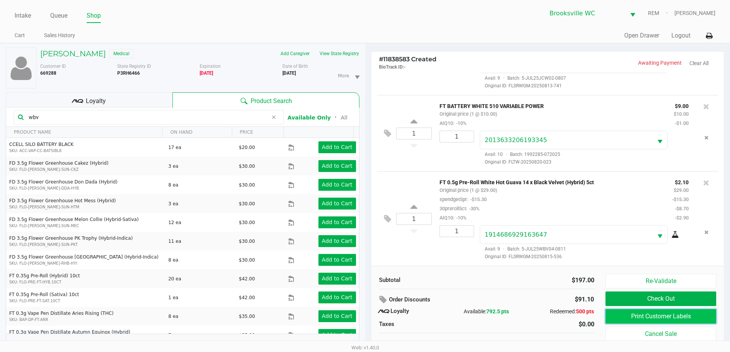
click at [650, 314] on button "Print Customer Labels" at bounding box center [661, 316] width 110 height 15
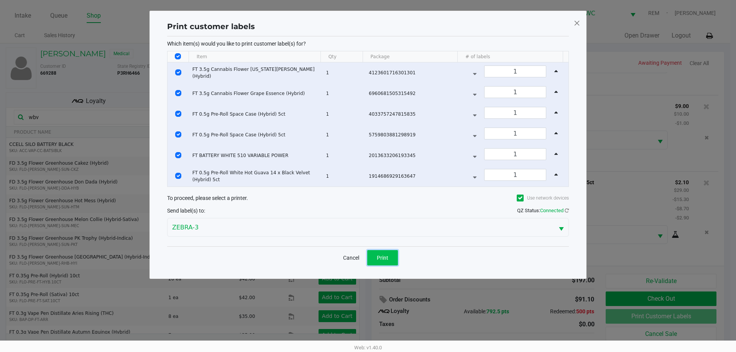
click at [383, 262] on button "Print" at bounding box center [382, 257] width 31 height 15
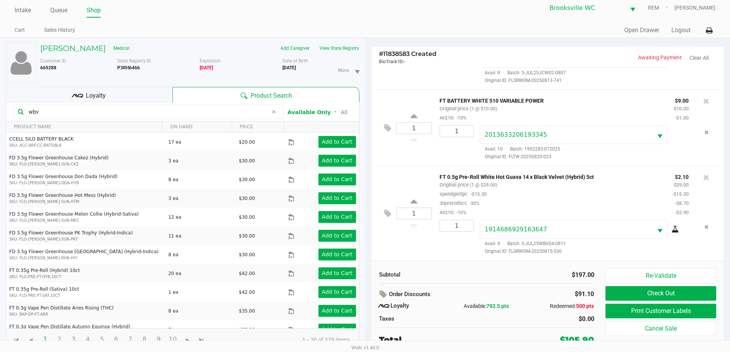
scroll to position [8, 0]
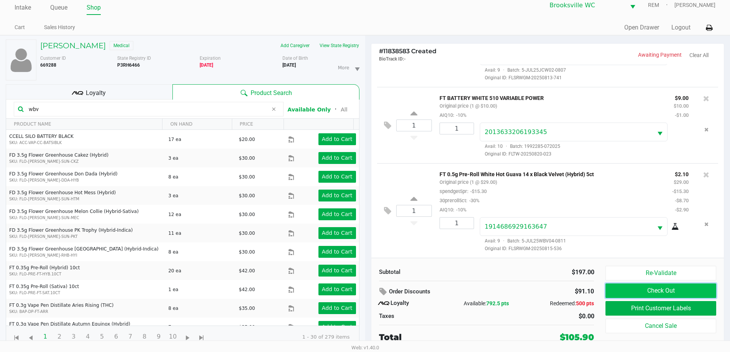
click at [704, 286] on button "Check Out" at bounding box center [661, 291] width 110 height 15
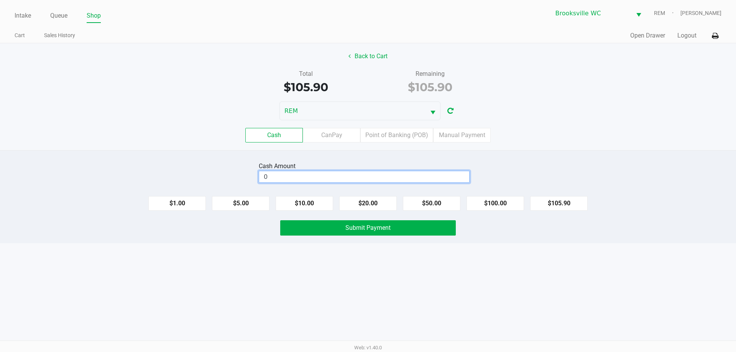
click at [329, 176] on input "0" at bounding box center [364, 176] width 210 height 11
type input "$106.00"
click at [335, 227] on button "Submit Payment" at bounding box center [368, 227] width 176 height 15
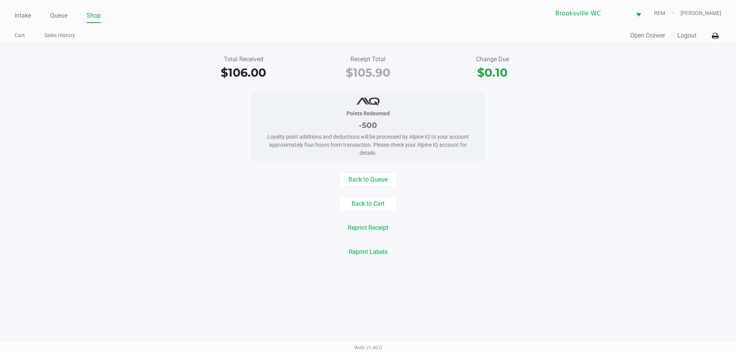
click at [56, 23] on div "Intake Queue Shop [GEOGRAPHIC_DATA] WC REM [PERSON_NAME] Cart Sales History Qui…" at bounding box center [368, 21] width 736 height 43
click at [55, 15] on link "Queue" at bounding box center [58, 15] width 17 height 11
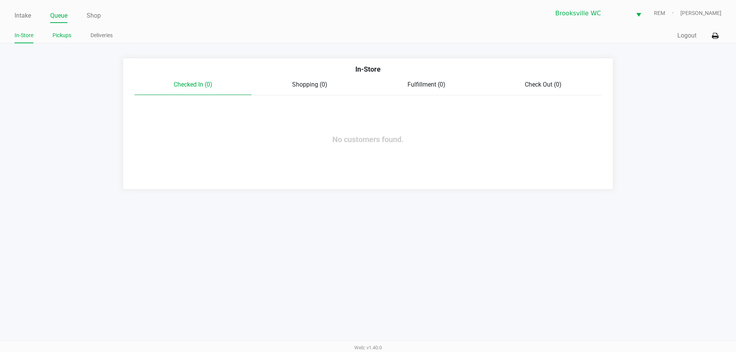
click at [63, 33] on link "Pickups" at bounding box center [62, 36] width 19 height 10
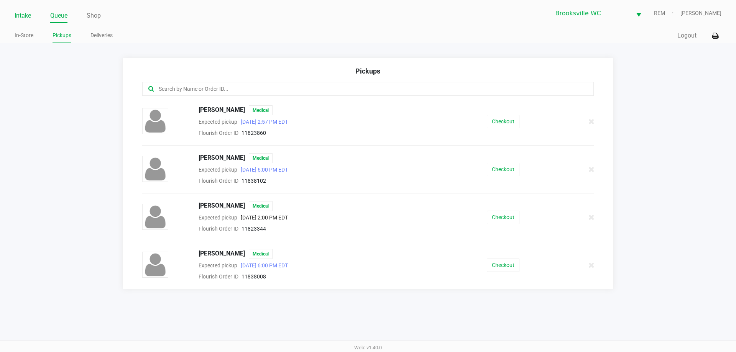
click at [23, 16] on link "Intake" at bounding box center [23, 15] width 16 height 11
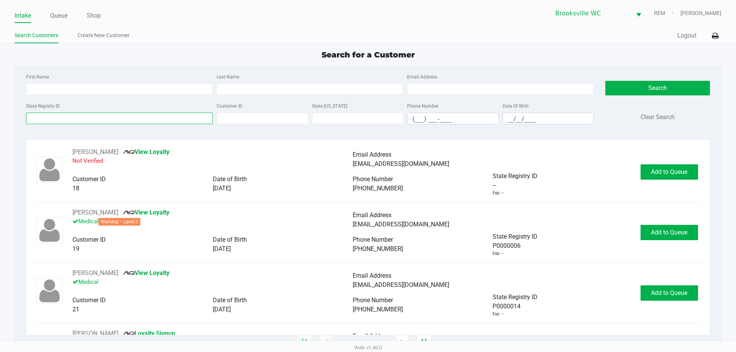
click at [65, 119] on input "State Registry ID" at bounding box center [119, 119] width 187 height 12
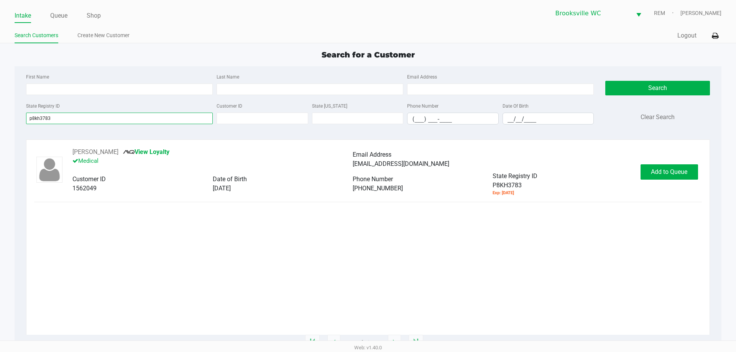
type input "p8kh3783"
click at [100, 145] on div "[PERSON_NAME] View Loyalty Medical Email Address [EMAIL_ADDRESS][DOMAIN_NAME] C…" at bounding box center [368, 242] width 684 height 204
click at [99, 150] on button "[PERSON_NAME]" at bounding box center [95, 152] width 46 height 9
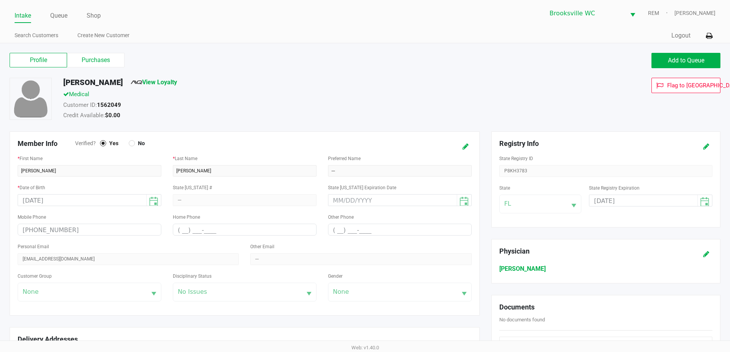
click at [83, 46] on app-point-of-sale "Intake Queue Shop [GEOGRAPHIC_DATA] WC REM [PERSON_NAME] Search Customers Creat…" at bounding box center [365, 292] width 730 height 584
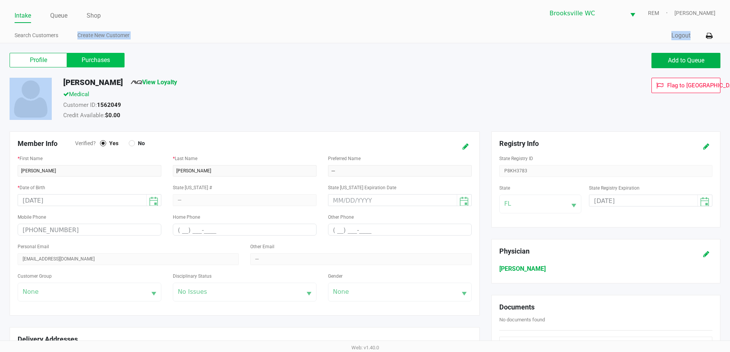
click at [97, 59] on label "Purchases" at bounding box center [96, 60] width 58 height 15
click at [0, 0] on 1 "Purchases" at bounding box center [0, 0] width 0 height 0
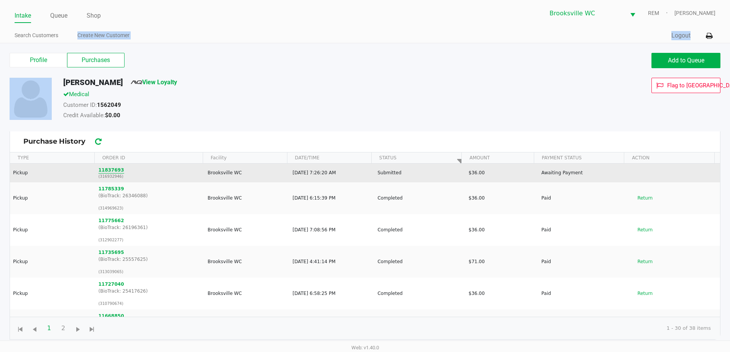
click at [111, 167] on button "11837693" at bounding box center [112, 170] width 26 height 7
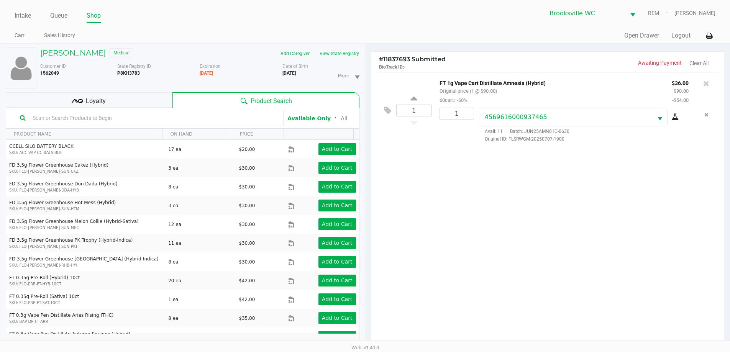
click at [140, 99] on div "Loyalty" at bounding box center [89, 99] width 167 height 15
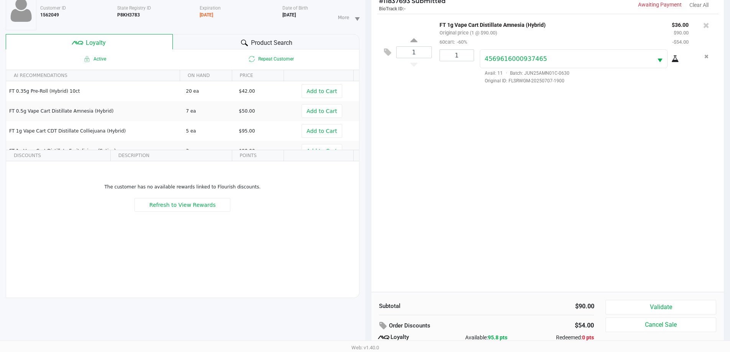
scroll to position [92, 0]
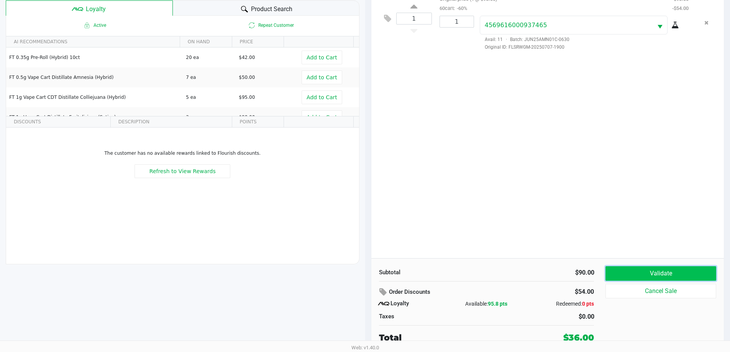
click at [648, 276] on button "Validate" at bounding box center [661, 273] width 110 height 15
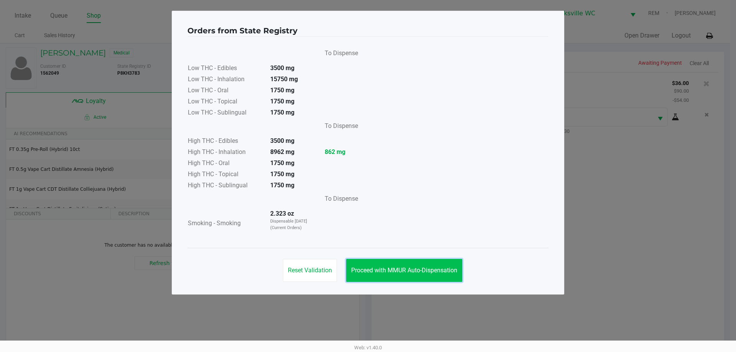
click at [417, 263] on button "Proceed with MMUR Auto-Dispensation" at bounding box center [404, 270] width 116 height 23
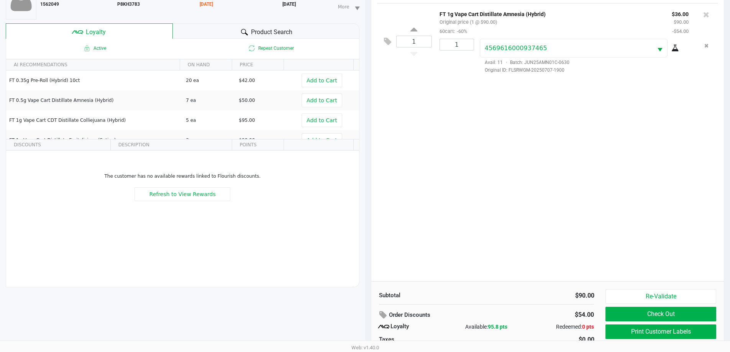
scroll to position [92, 0]
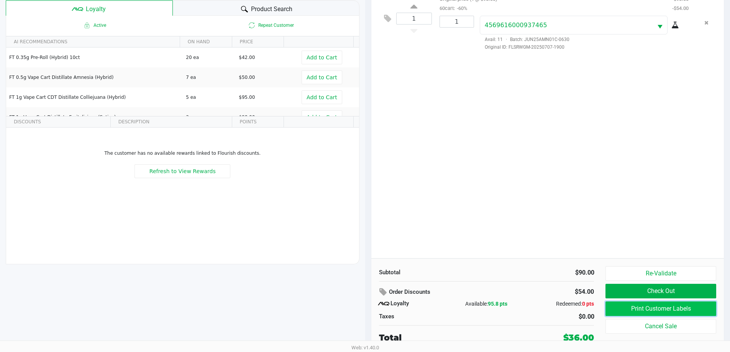
click at [630, 309] on button "Print Customer Labels" at bounding box center [661, 309] width 110 height 15
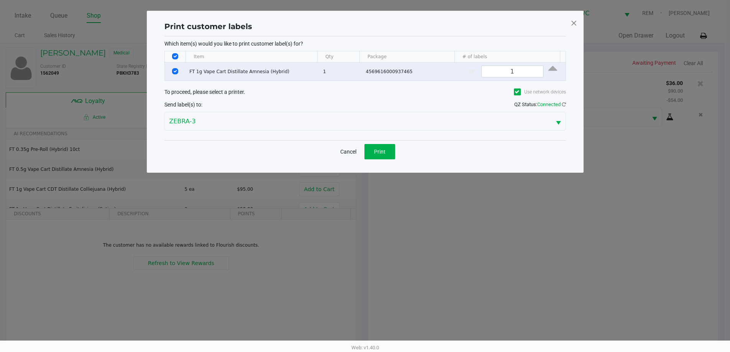
scroll to position [0, 0]
click at [385, 153] on span "Print" at bounding box center [383, 152] width 12 height 6
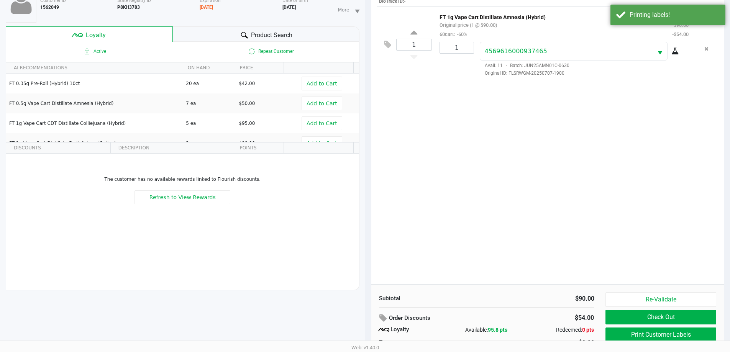
scroll to position [92, 0]
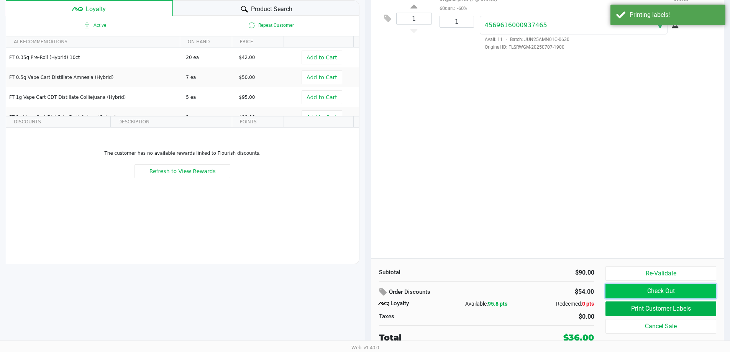
click at [647, 287] on button "Check Out" at bounding box center [661, 291] width 110 height 15
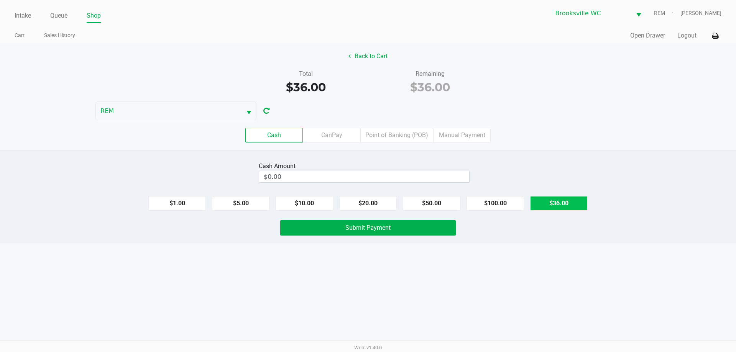
click at [575, 208] on button "$36.00" at bounding box center [559, 203] width 58 height 15
type input "$36.00"
click at [433, 229] on button "Submit Payment" at bounding box center [368, 227] width 176 height 15
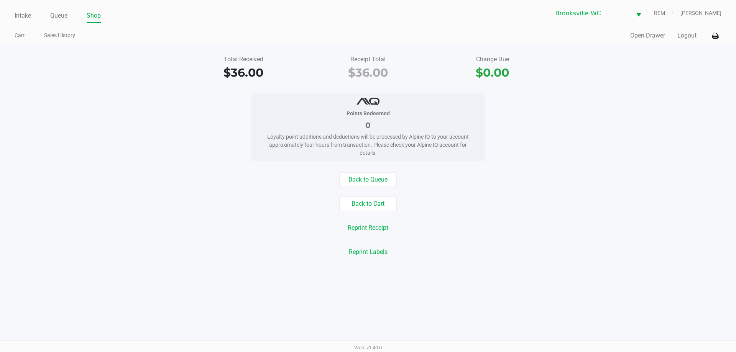
click at [647, 281] on div "Intake Queue Shop [GEOGRAPHIC_DATA] WC REM [PERSON_NAME] Cart Sales History Qui…" at bounding box center [368, 176] width 736 height 352
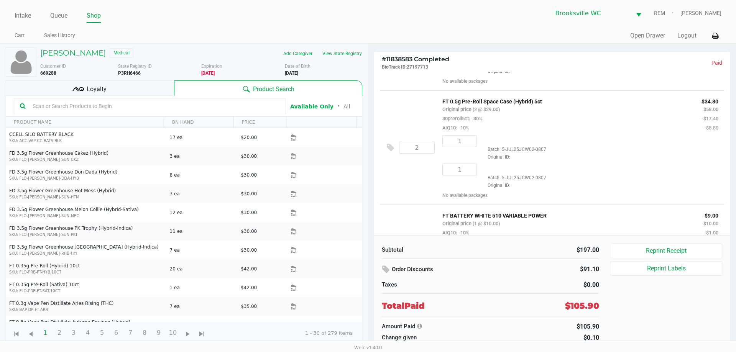
scroll to position [153, 0]
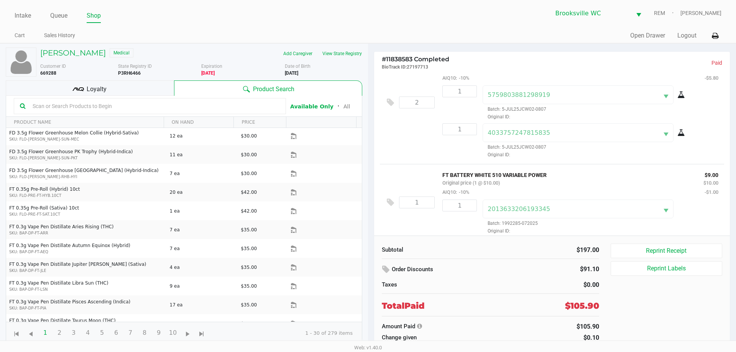
scroll to position [268, 0]
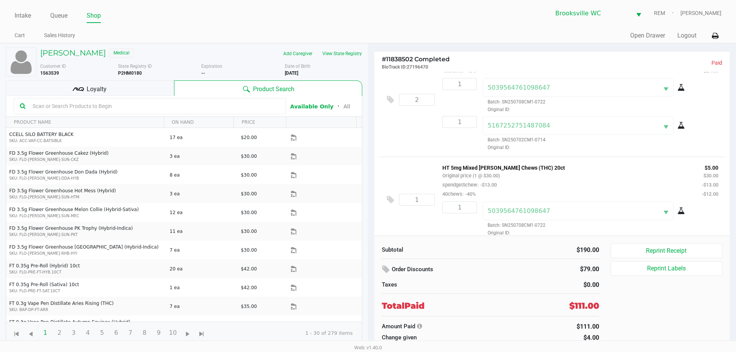
scroll to position [186, 0]
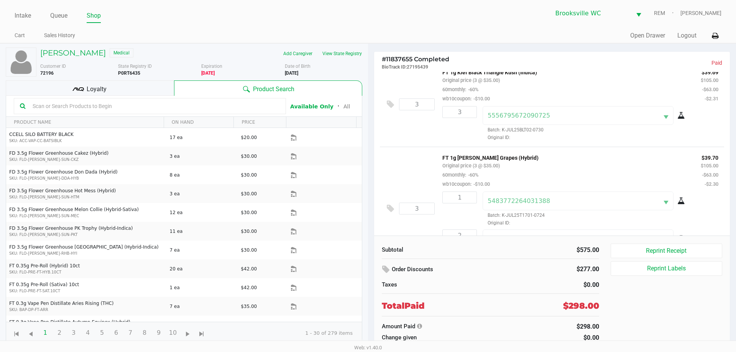
scroll to position [304, 0]
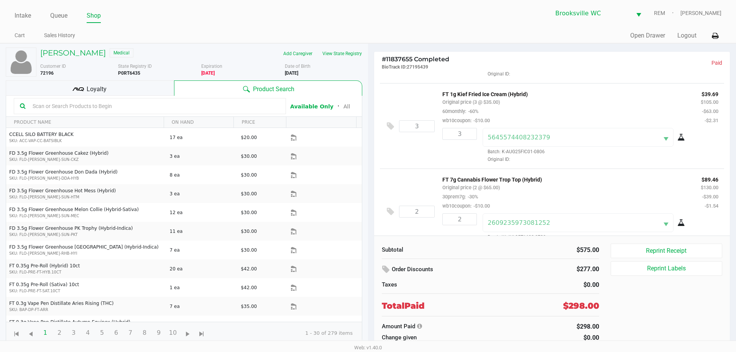
scroll to position [74, 0]
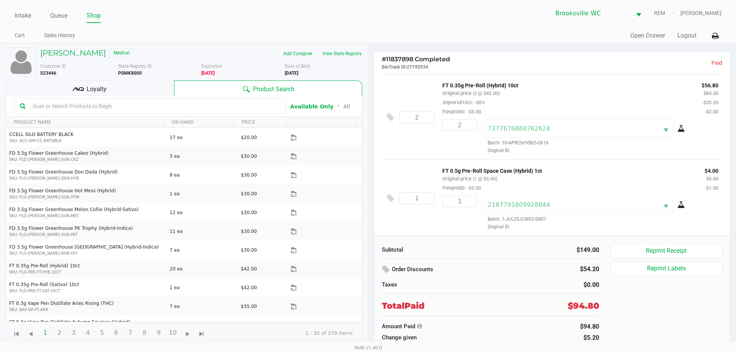
scroll to position [85, 0]
